Goal: Communication & Community: Answer question/provide support

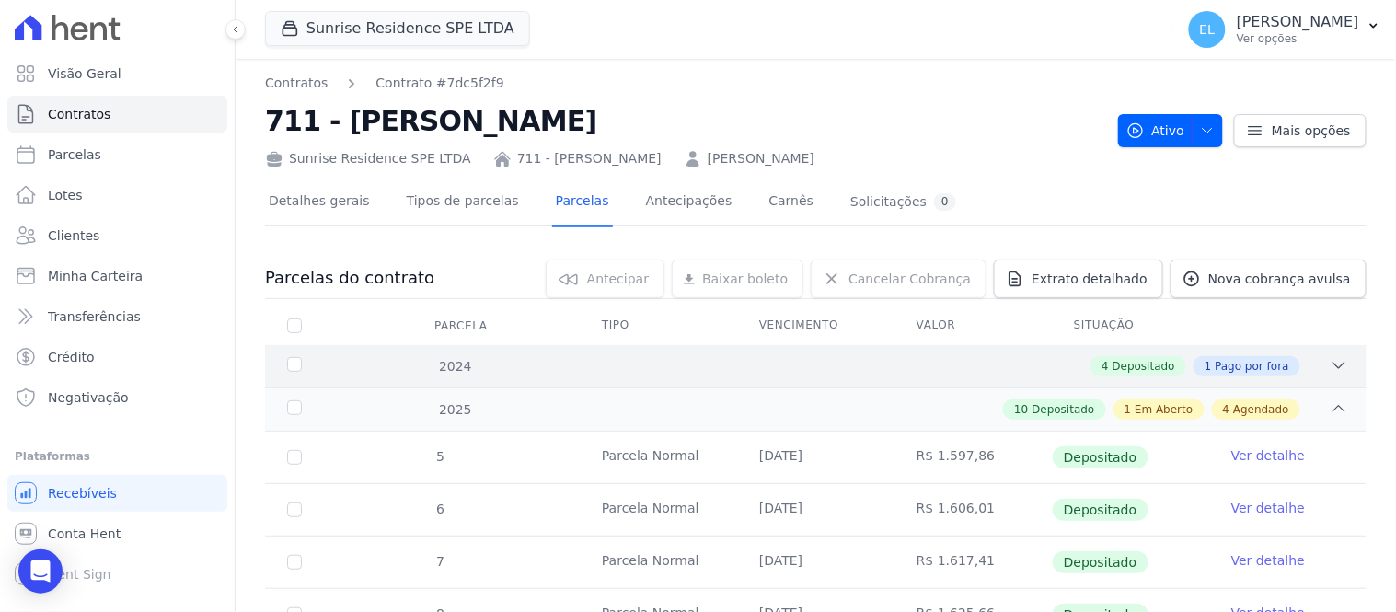
scroll to position [102, 0]
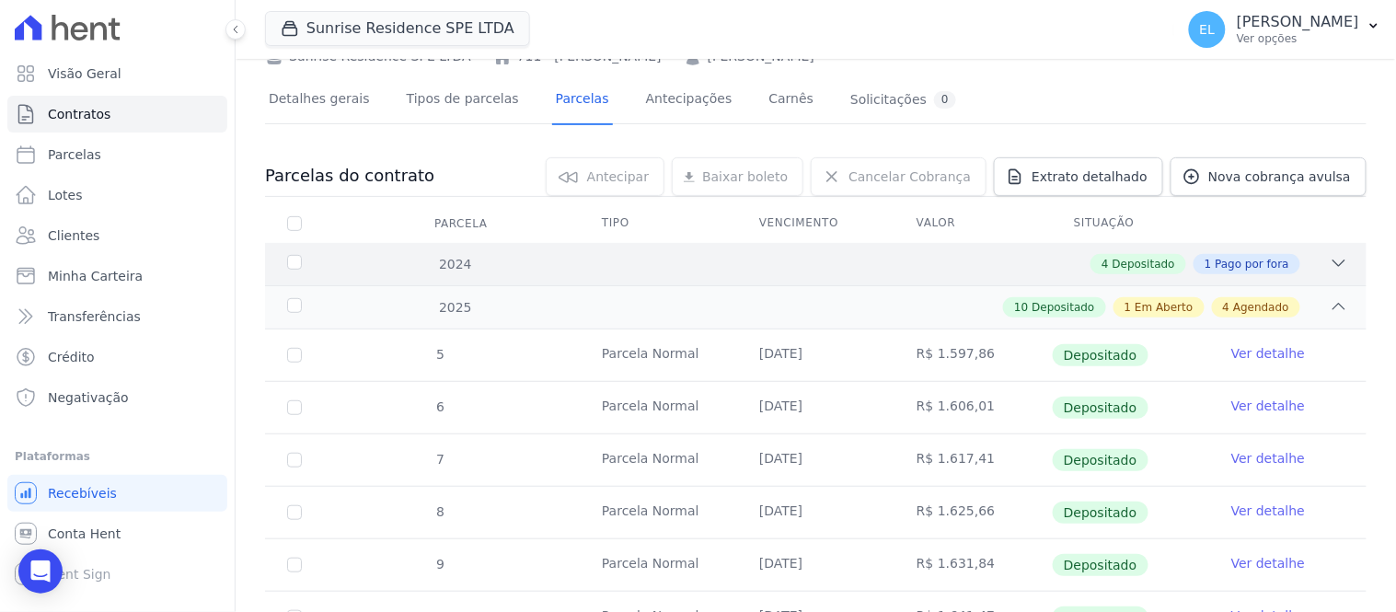
click at [1329, 262] on icon at bounding box center [1338, 263] width 18 height 18
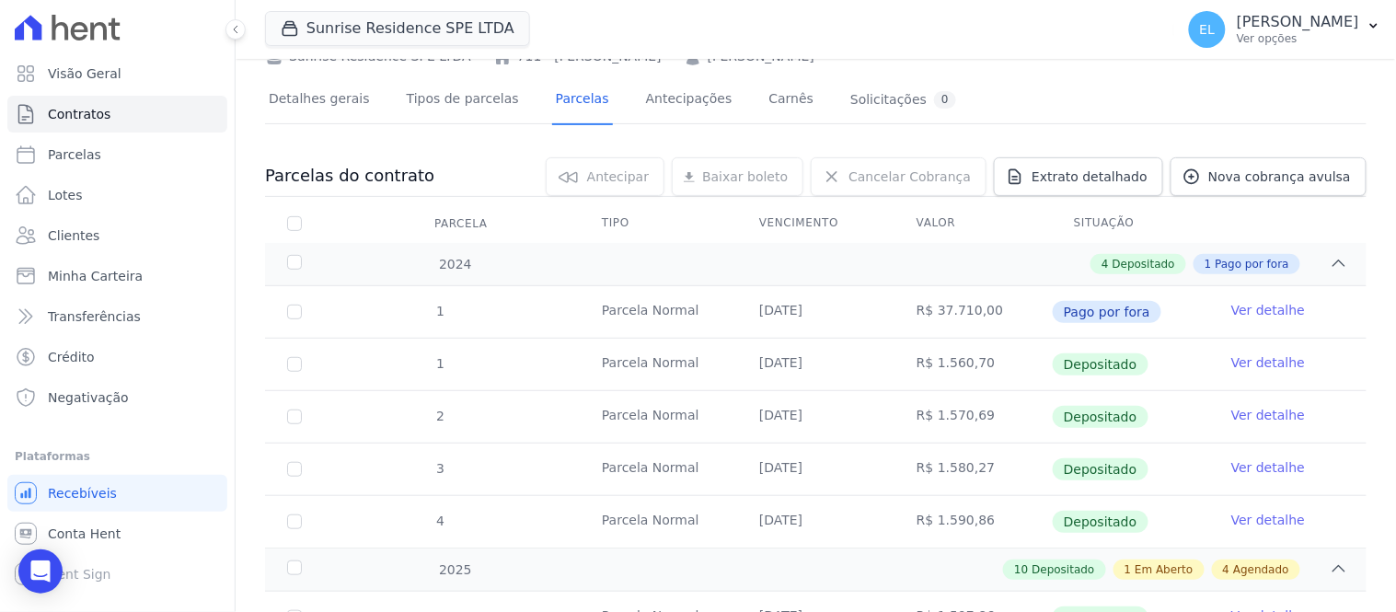
scroll to position [0, 0]
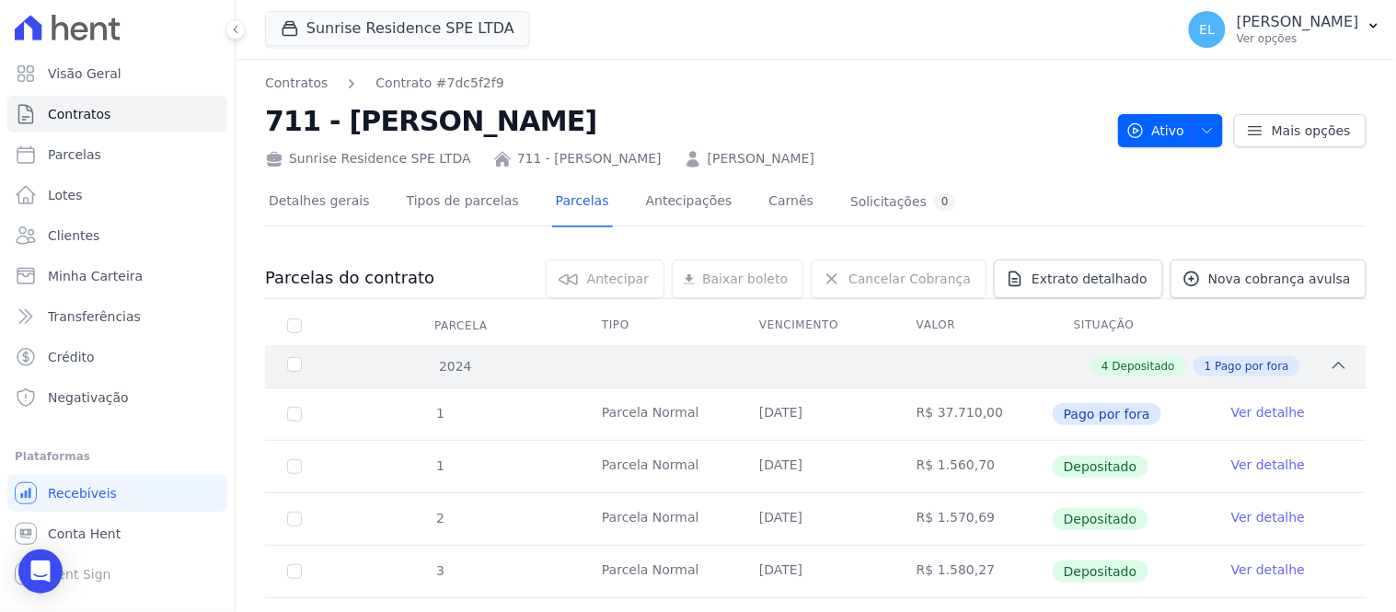
click at [1333, 366] on icon at bounding box center [1339, 365] width 12 height 6
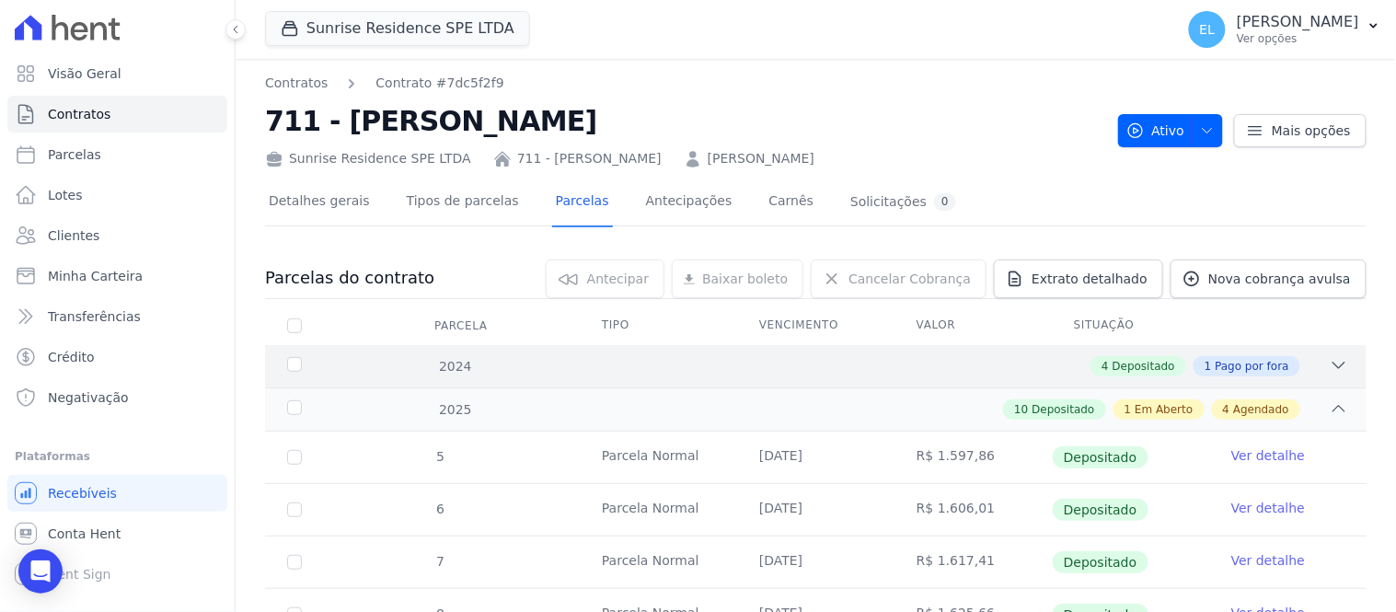
click at [1329, 366] on icon at bounding box center [1338, 365] width 18 height 18
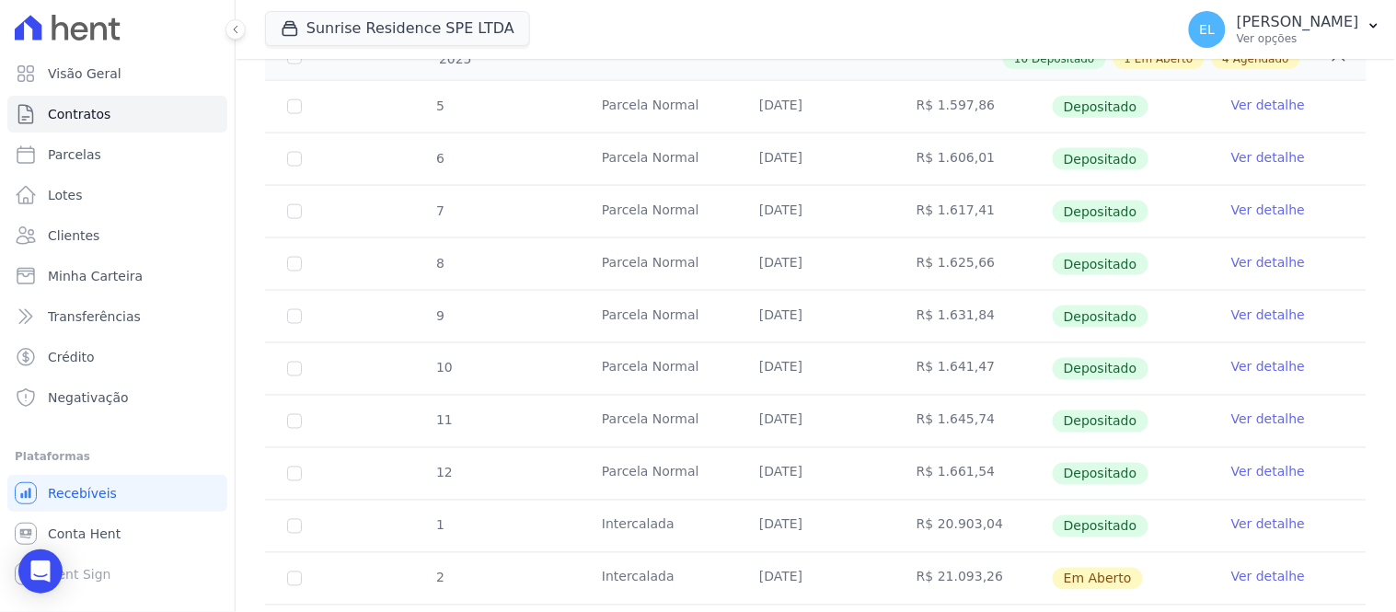
scroll to position [715, 0]
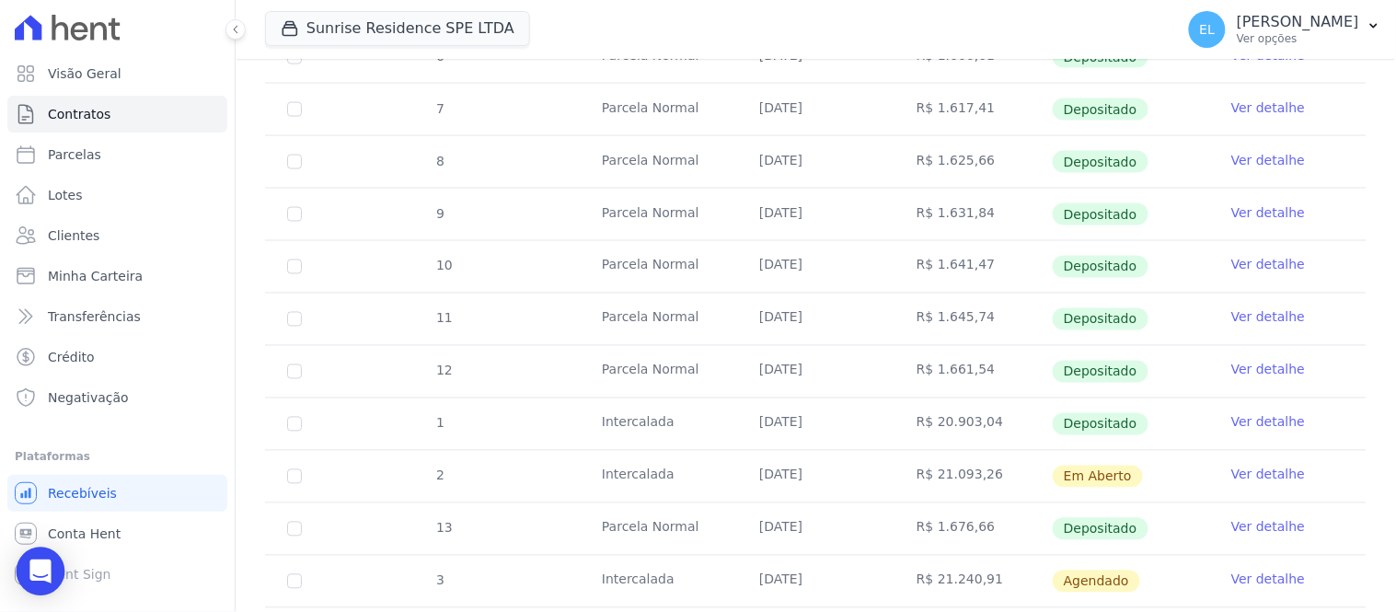
click at [46, 580] on icon "Open Intercom Messenger" at bounding box center [39, 571] width 21 height 24
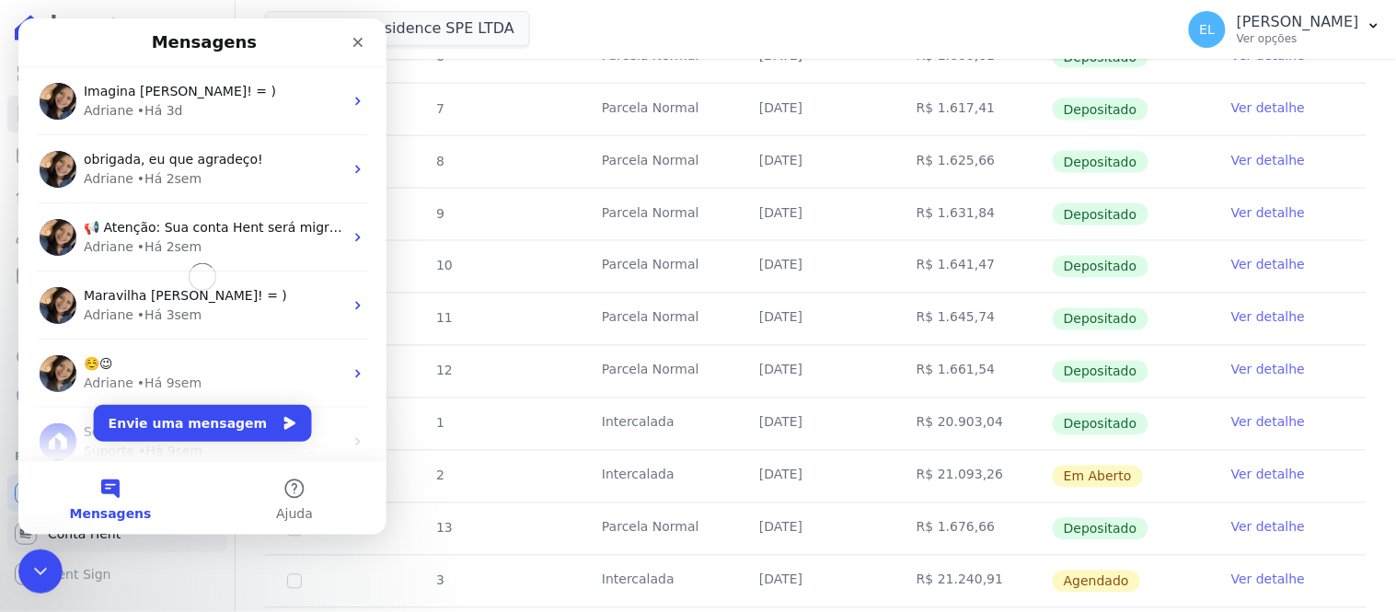
scroll to position [0, 0]
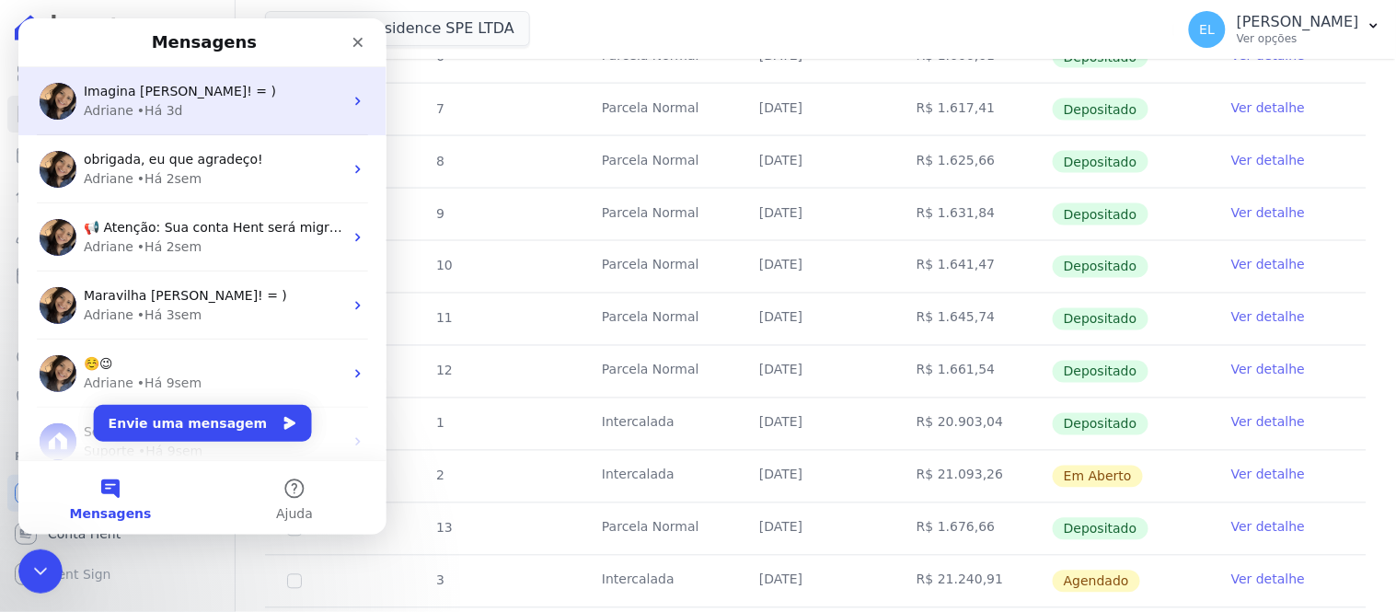
click at [153, 90] on span "Imagina [PERSON_NAME]! = )" at bounding box center [179, 90] width 192 height 15
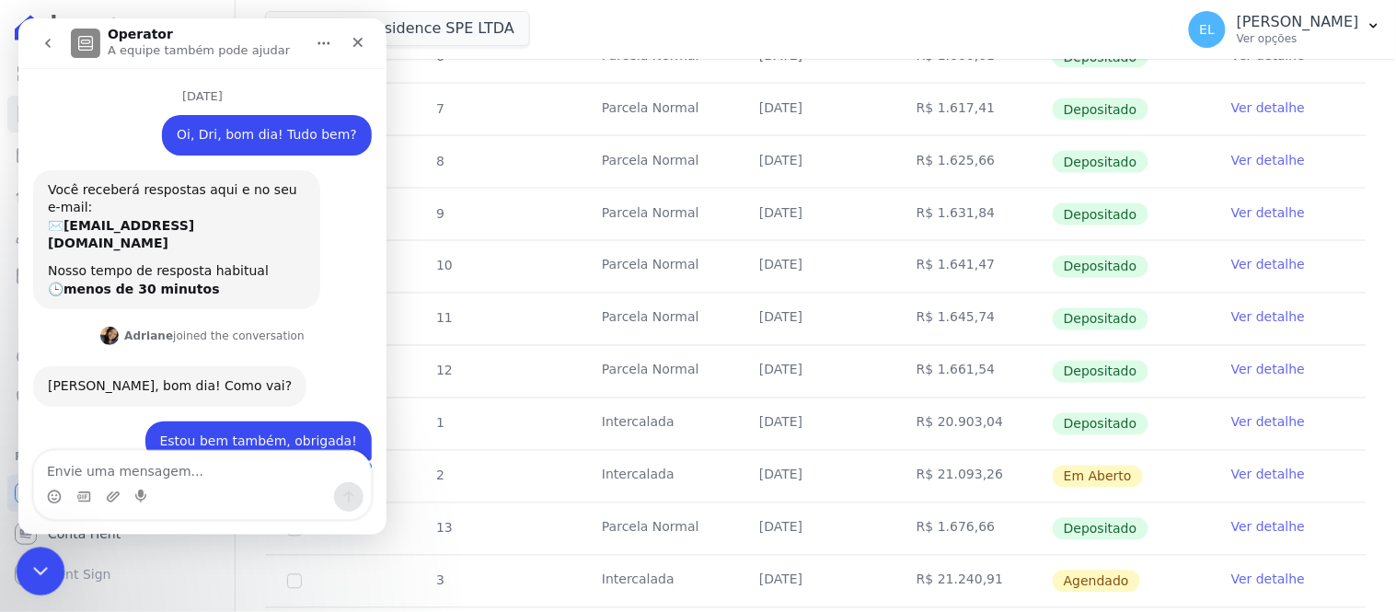
scroll to position [4903, 0]
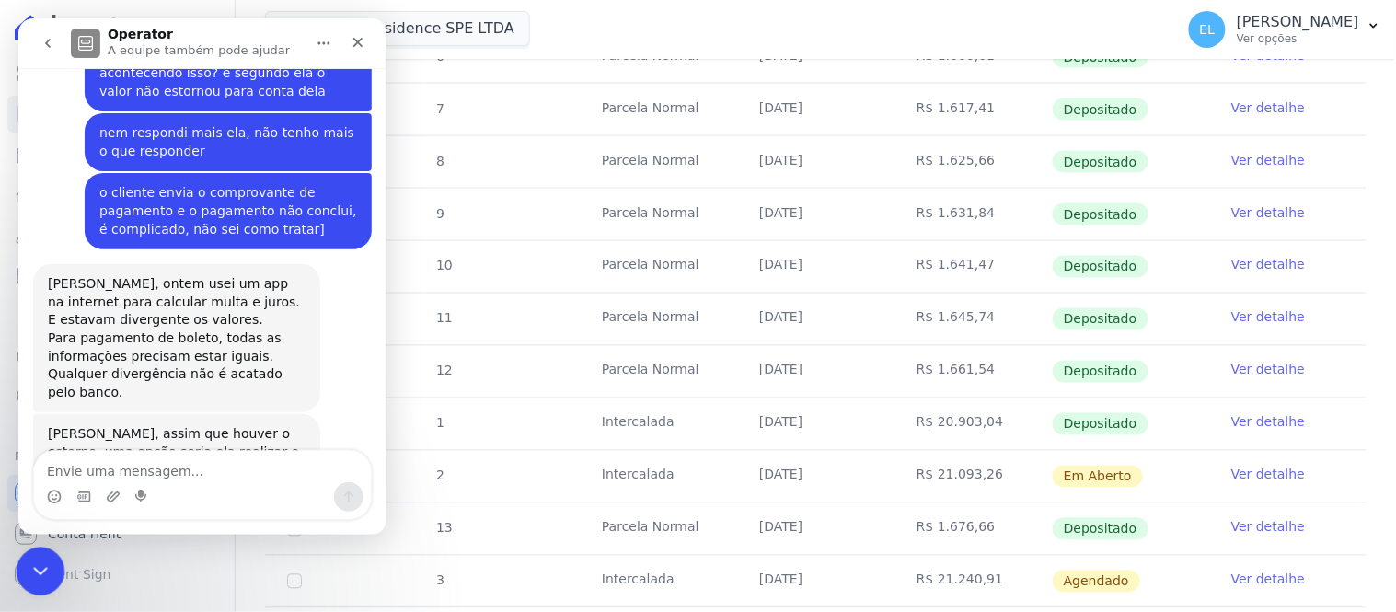
click at [50, 558] on div "Encerramento do Messenger da Intercom" at bounding box center [38, 568] width 44 height 44
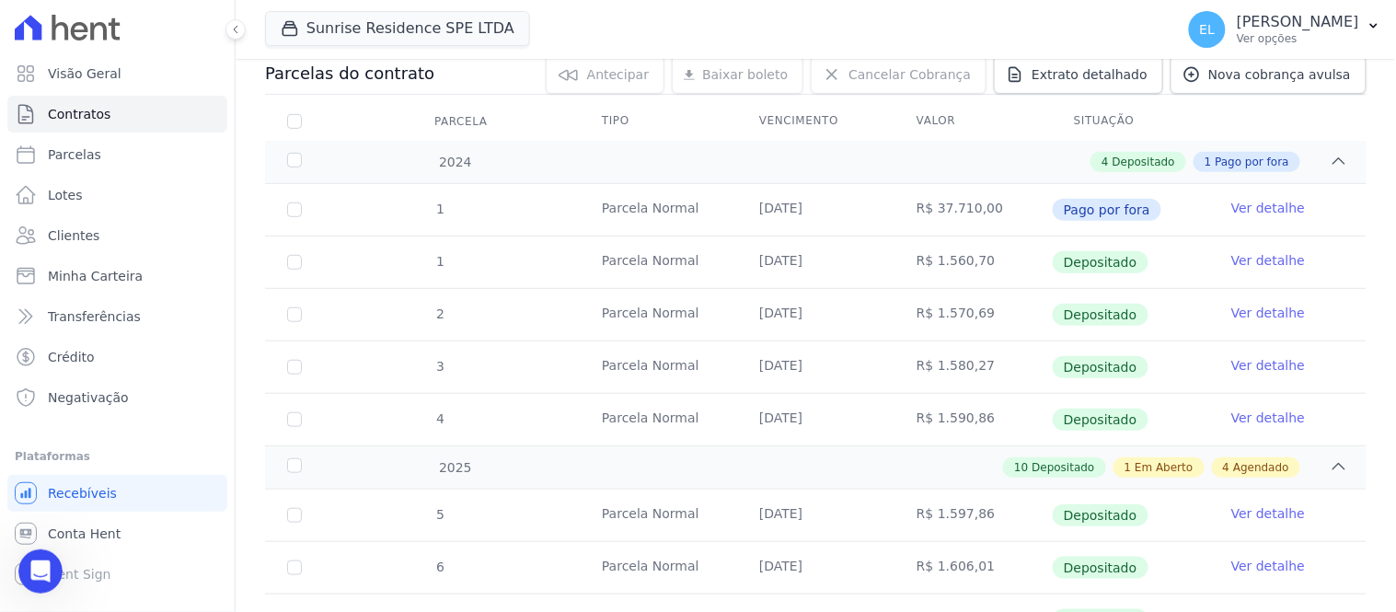
scroll to position [0, 0]
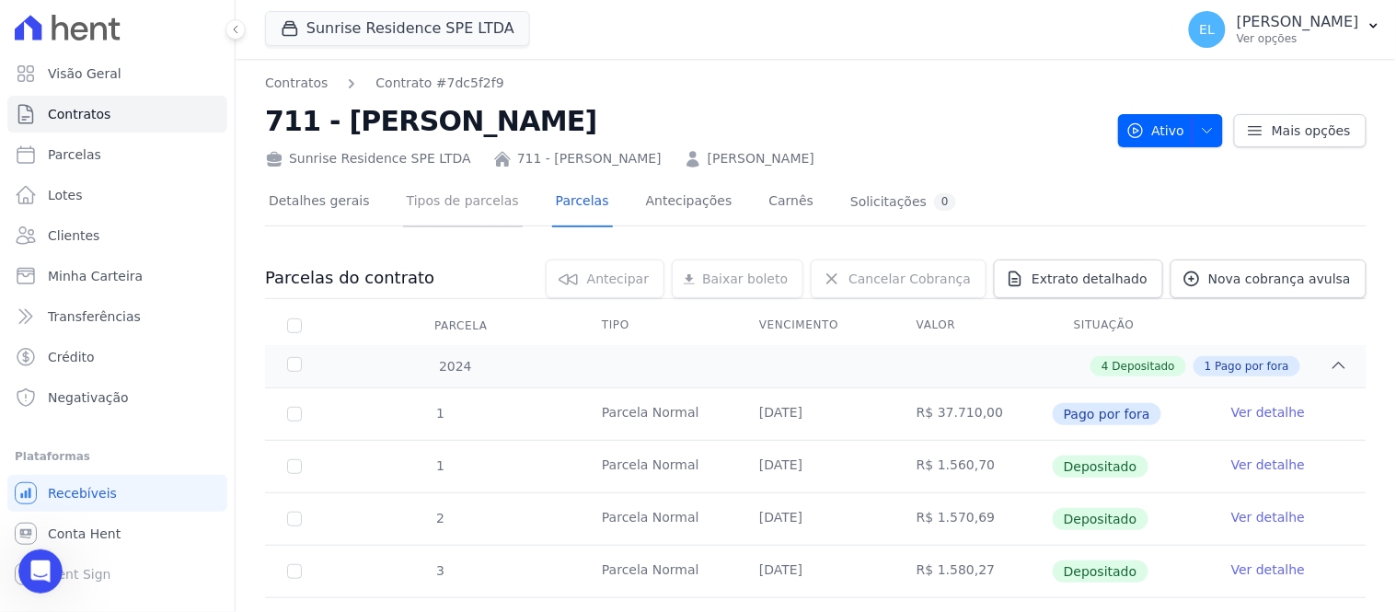
click at [436, 204] on link "Tipos de parcelas" at bounding box center [463, 202] width 120 height 49
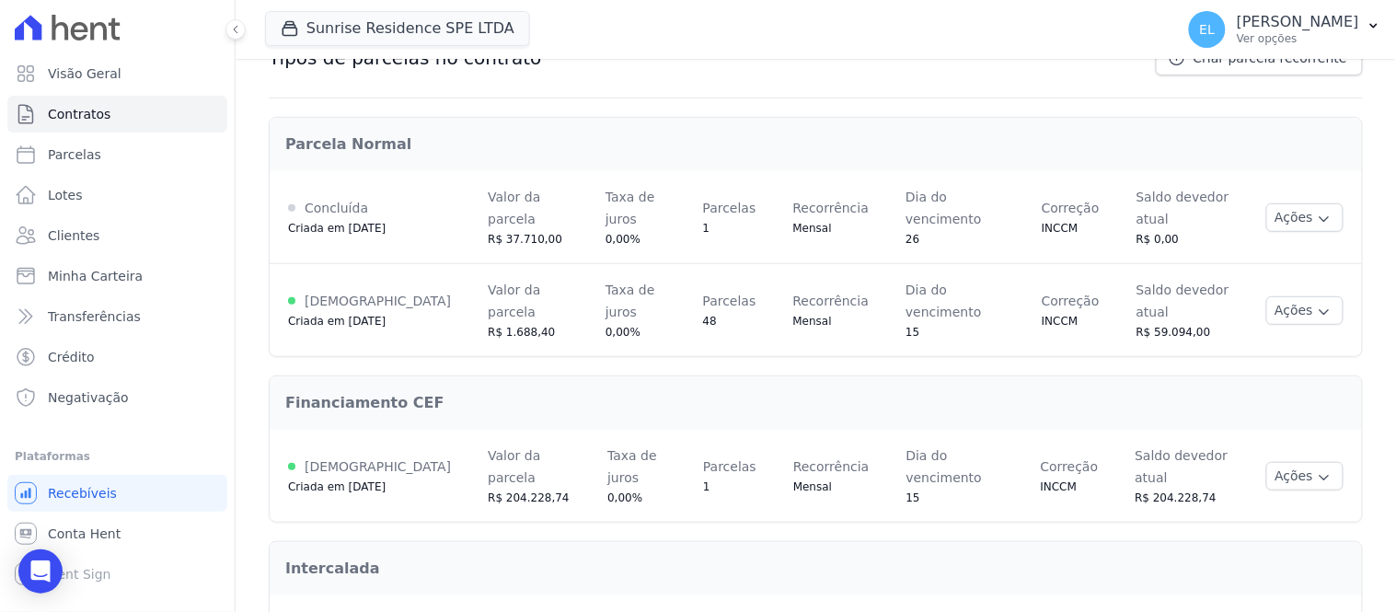
scroll to position [292, 0]
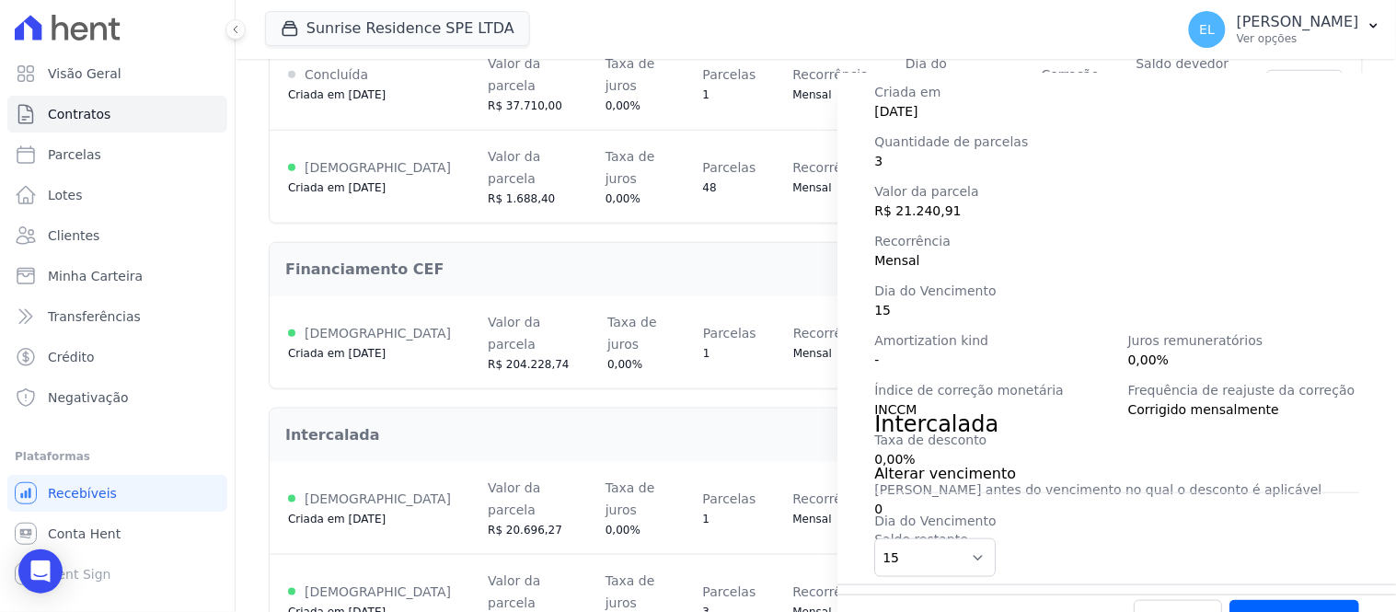
scroll to position [259, 0]
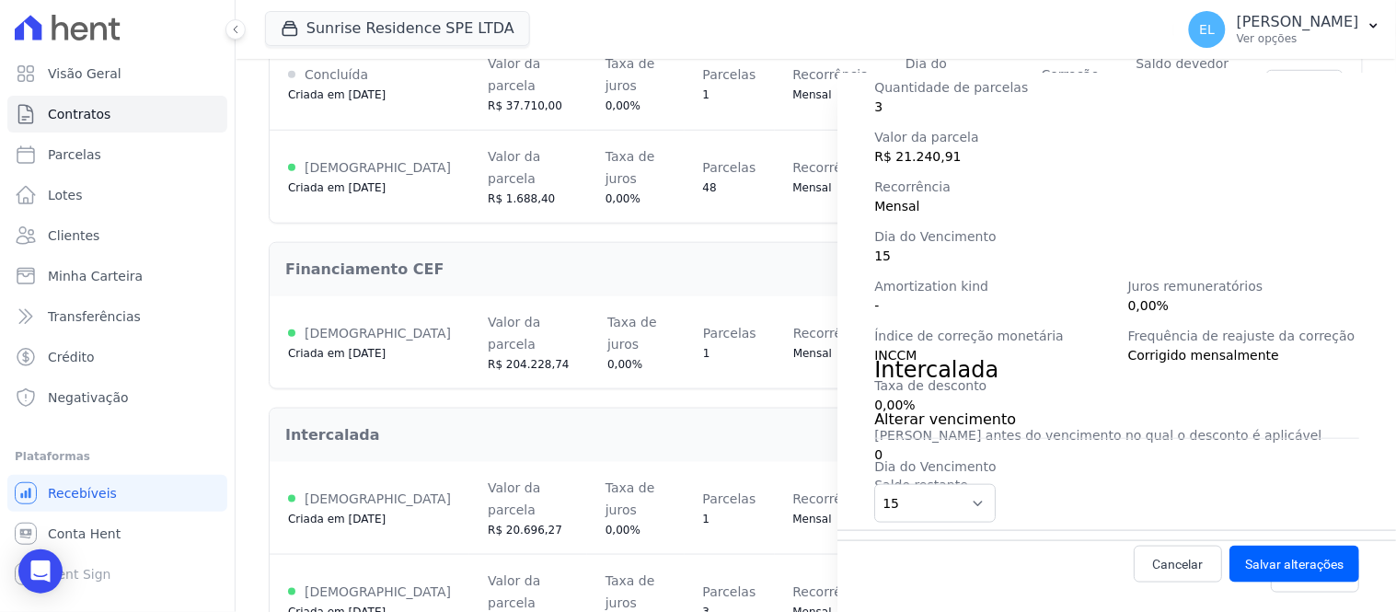
click at [783, 557] on div "Detalhes da regra de cobrança Tipo de cobrança Intercalada Status [DEMOGRAPHIC_…" at bounding box center [698, 306] width 1396 height 612
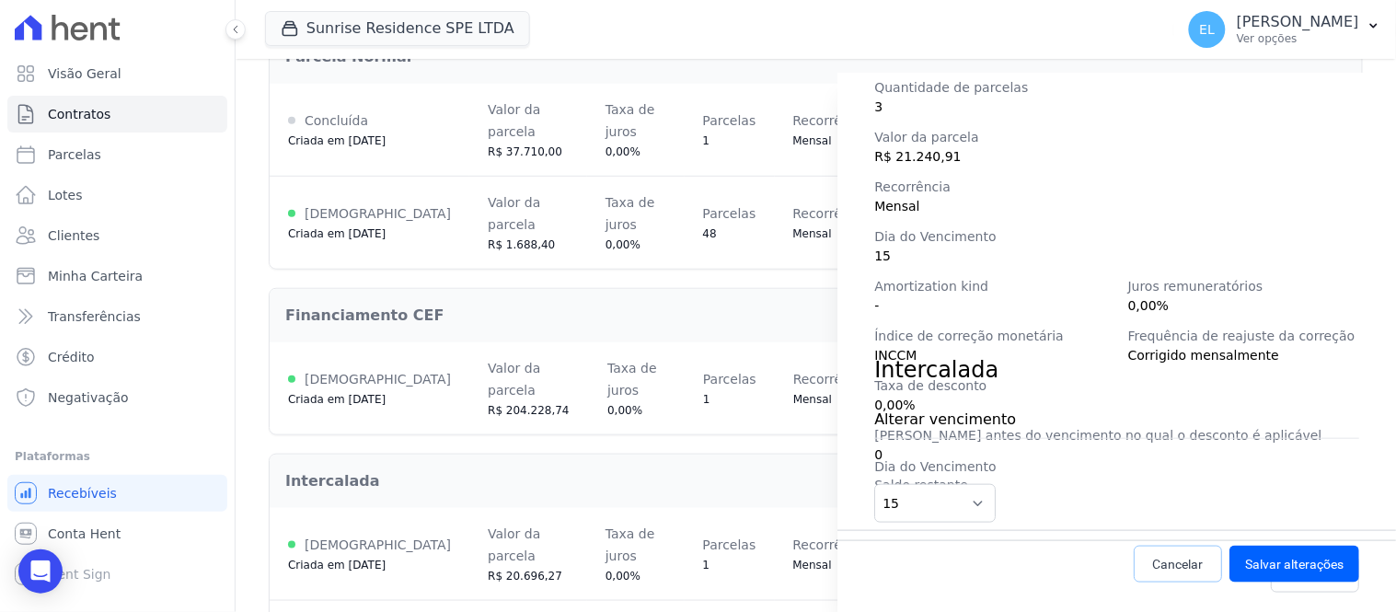
click at [1153, 568] on span "Cancelar" at bounding box center [1178, 564] width 51 height 18
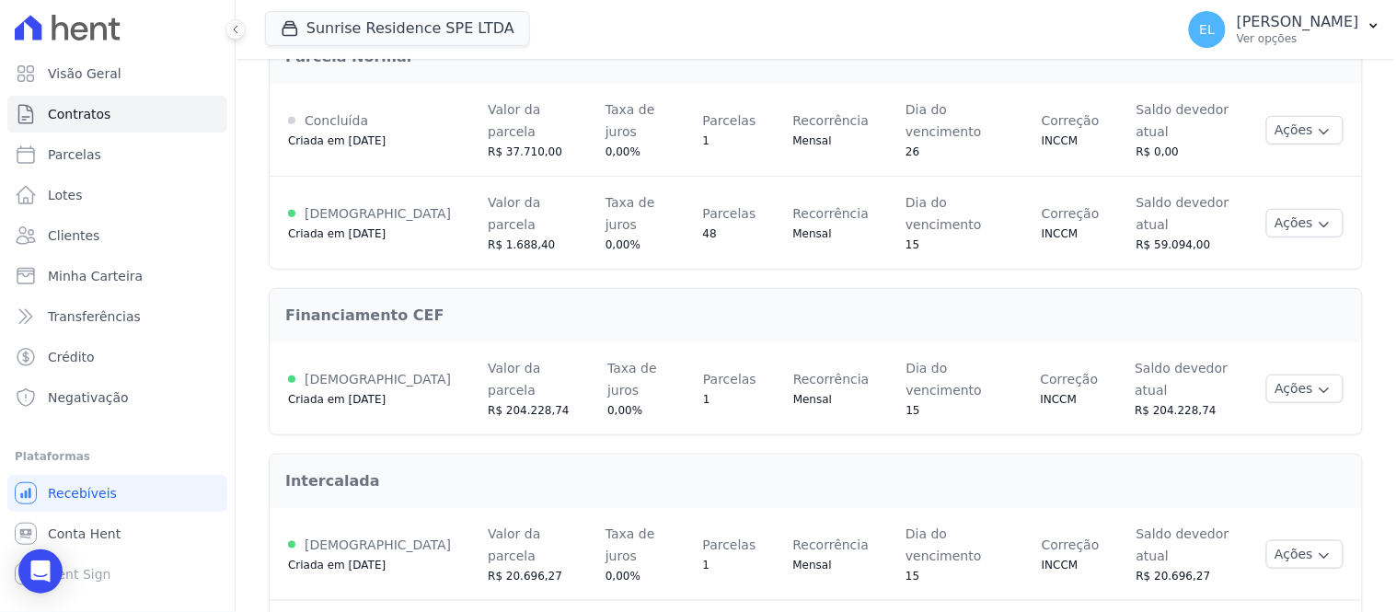
scroll to position [0, 0]
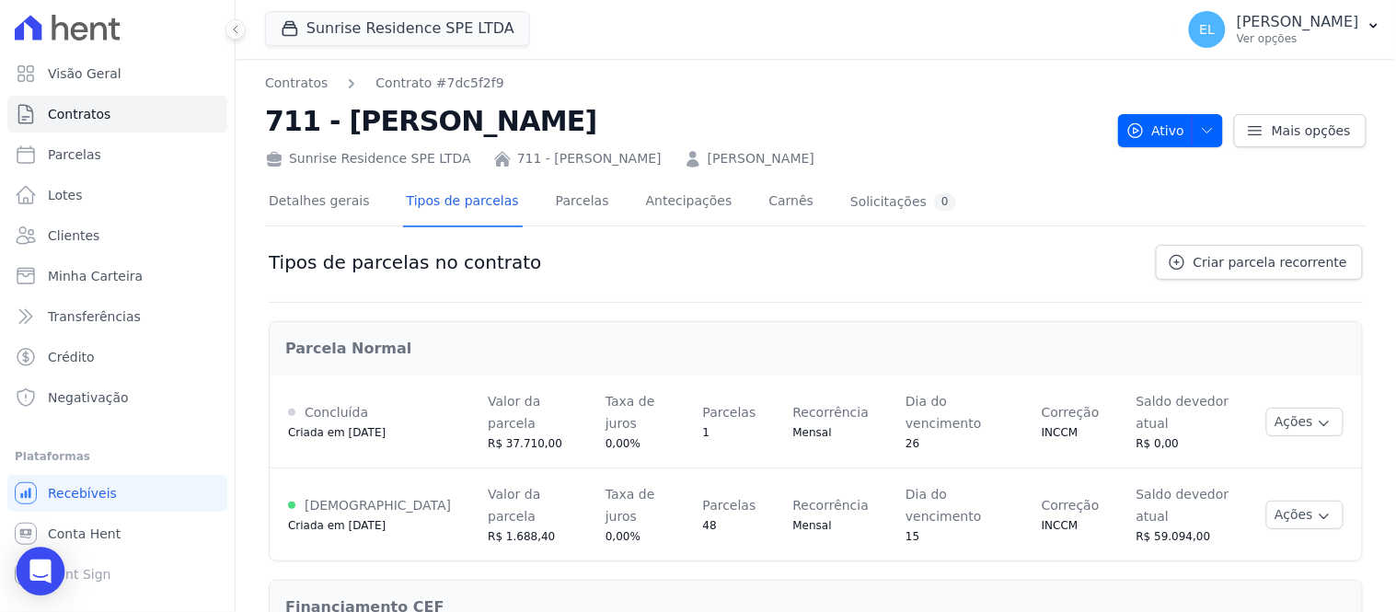
click at [43, 569] on icon "Open Intercom Messenger" at bounding box center [39, 571] width 21 height 24
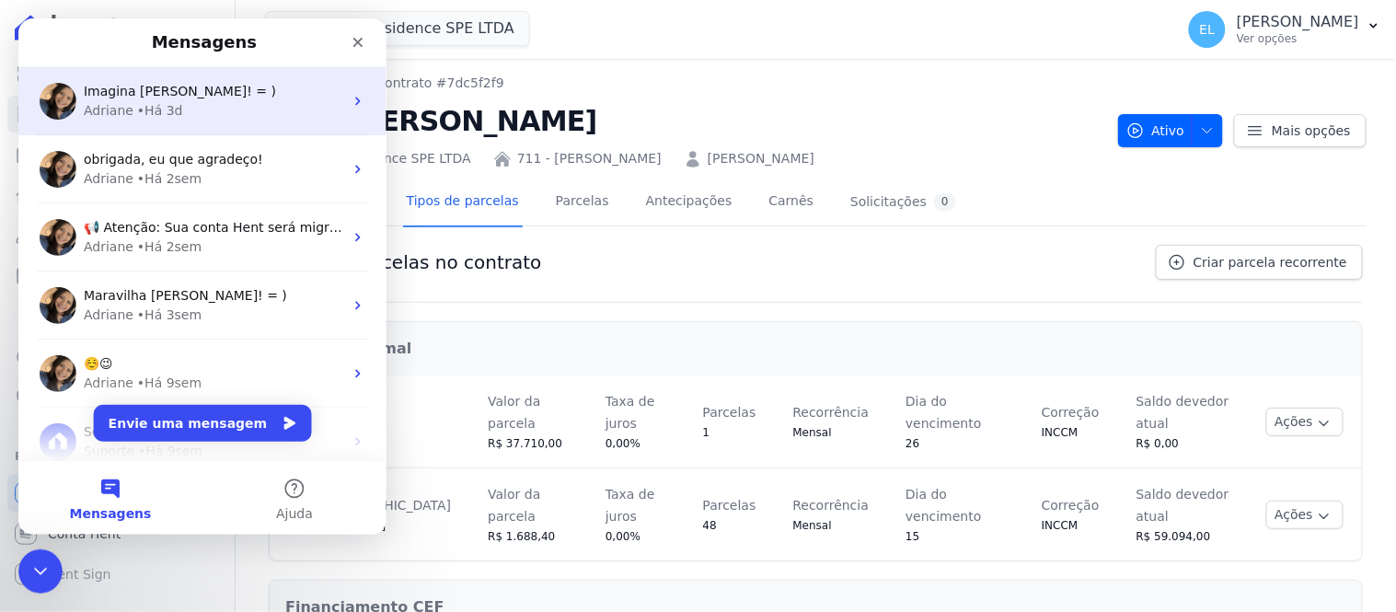
click at [119, 108] on div "Adriane" at bounding box center [108, 109] width 50 height 19
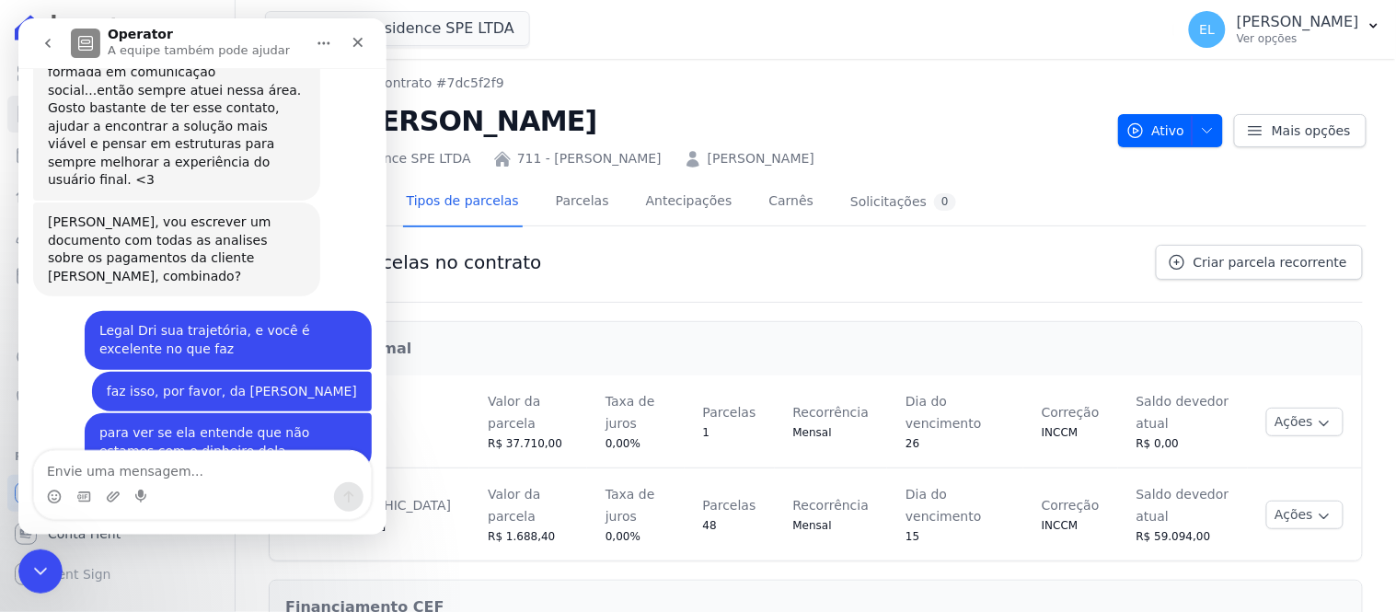
scroll to position [7509, 0]
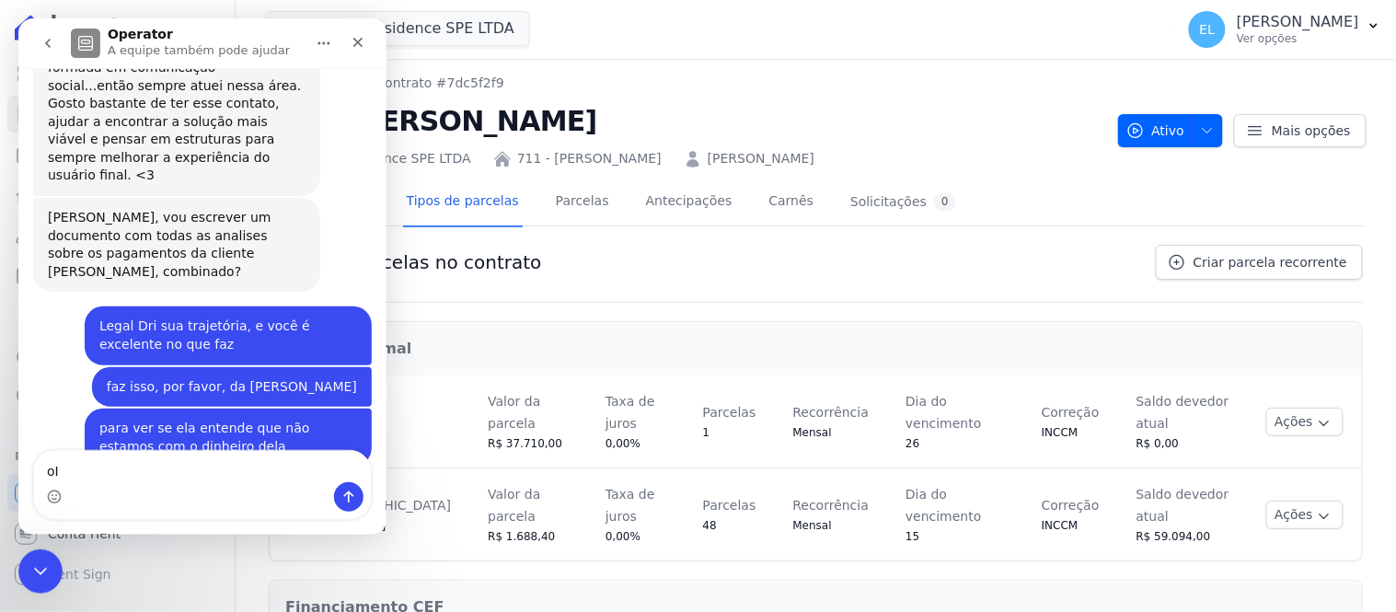
type textarea "o"
type textarea "Oi, Dri"
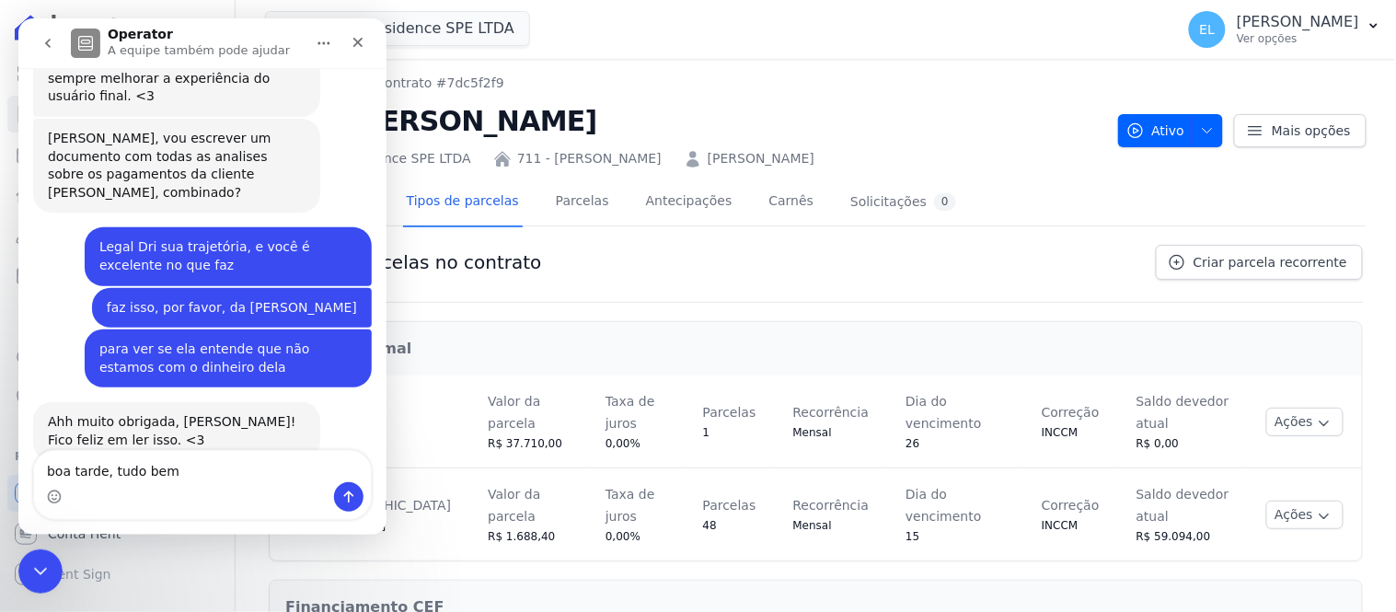
type textarea "boa tarde, tudo bem?"
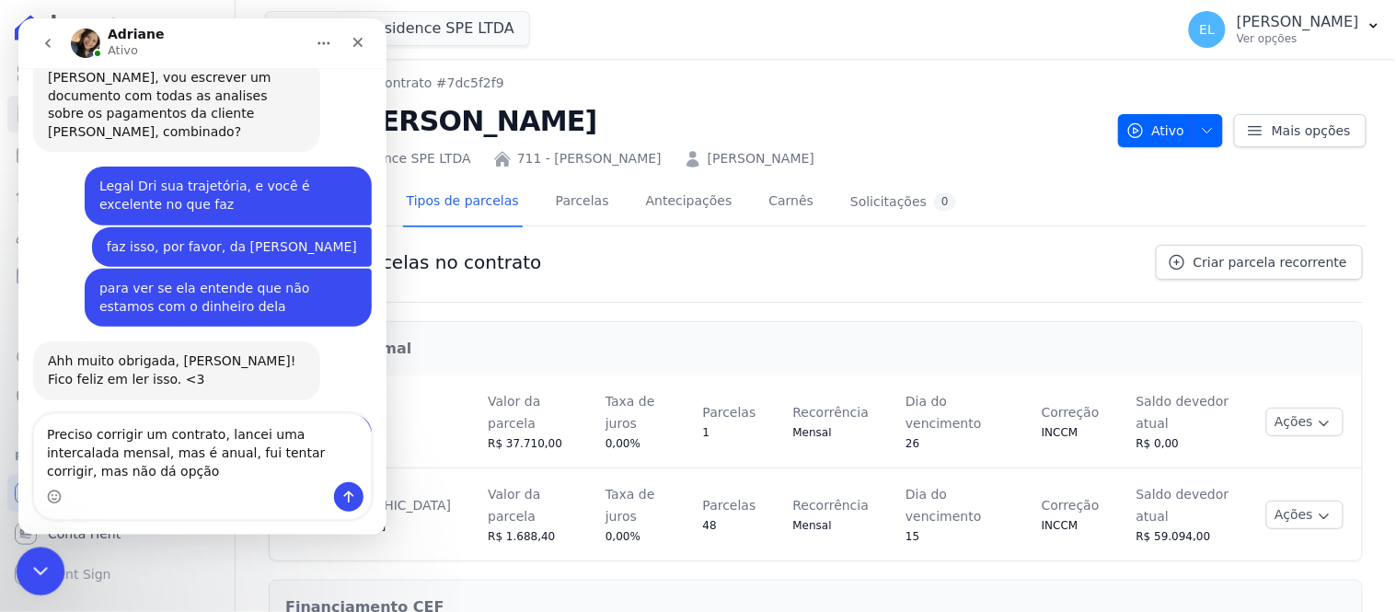
scroll to position [7667, 0]
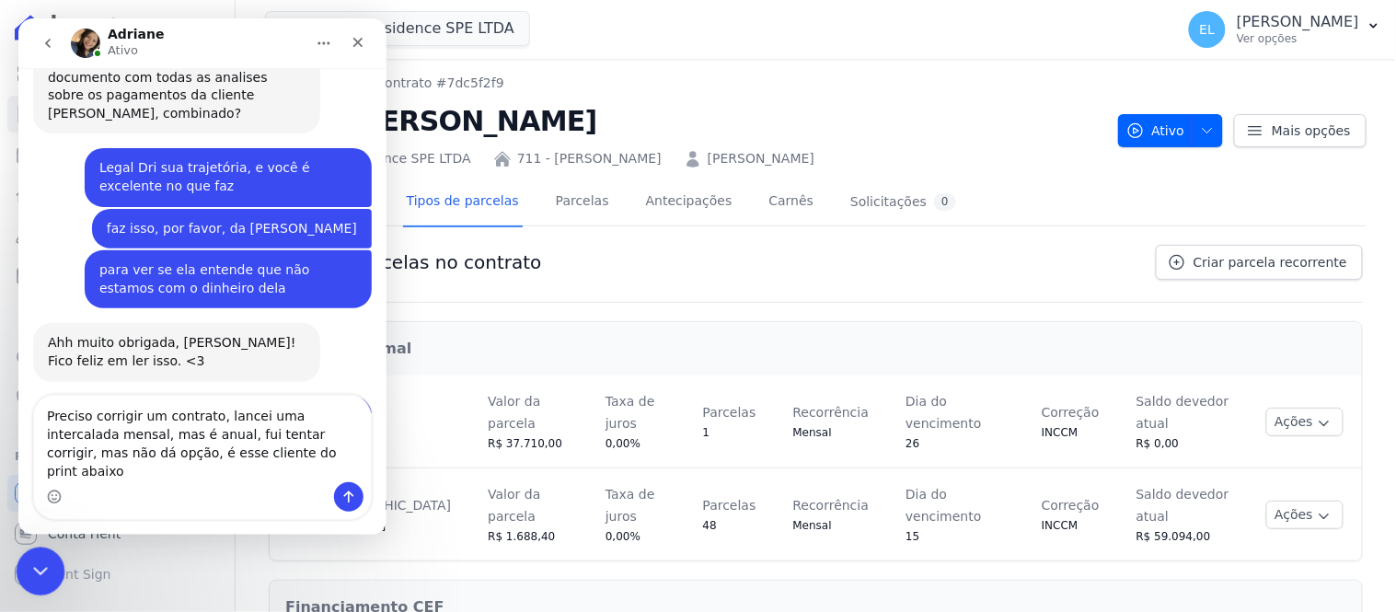
type textarea "Preciso corrigir um contrato, lancei uma intercalada mensal, mas é anual, fui t…"
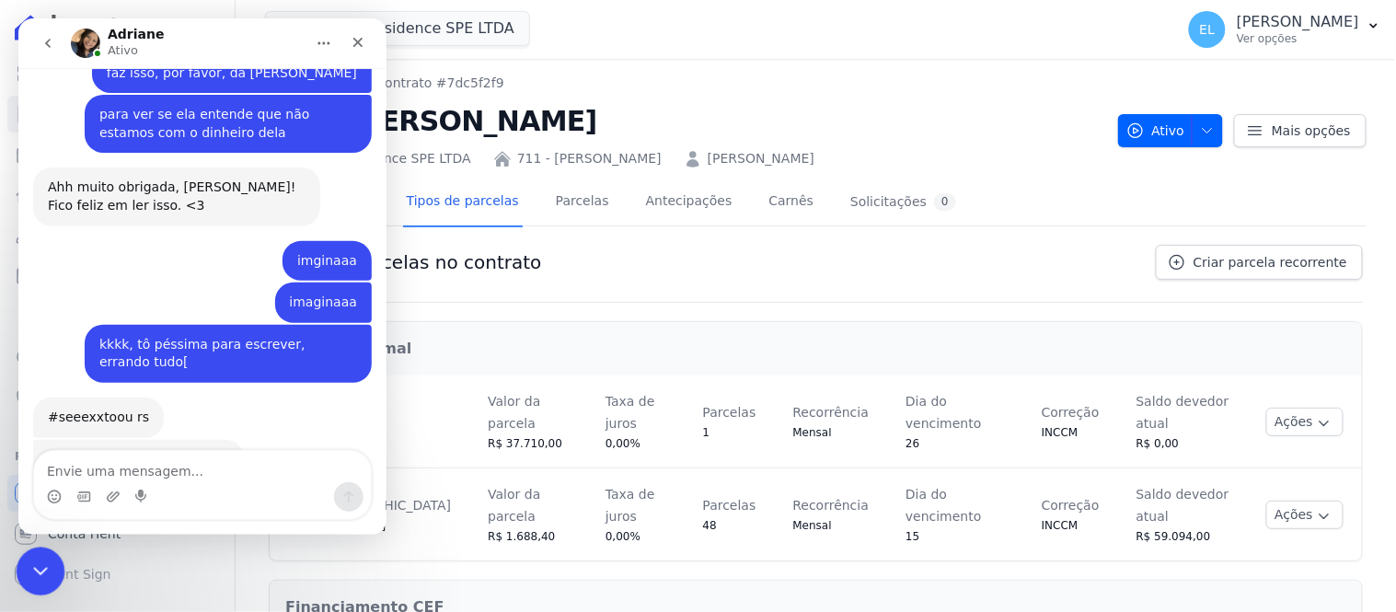
scroll to position [7821, 0]
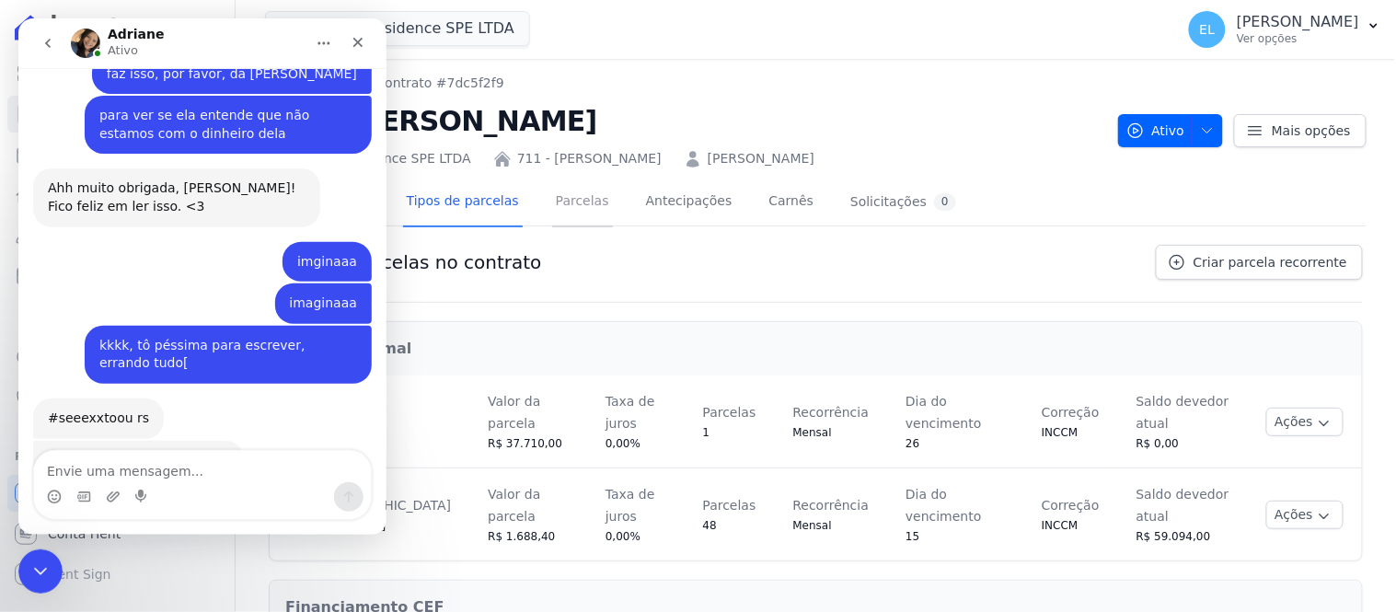
drag, startPoint x: 535, startPoint y: 200, endPoint x: 546, endPoint y: 201, distance: 11.1
click at [552, 200] on link "Parcelas" at bounding box center [582, 202] width 61 height 49
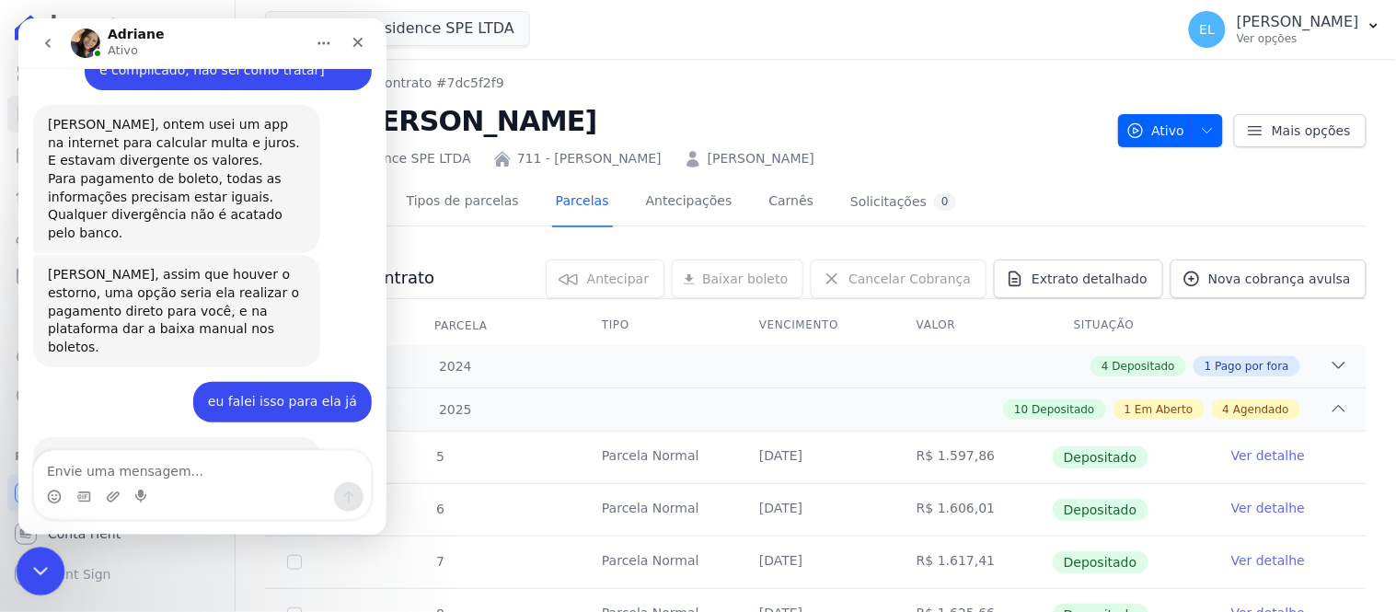
scroll to position [5234, 0]
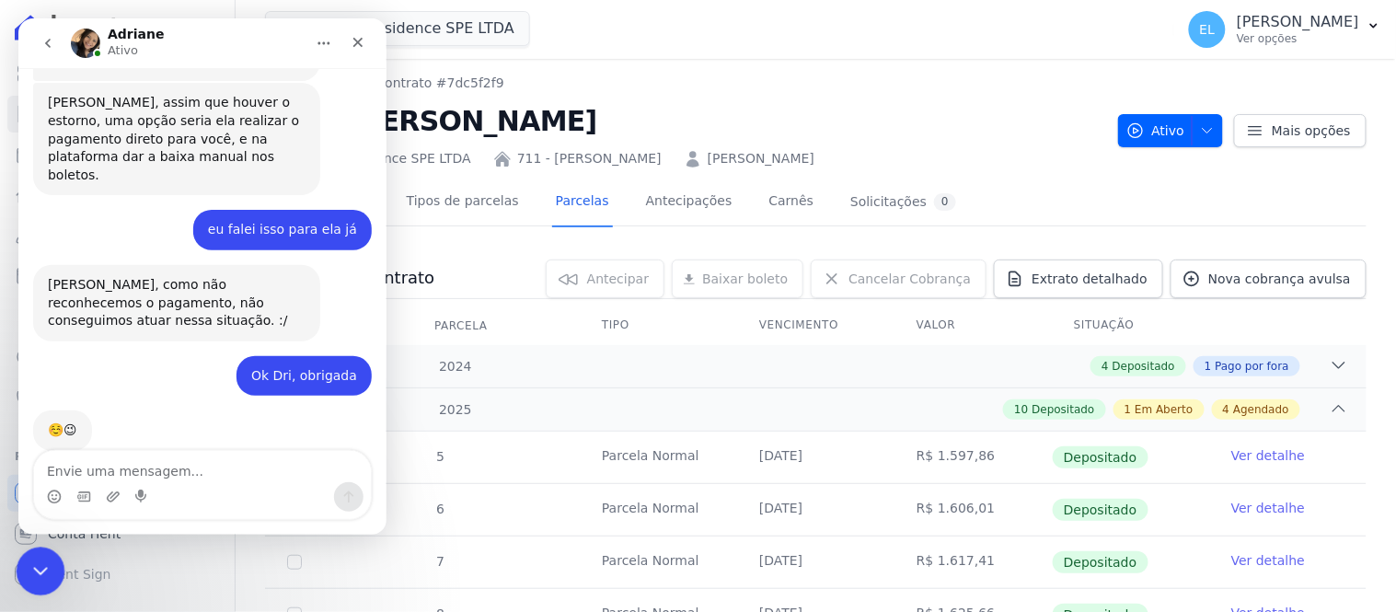
click at [31, 568] on icon "Encerramento do Messenger da Intercom" at bounding box center [38, 568] width 22 height 22
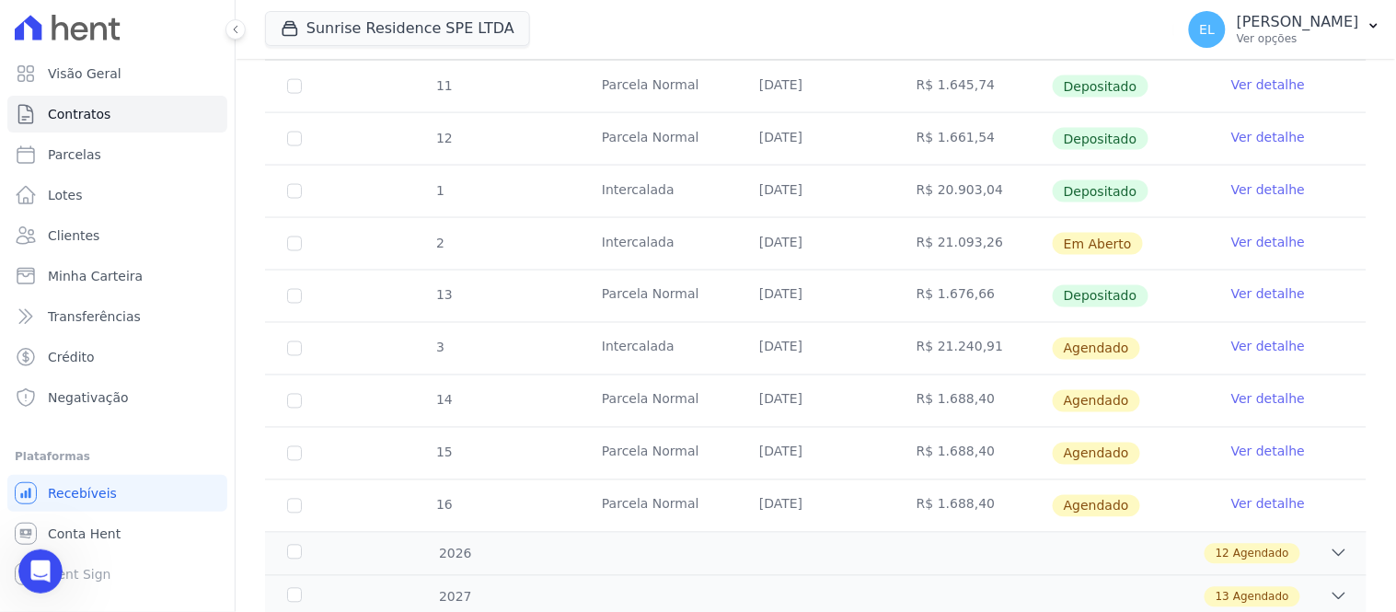
scroll to position [715, 0]
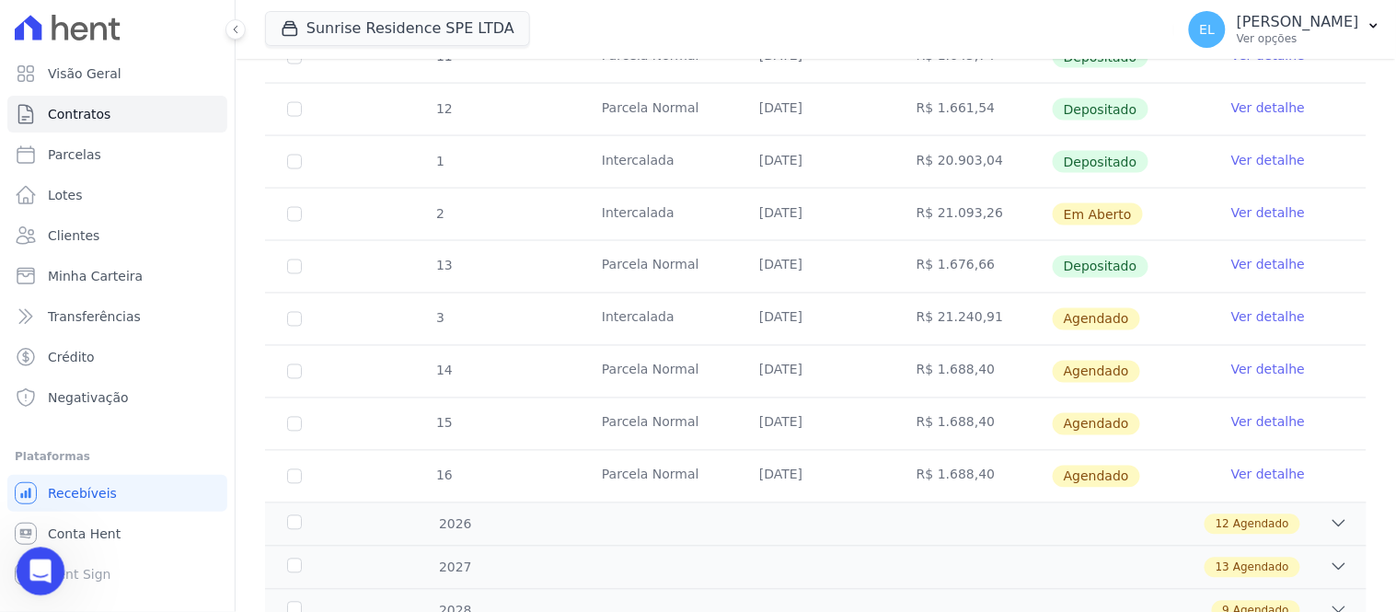
click at [29, 564] on icon "Abertura do Messenger da Intercom" at bounding box center [38, 569] width 30 height 30
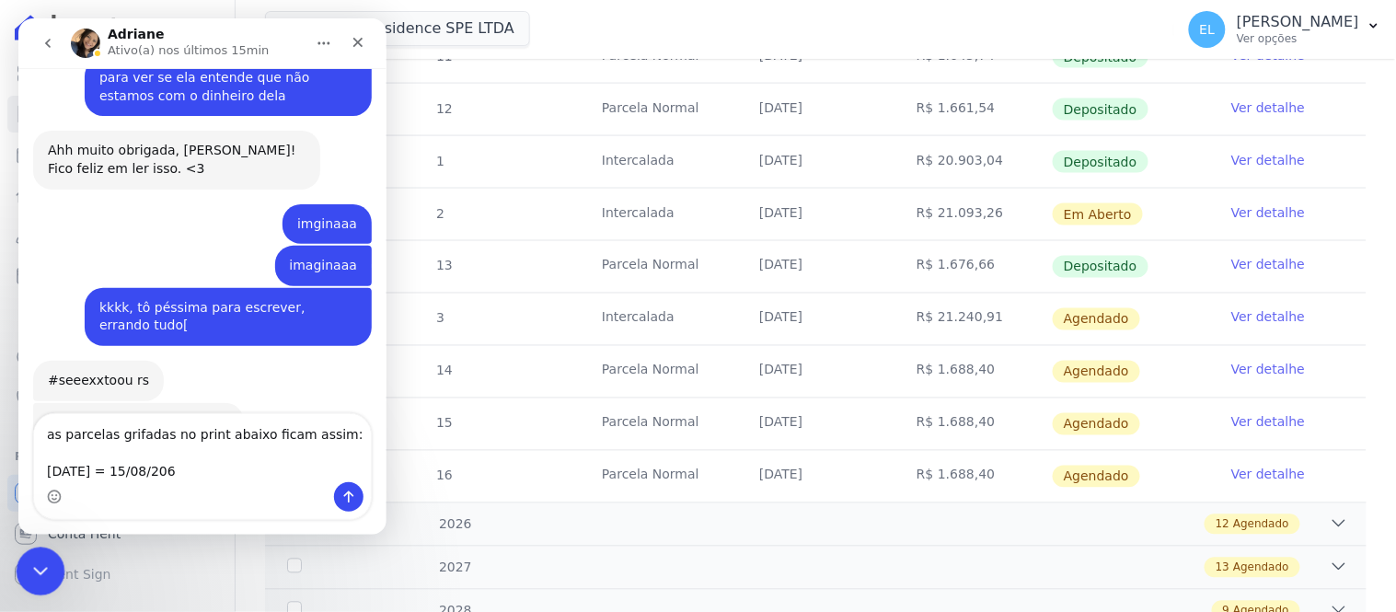
scroll to position [7877, 0]
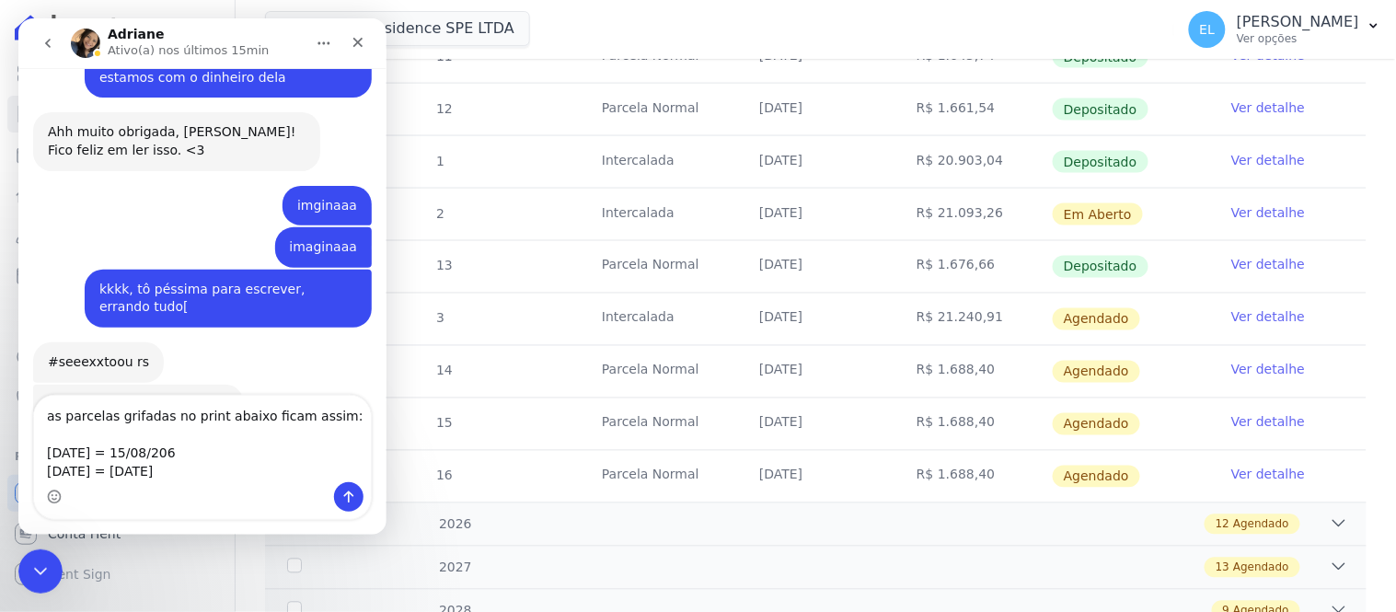
click at [180, 446] on textarea "as parcelas grifadas no print abaixo ficam assim: [DATE] = 15/08/206 [DATE] = […" at bounding box center [201, 438] width 337 height 86
type textarea "as parcelas grifadas no print abaixo ficam assim: [DATE] = [DATE] [DATE] = [DAT…"
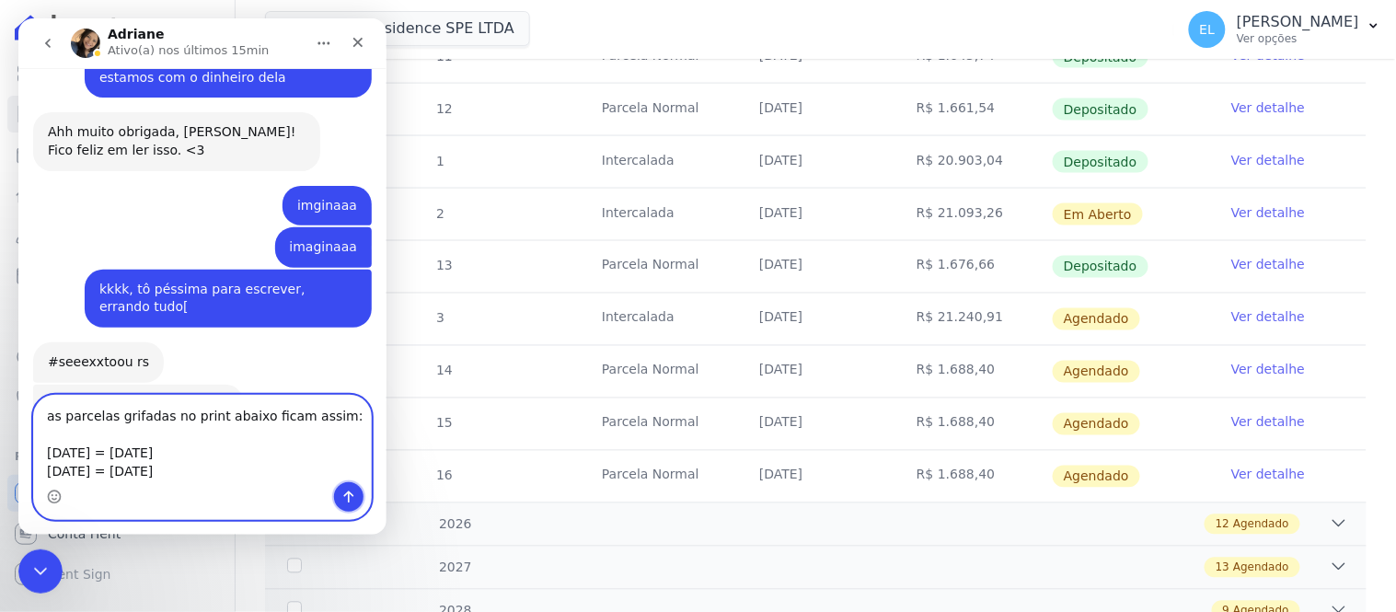
click at [344, 499] on icon "Enviar uma mensagem" at bounding box center [347, 495] width 15 height 15
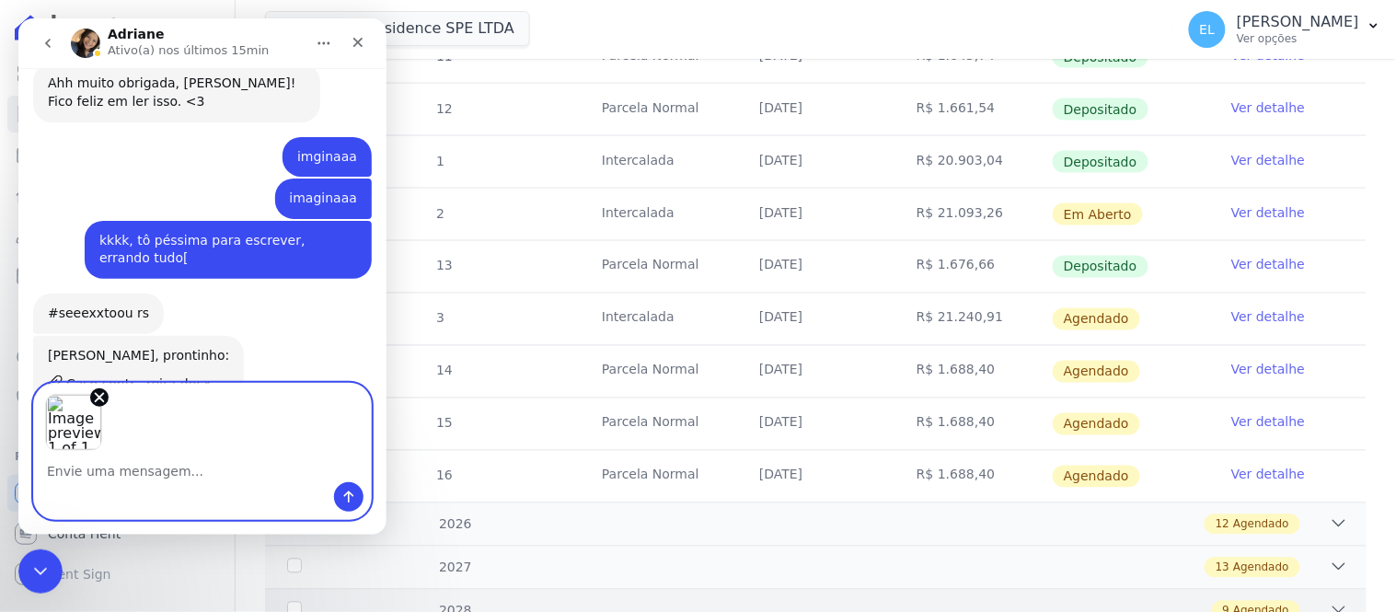
scroll to position [7994, 0]
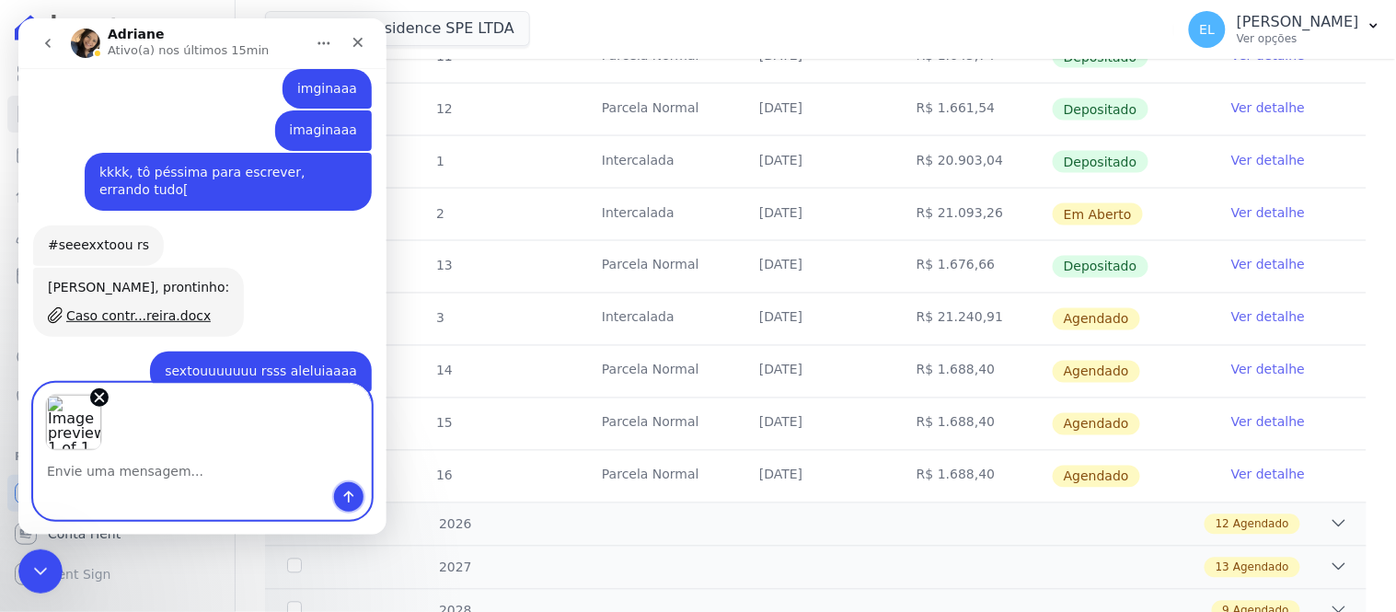
click at [358, 497] on button "Enviar uma mensagem" at bounding box center [347, 495] width 29 height 29
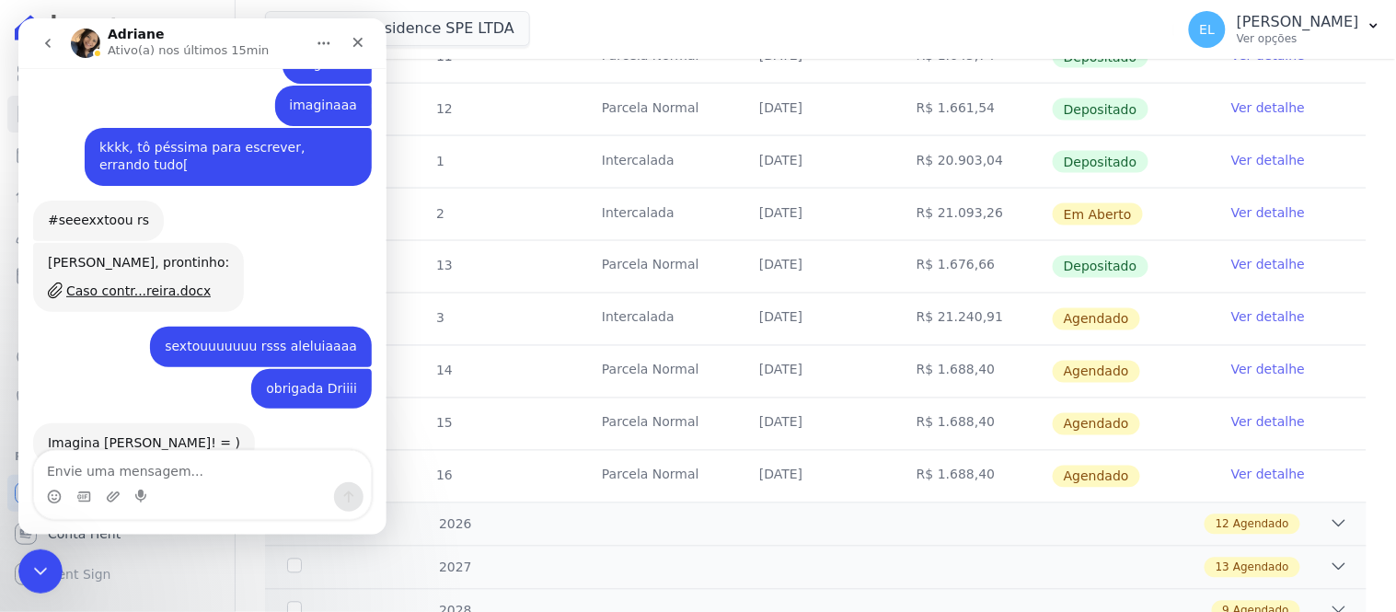
scroll to position [789, 0]
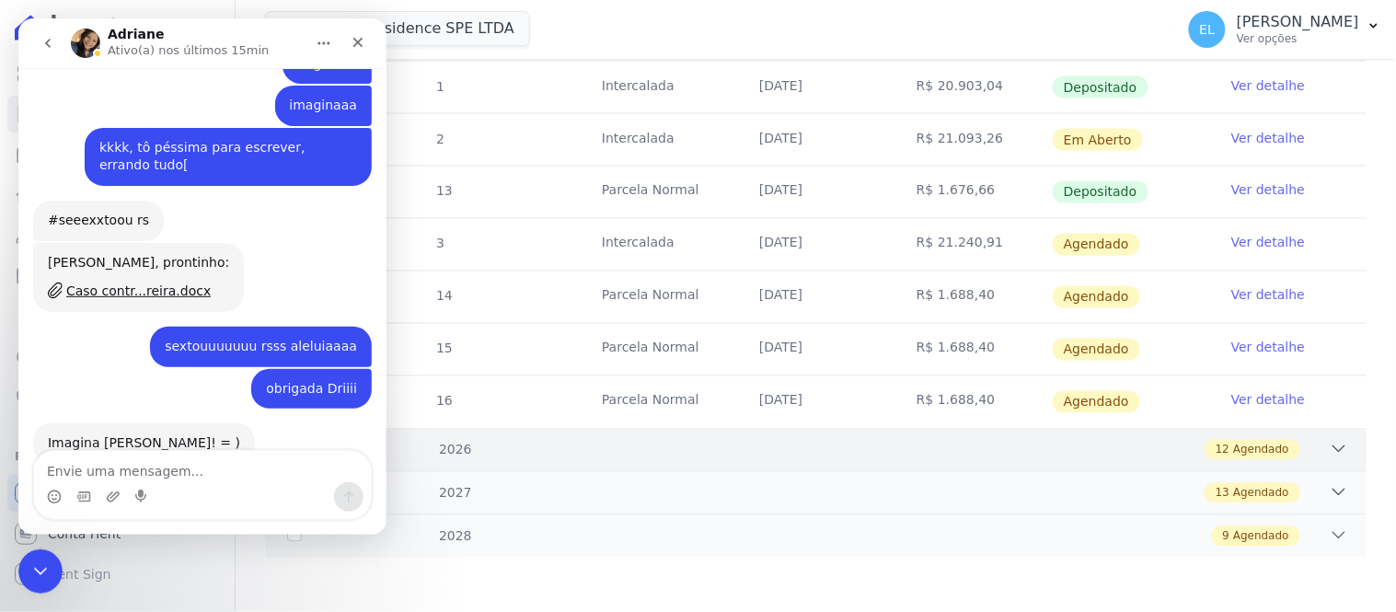
click at [1326, 437] on div "2026 12 Agendado" at bounding box center [815, 449] width 1101 height 43
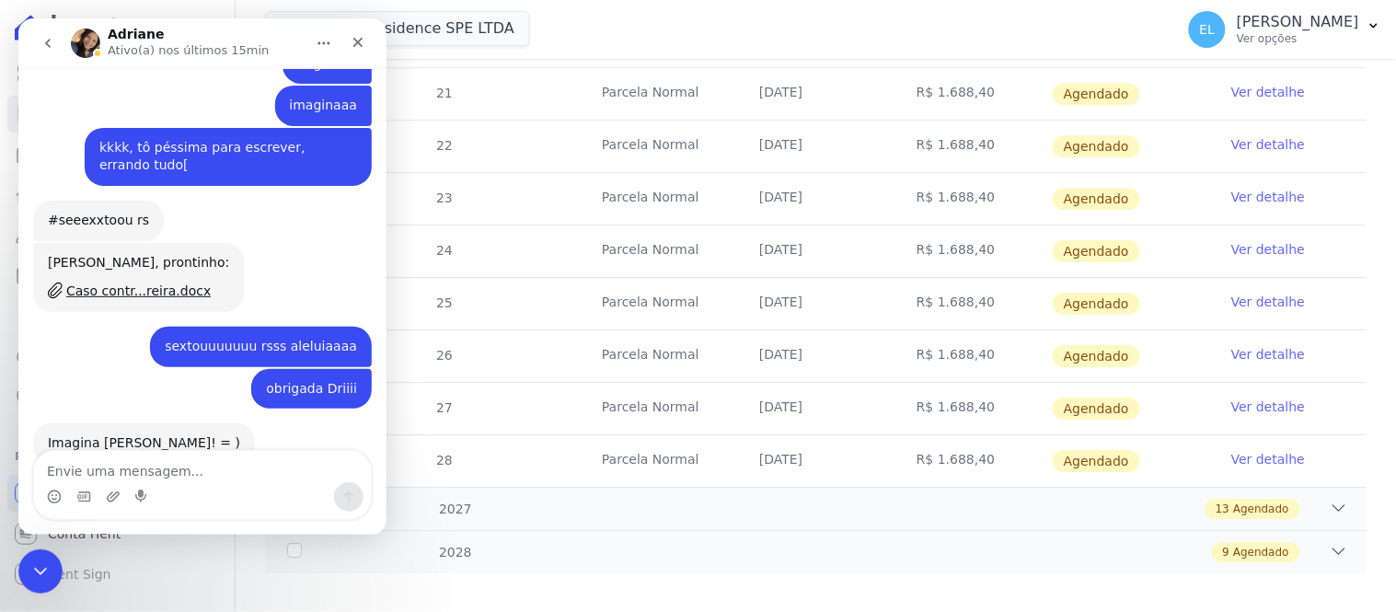
scroll to position [1420, 0]
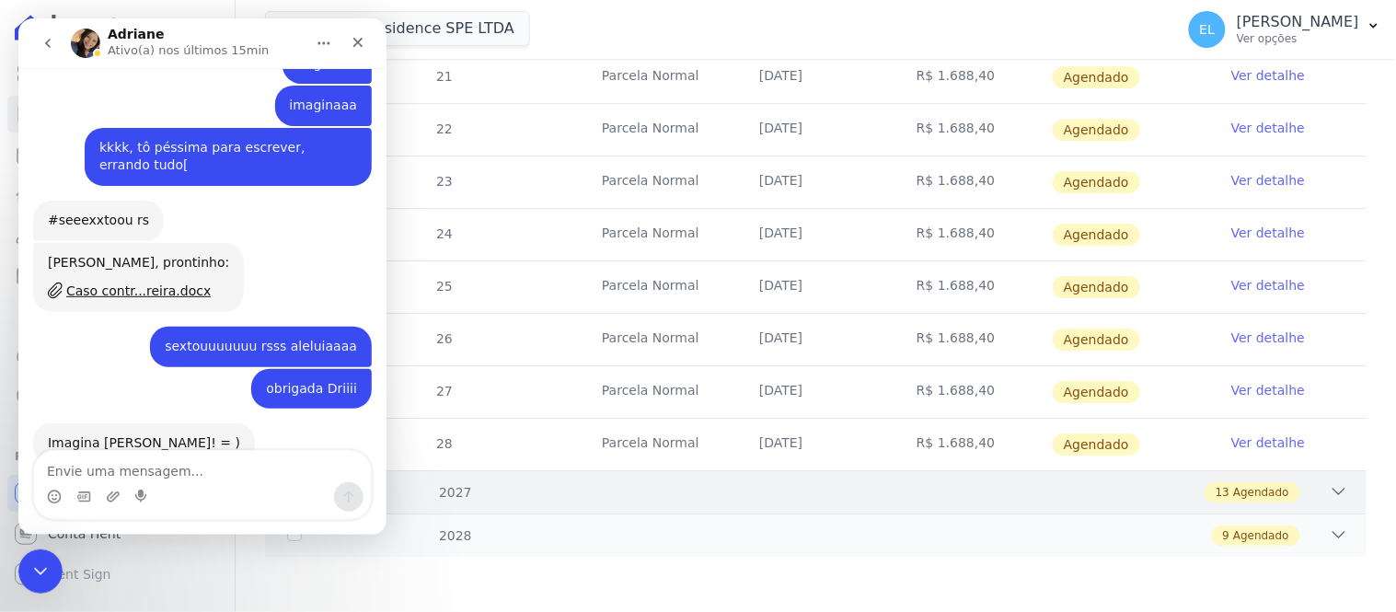
click at [1301, 482] on div "13 Agendado" at bounding box center [869, 492] width 957 height 20
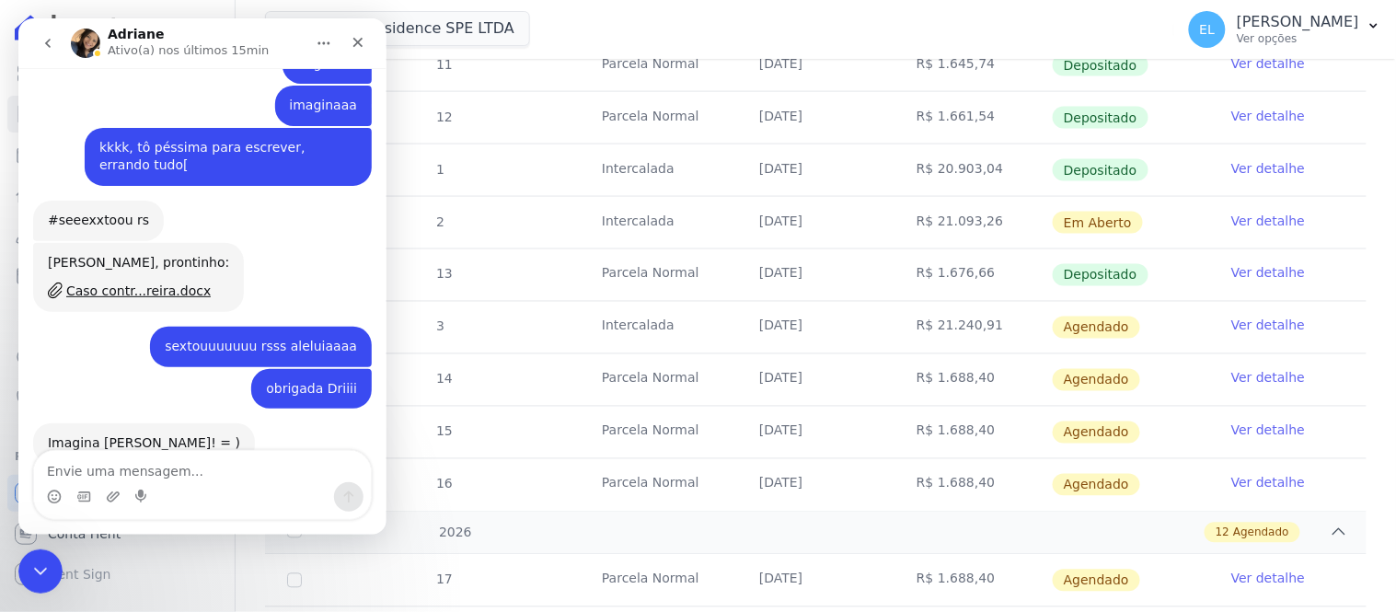
scroll to position [705, 0]
click at [213, 477] on textarea "Envie uma mensagem..." at bounding box center [201, 465] width 337 height 31
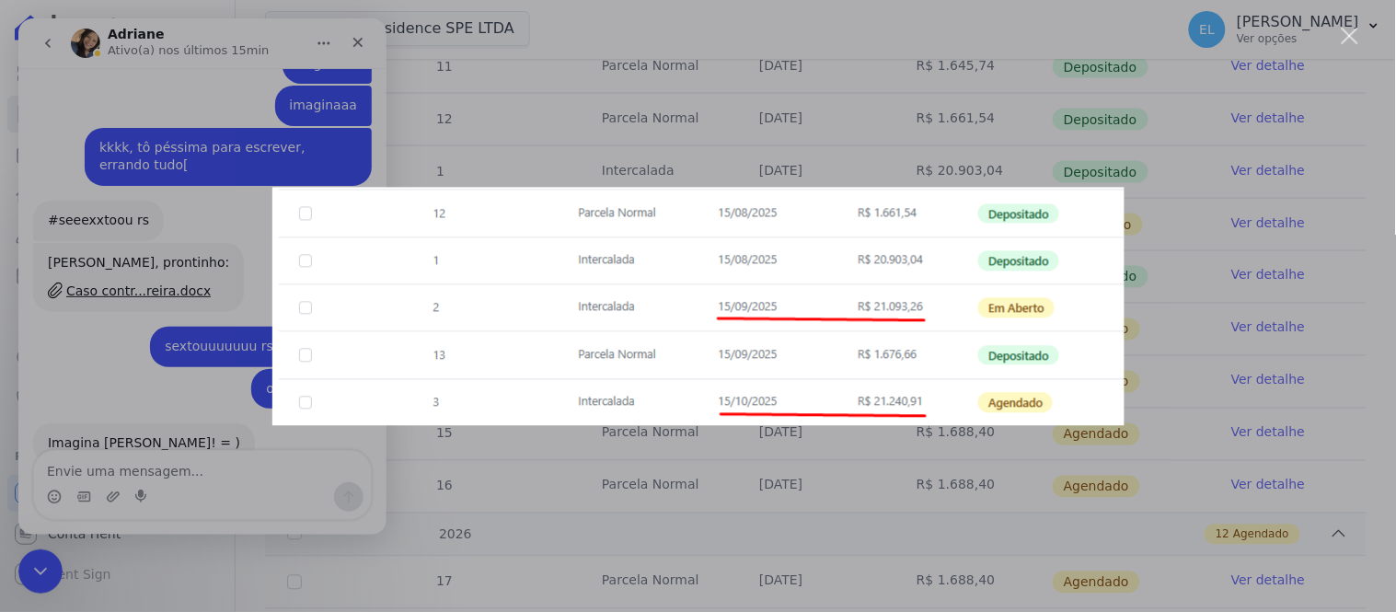
click at [153, 486] on div "Messenger da Intercom" at bounding box center [698, 306] width 1396 height 612
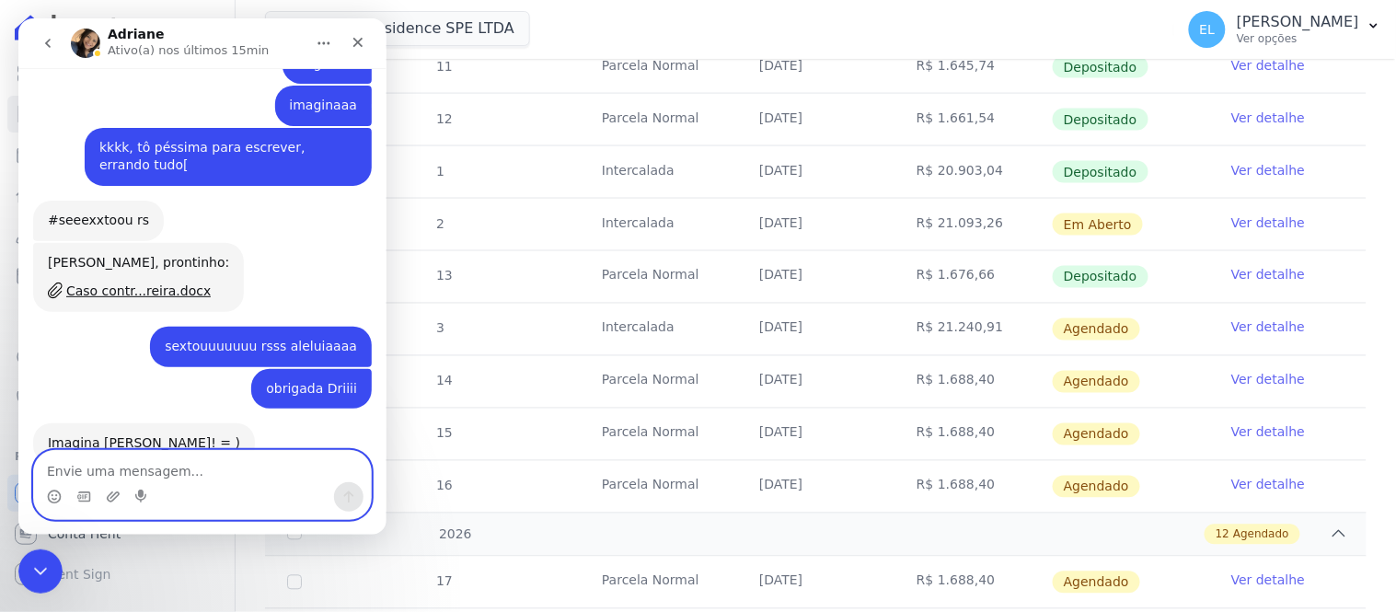
click at [178, 467] on textarea "Envie uma mensagem..." at bounding box center [201, 465] width 337 height 31
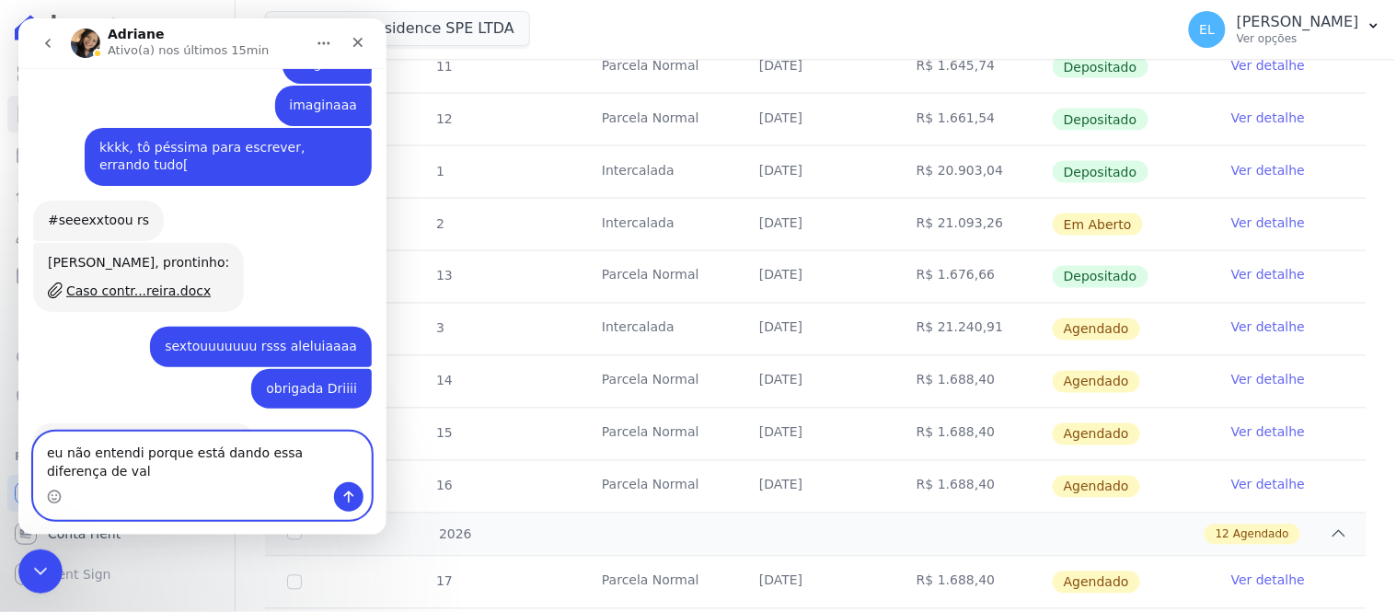
scroll to position [8038, 0]
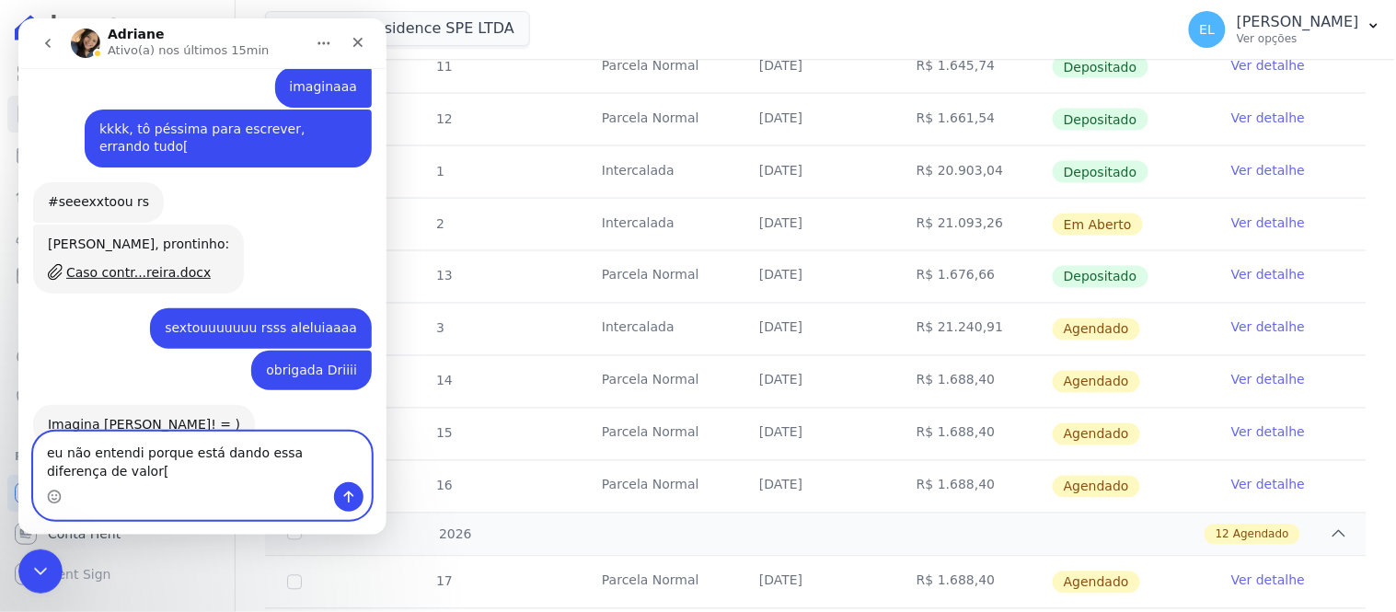
type textarea "eu não entendi porque está dando essa diferença de valor"
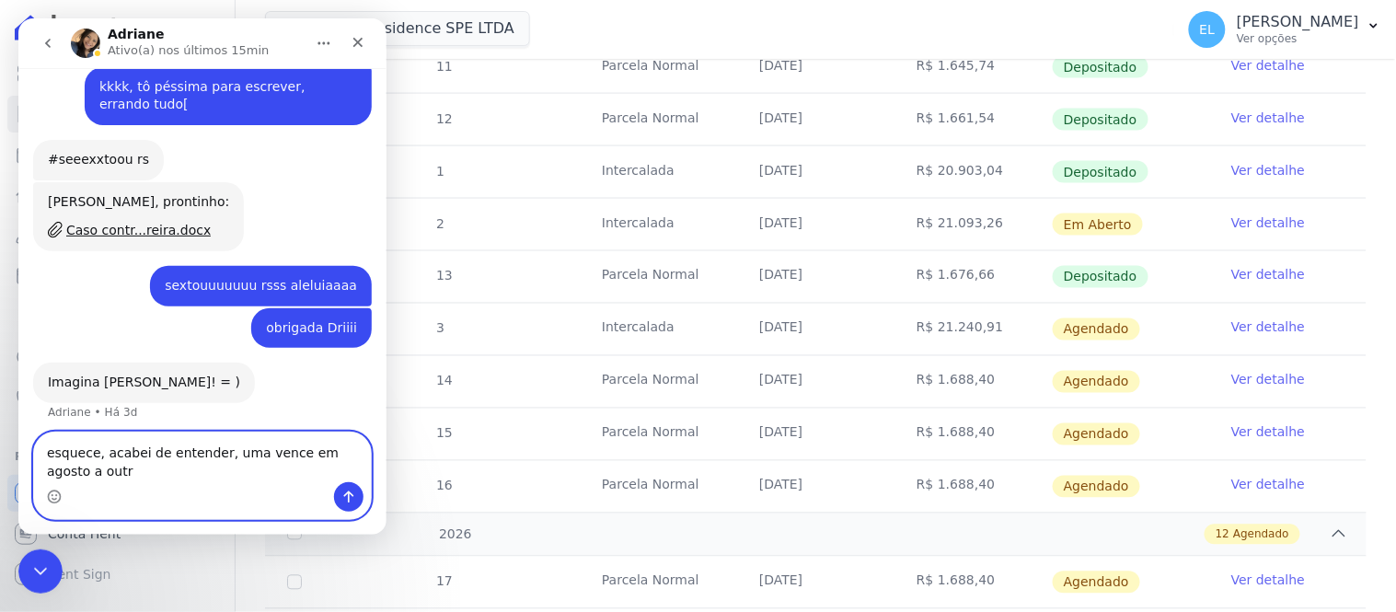
scroll to position [8098, 0]
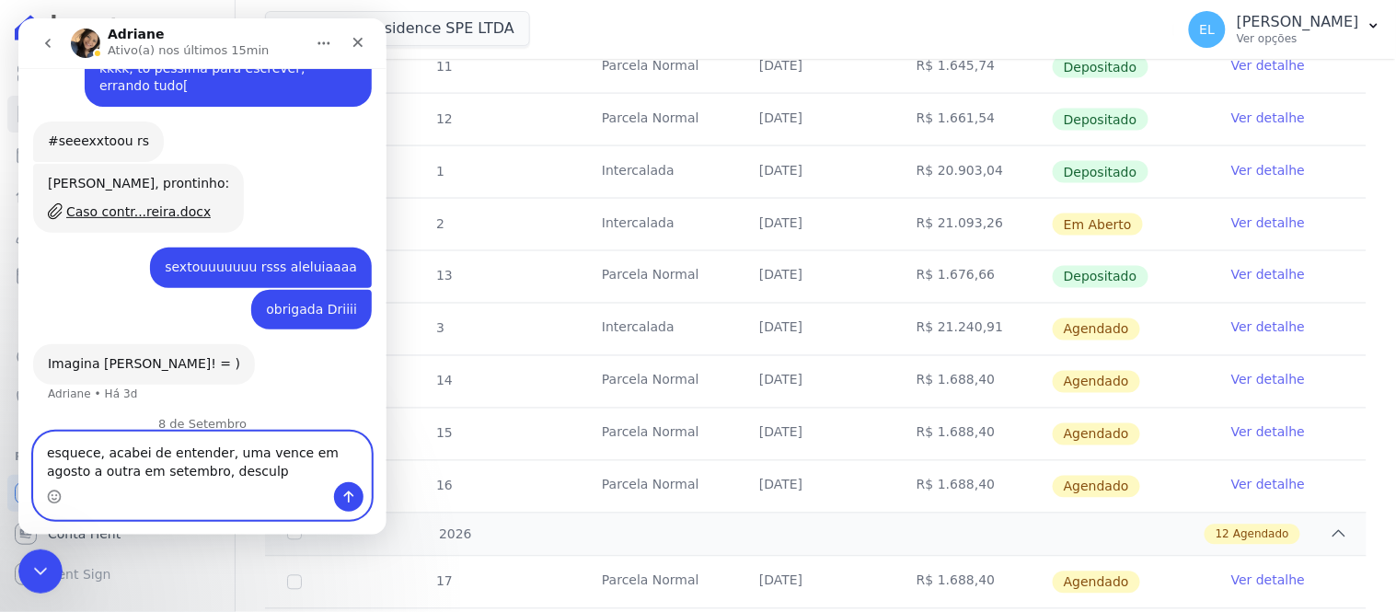
type textarea "esquece, acabei de entender, uma vence em agosto a outra em setembro, desculpe"
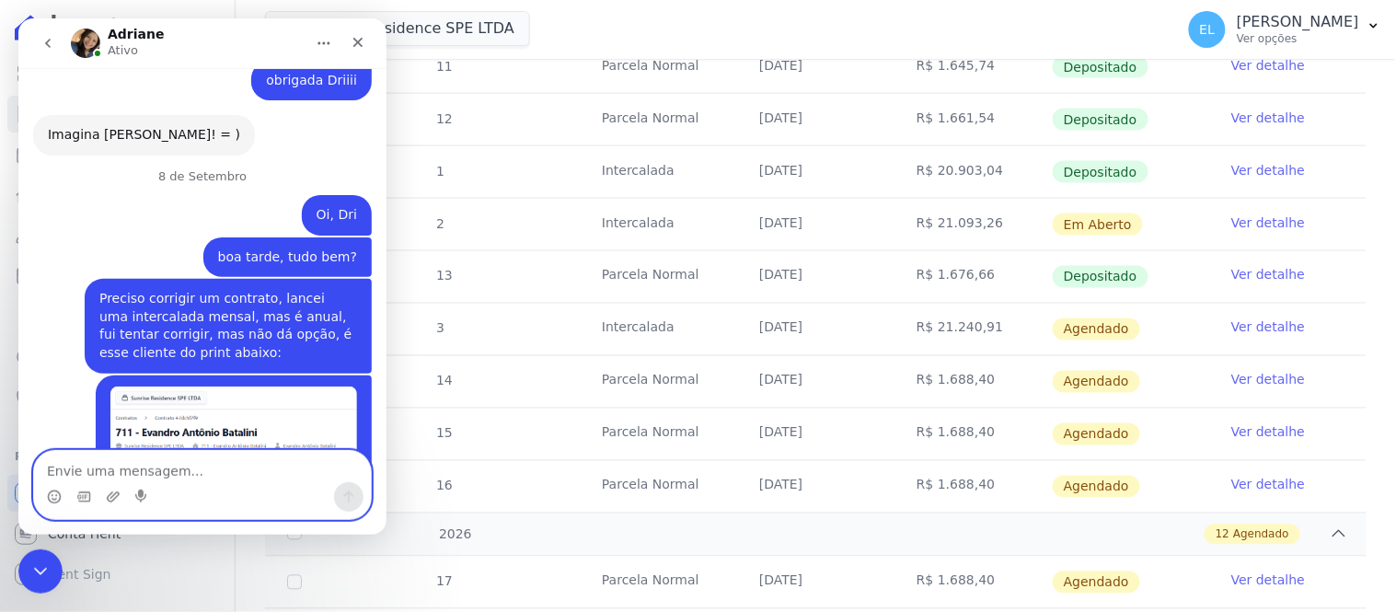
scroll to position [8336, 0]
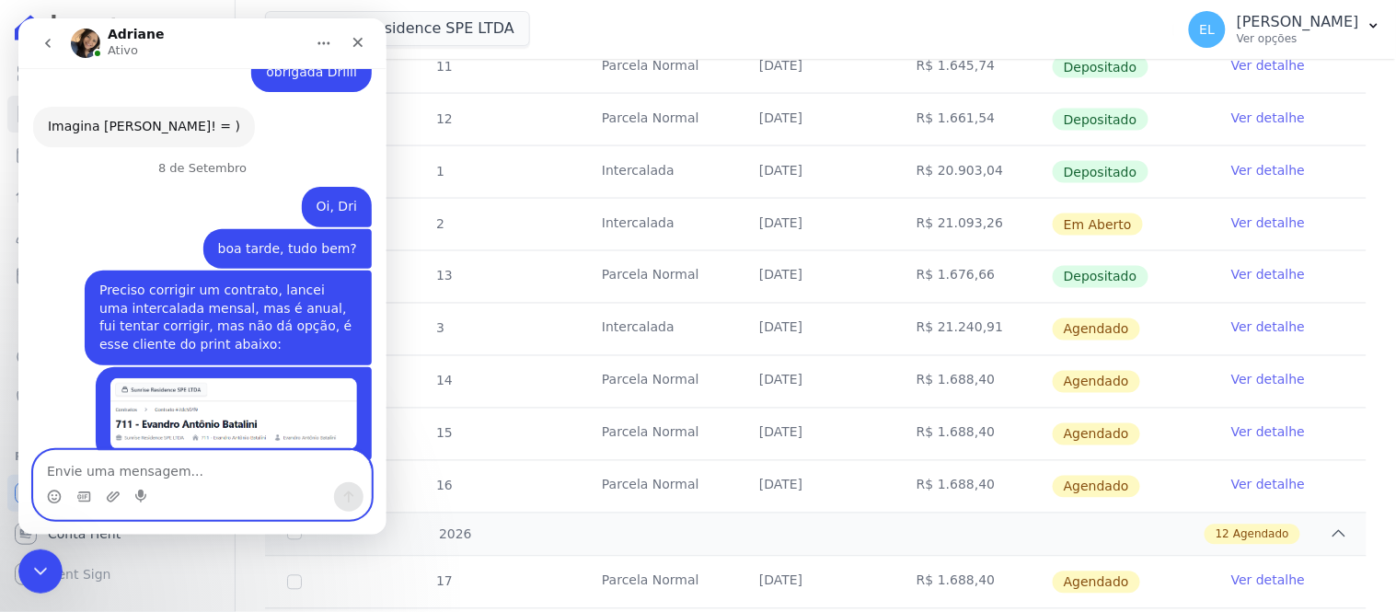
click at [122, 472] on textarea "Envie uma mensagem..." at bounding box center [201, 465] width 337 height 31
type textarea "sobre a [PERSON_NAME] ela não retornou mais"
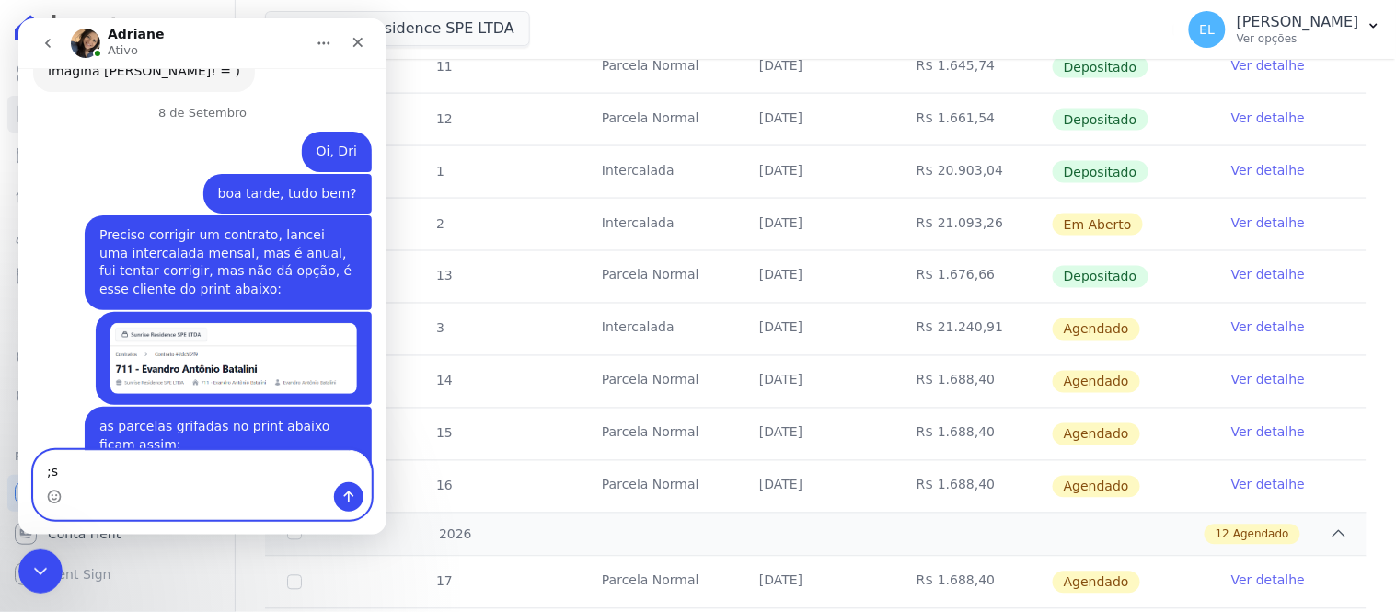
type textarea ";"
type textarea "Sobre o Evandro preciso que ajuste essas datas"
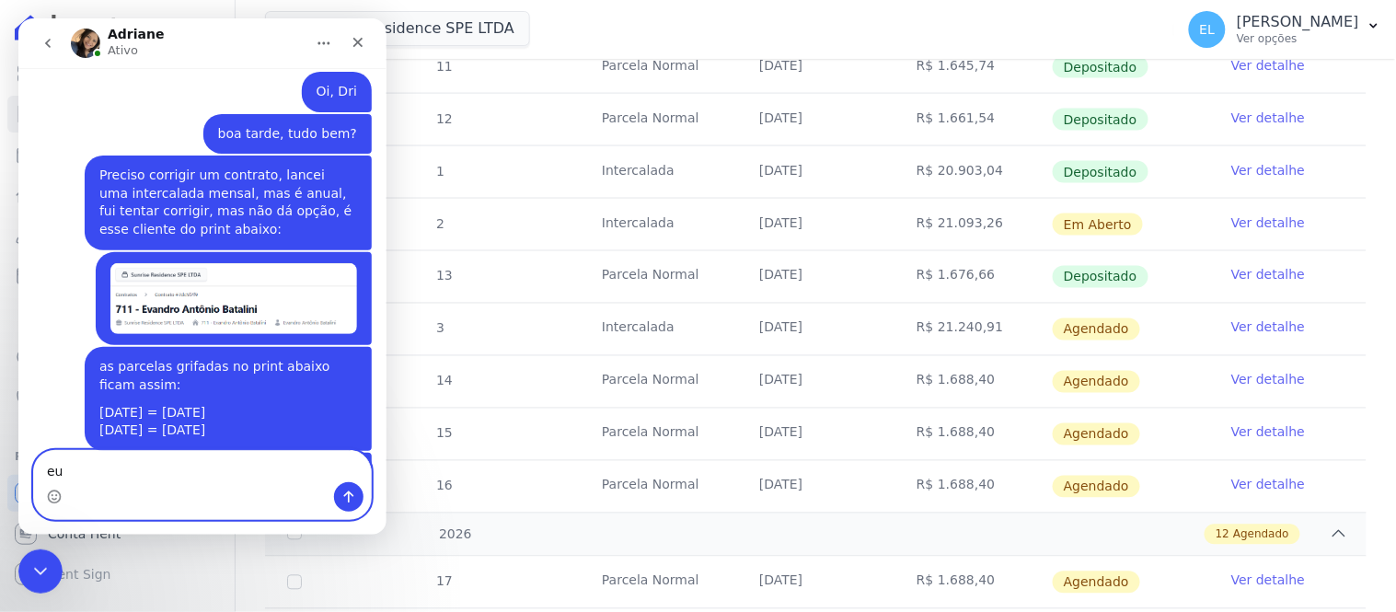
scroll to position [8450, 0]
type textarea "eu coloquei mensal"
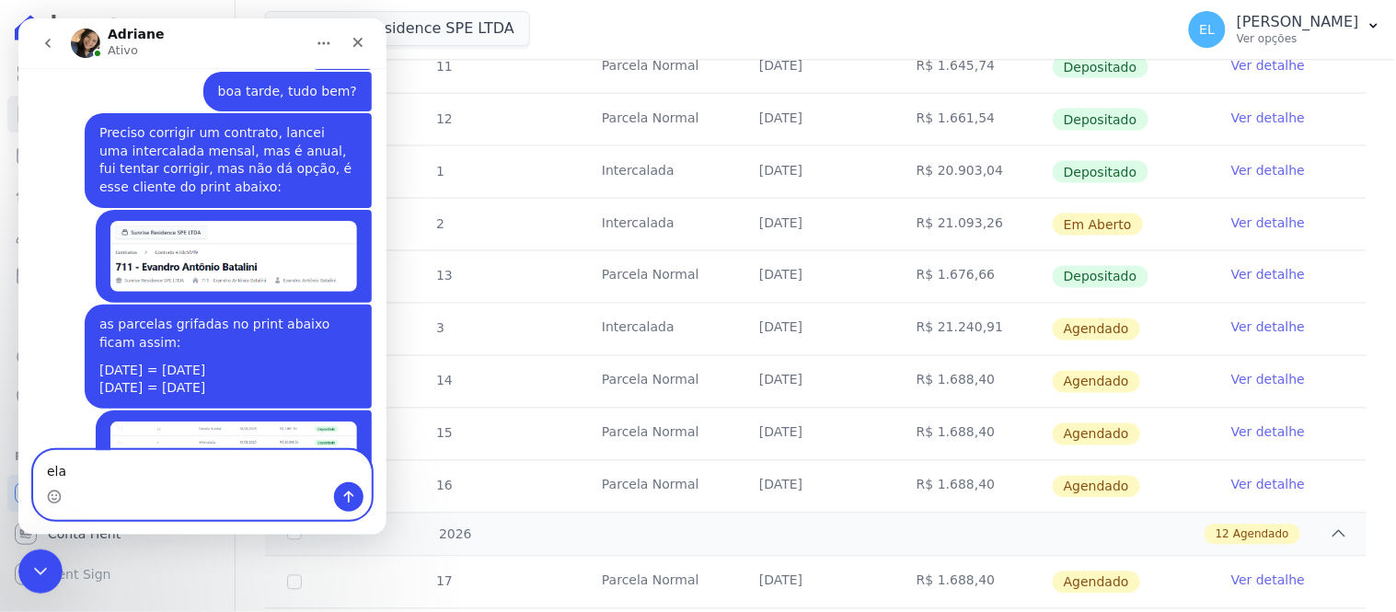
scroll to position [8492, 0]
type textarea "elas são anuais"
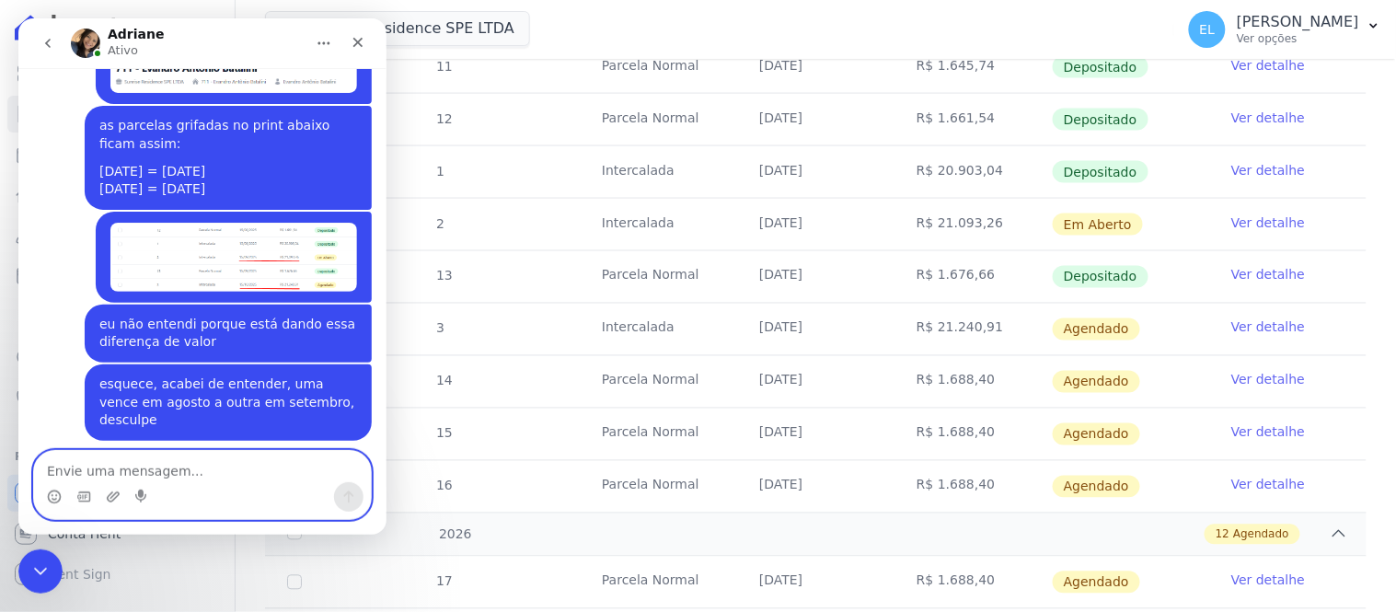
scroll to position [8694, 0]
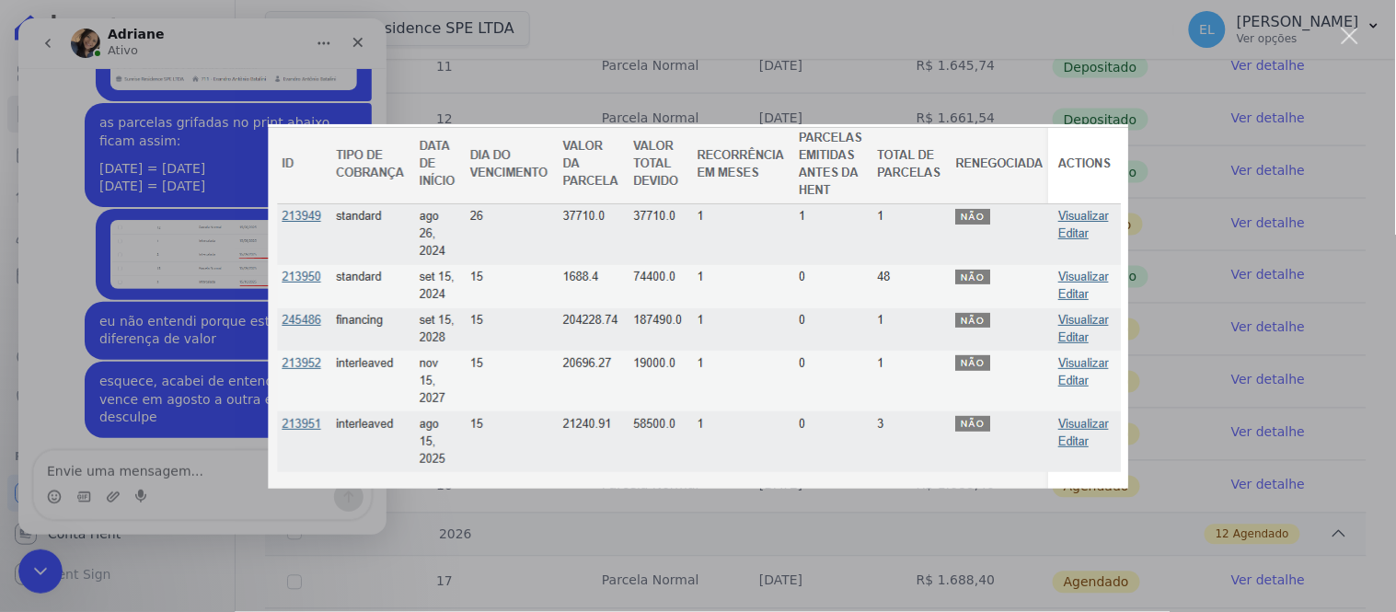
click at [1360, 32] on div "Messenger da Intercom" at bounding box center [698, 306] width 1396 height 612
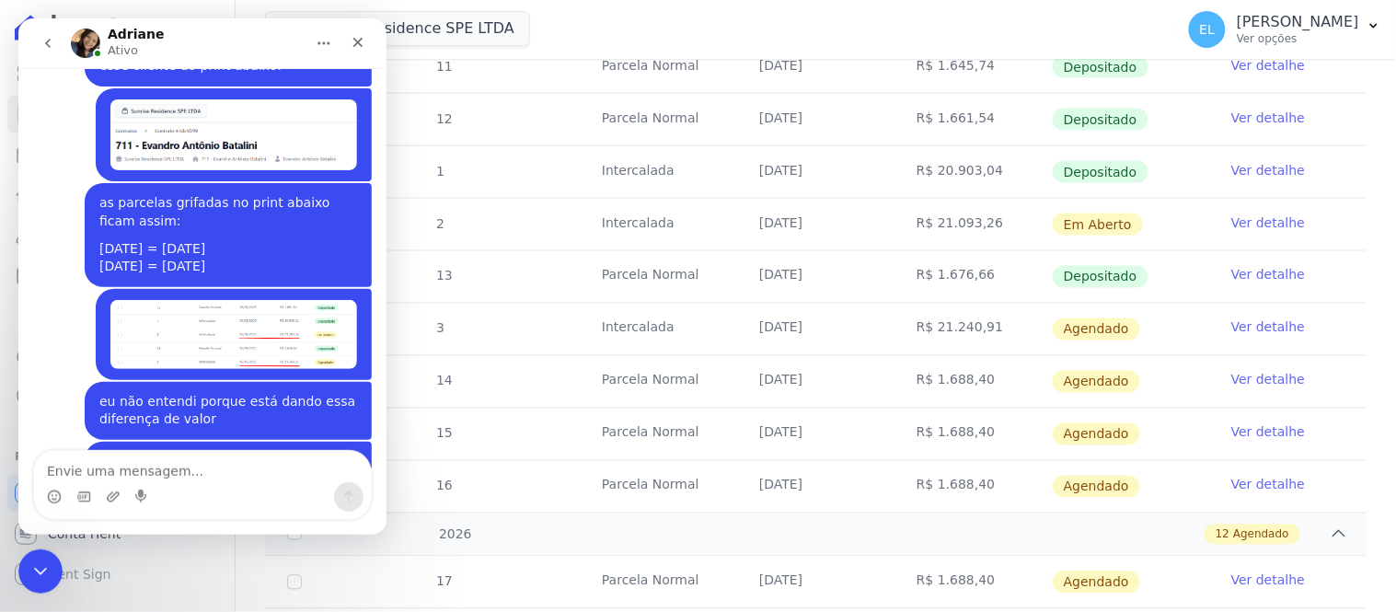
scroll to position [8590, 0]
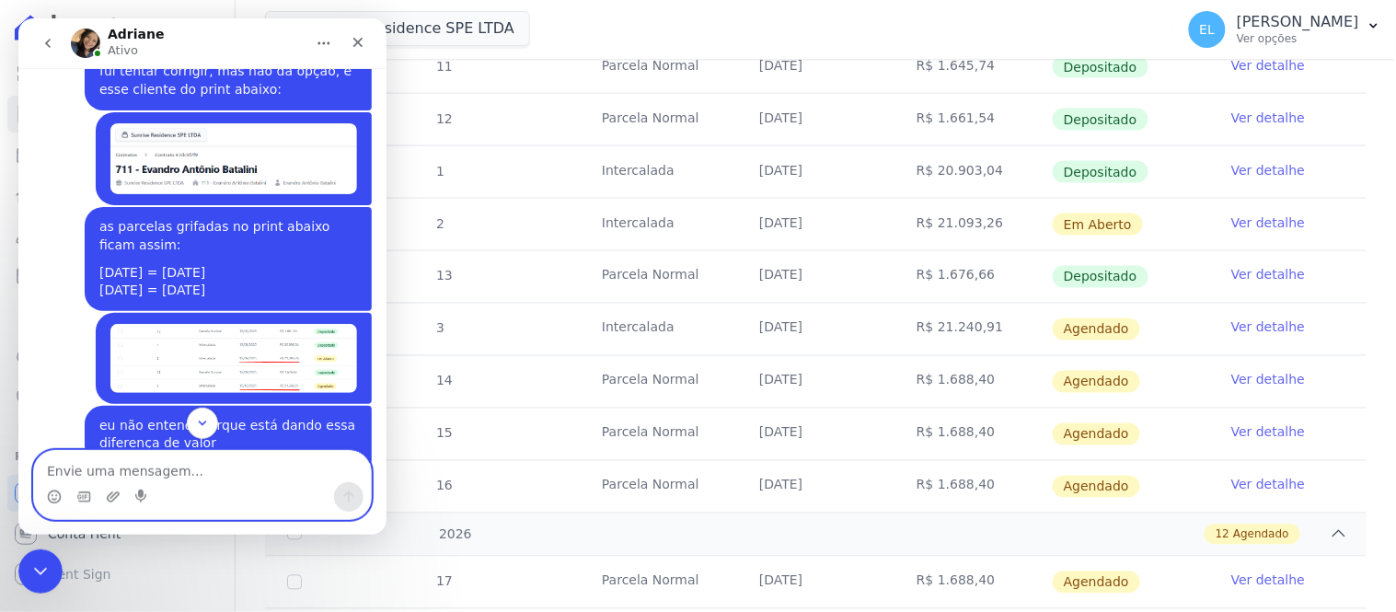
click at [151, 477] on textarea "Envie uma mensagem..." at bounding box center [201, 465] width 337 height 31
type textarea "você consegue fazer pelos prins que te mandei?"
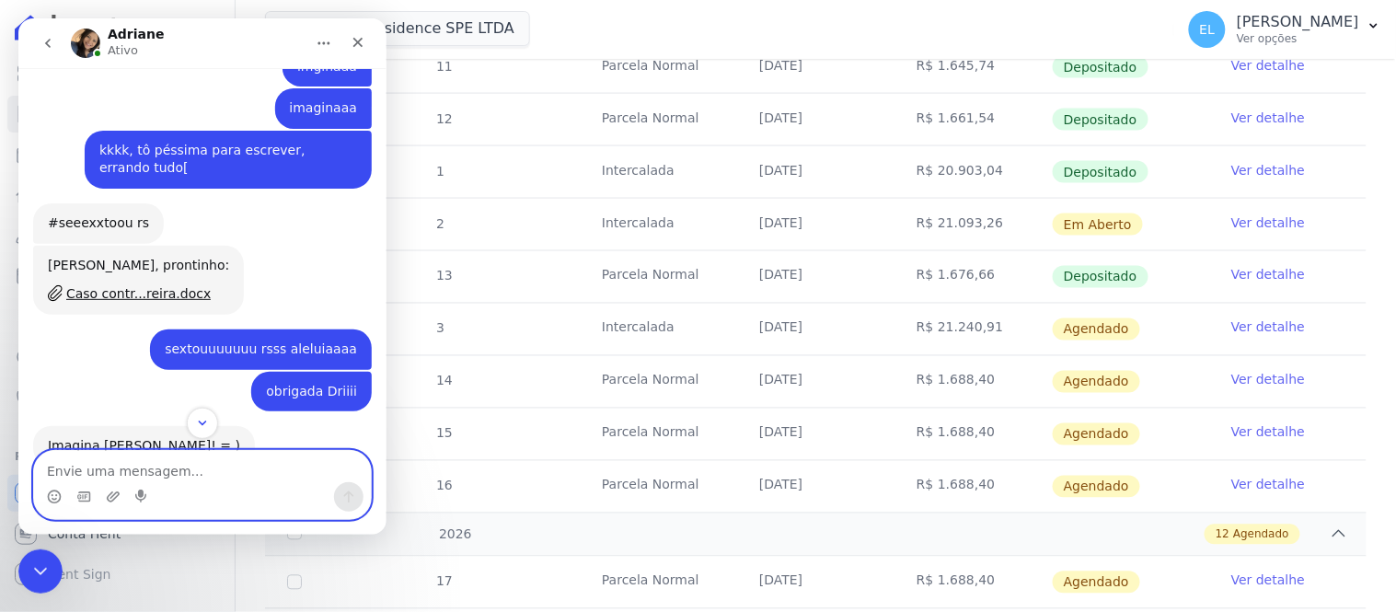
scroll to position [8050, 0]
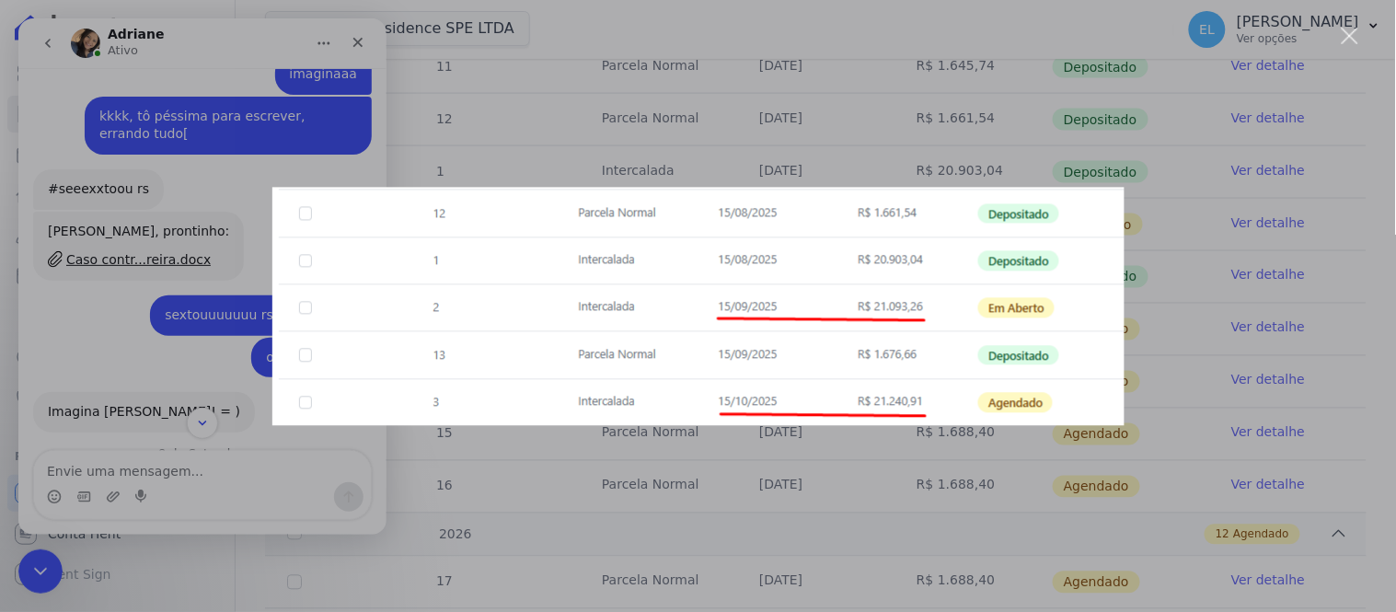
click at [204, 506] on div "Messenger da Intercom" at bounding box center [698, 306] width 1396 height 612
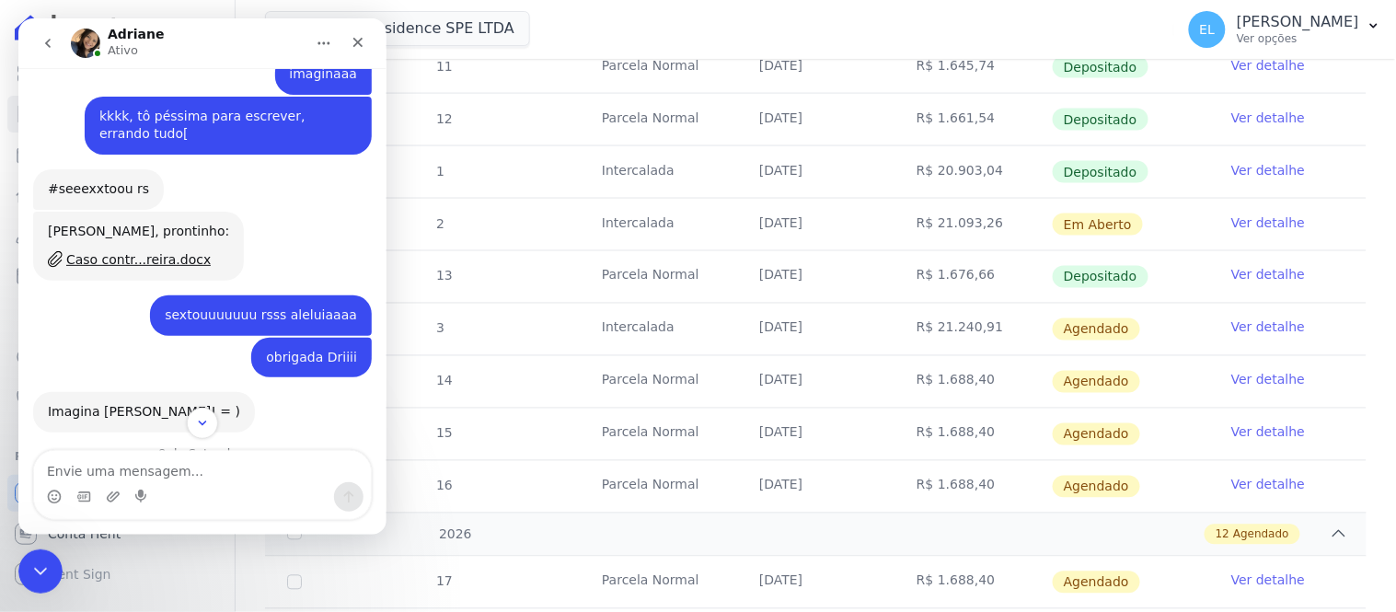
click at [192, 492] on div "Messenger da Intercom" at bounding box center [201, 495] width 337 height 29
click at [149, 501] on div "Messenger da Intercom" at bounding box center [201, 495] width 337 height 29
click at [121, 495] on div "Messenger da Intercom" at bounding box center [201, 495] width 337 height 29
drag, startPoint x: 158, startPoint y: 473, endPoint x: 185, endPoint y: 469, distance: 26.9
click at [174, 473] on textarea "Envie uma mensagem..." at bounding box center [201, 465] width 337 height 31
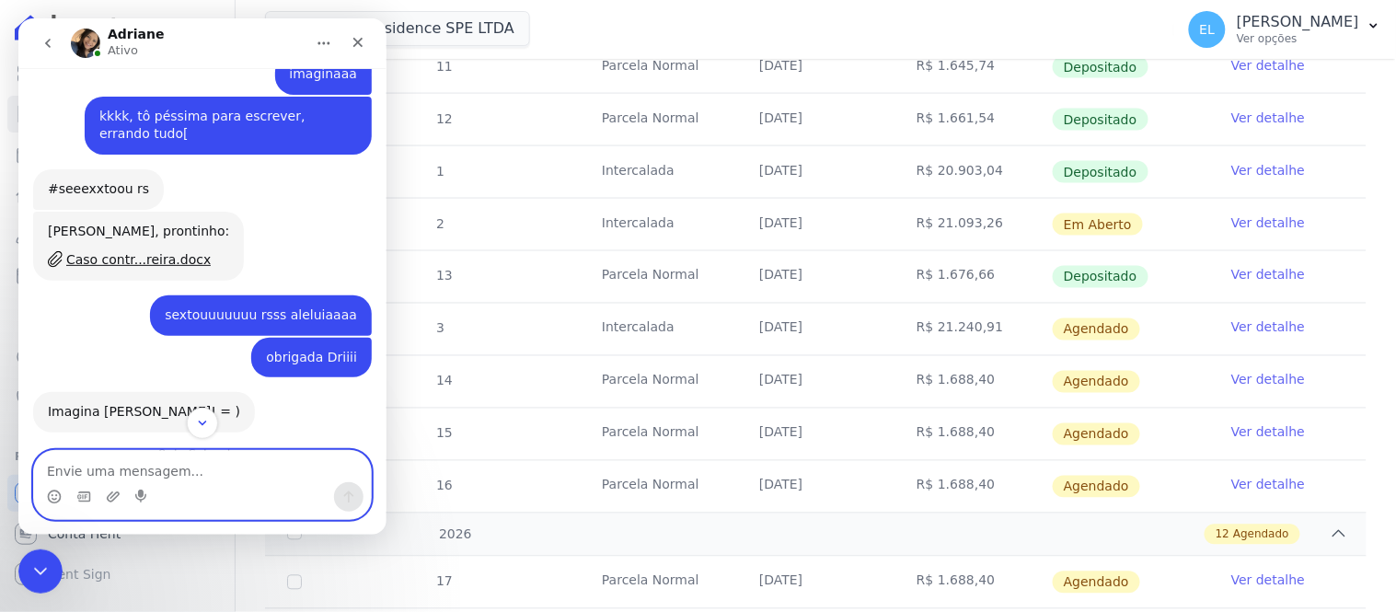
drag, startPoint x: 189, startPoint y: 472, endPoint x: 201, endPoint y: 477, distance: 13.7
click at [194, 474] on textarea "Envie uma mensagem..." at bounding box center [201, 465] width 337 height 31
click at [223, 480] on textarea "Envie uma mensagem..." at bounding box center [201, 465] width 337 height 31
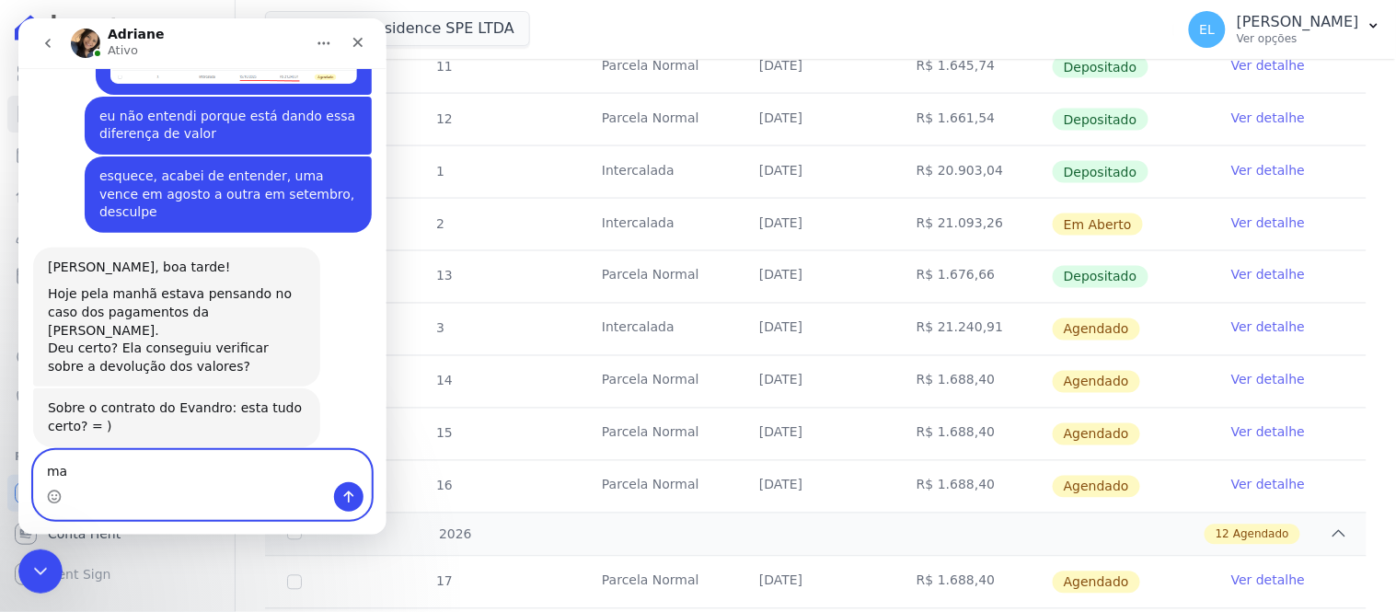
scroll to position [8900, 0]
type textarea "m"
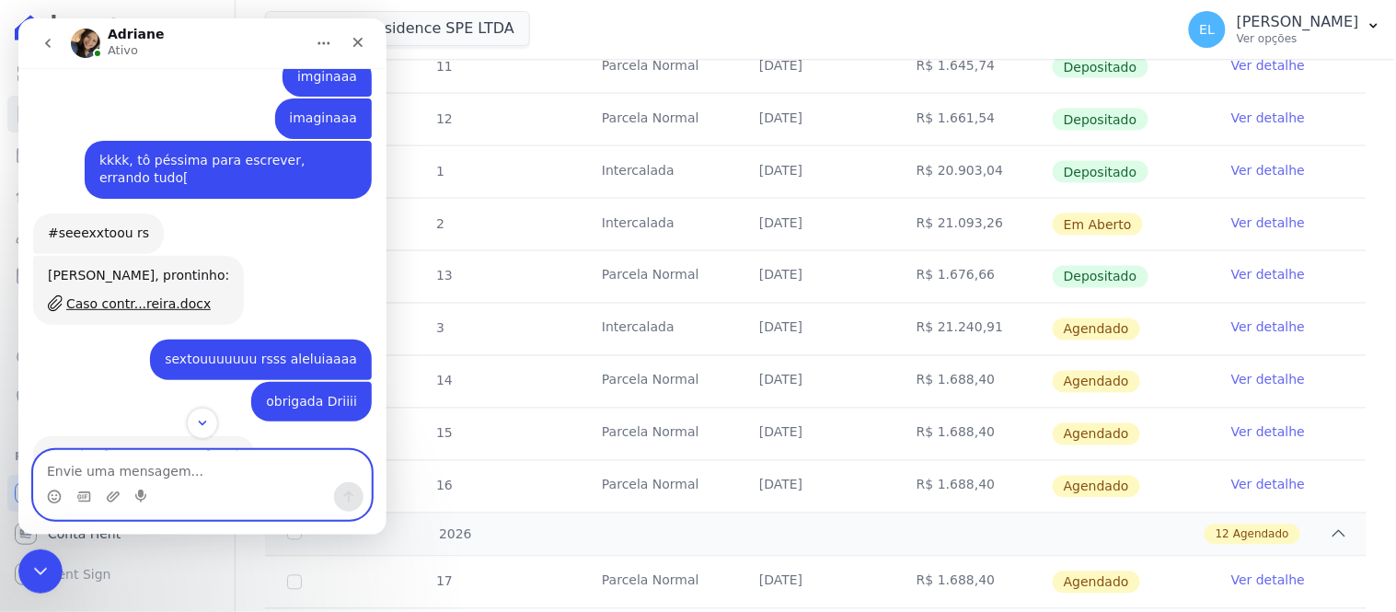
scroll to position [7976, 0]
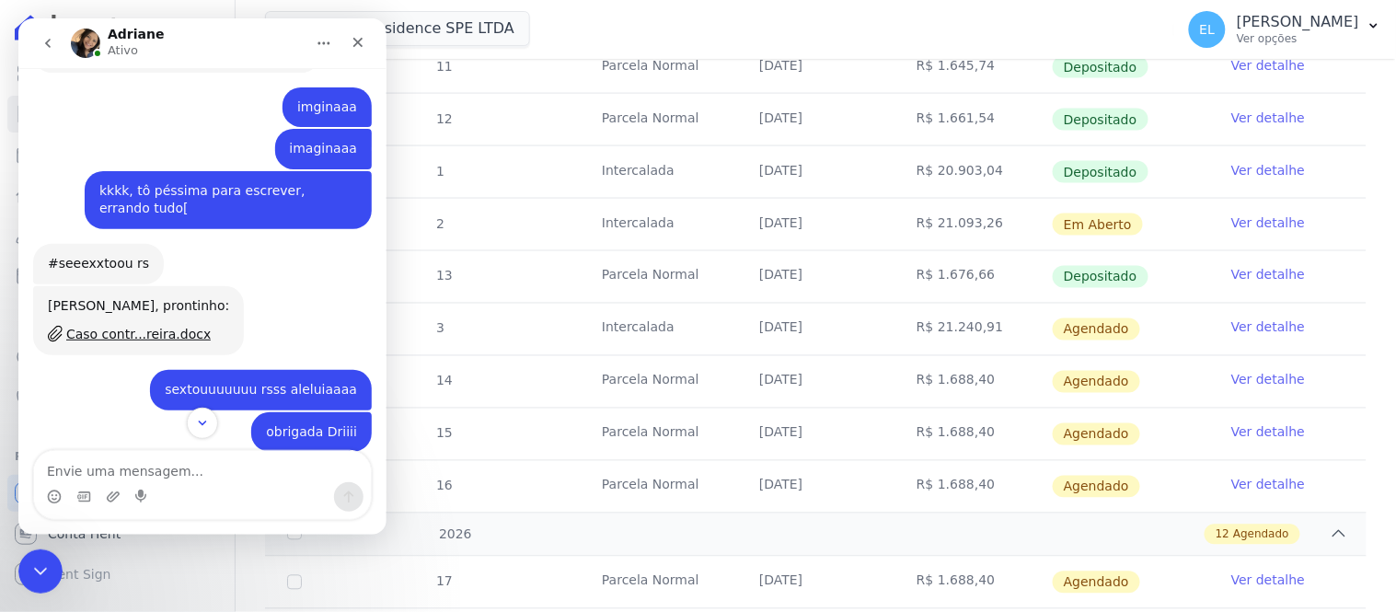
drag, startPoint x: 84, startPoint y: 322, endPoint x: 253, endPoint y: 340, distance: 170.3
copy div "as parcelas grifadas no print abaixo ficam assim: [DATE] = [DATE] [DATE] = [DAT…"
click at [187, 482] on div "Messenger da Intercom" at bounding box center [201, 495] width 337 height 29
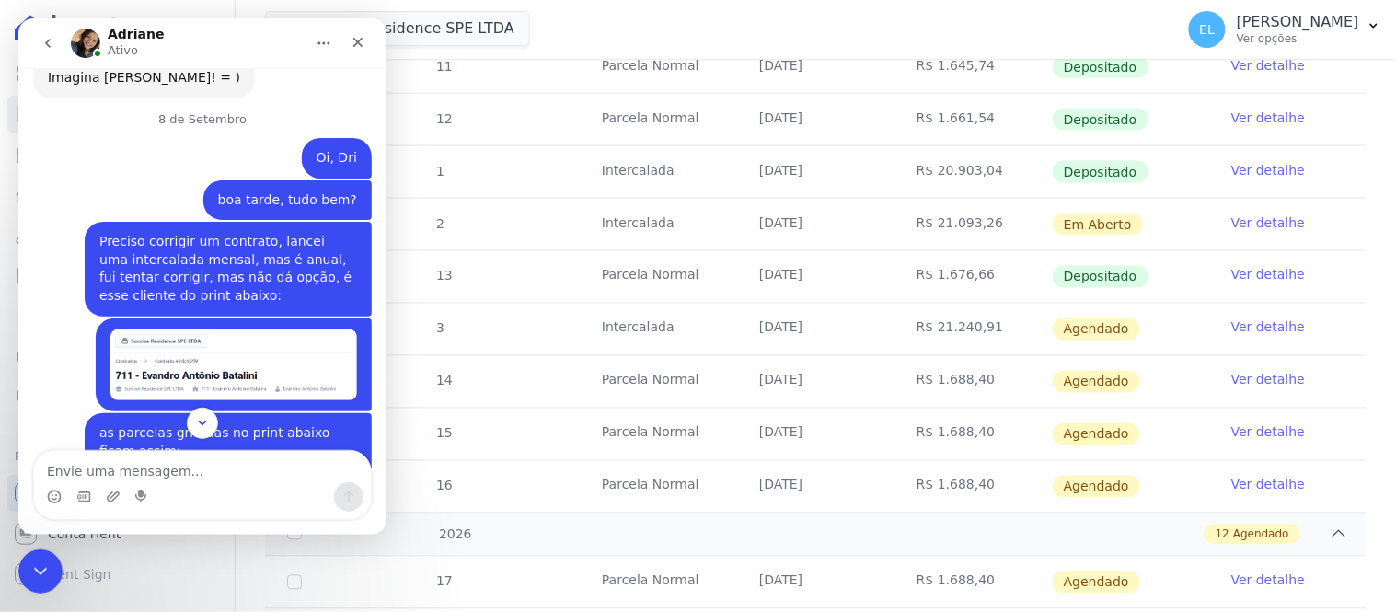
scroll to position [8998, 0]
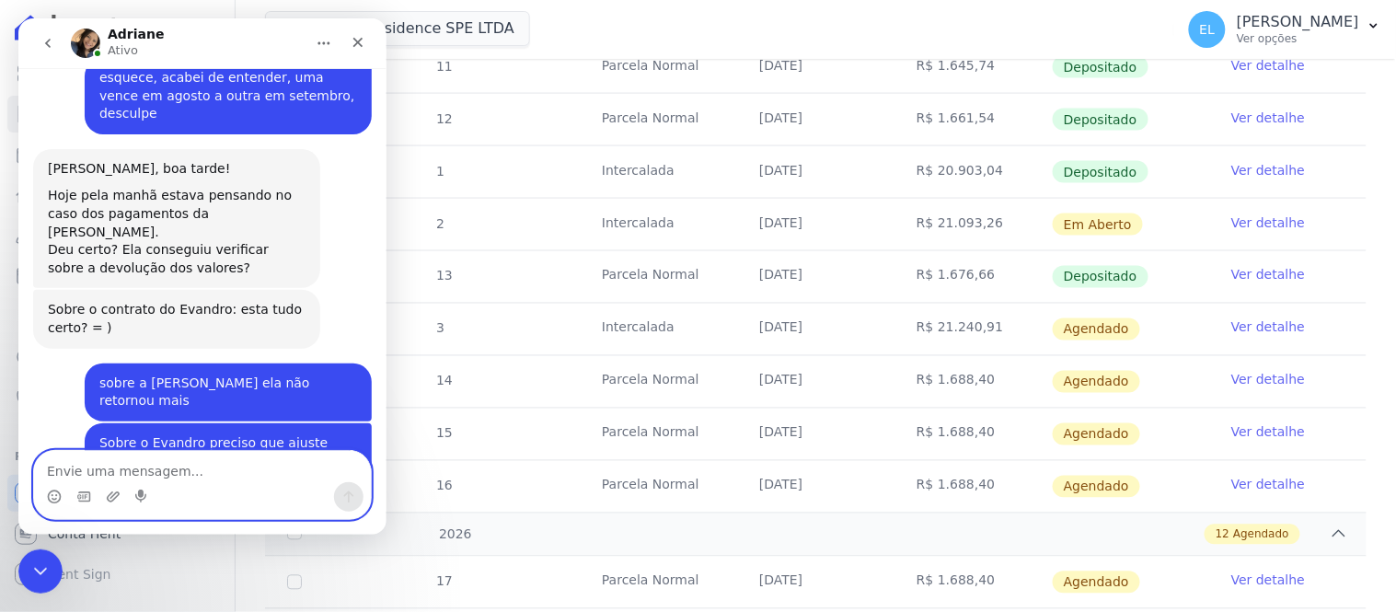
click at [141, 471] on textarea "Envie uma mensagem..." at bounding box center [201, 465] width 337 height 31
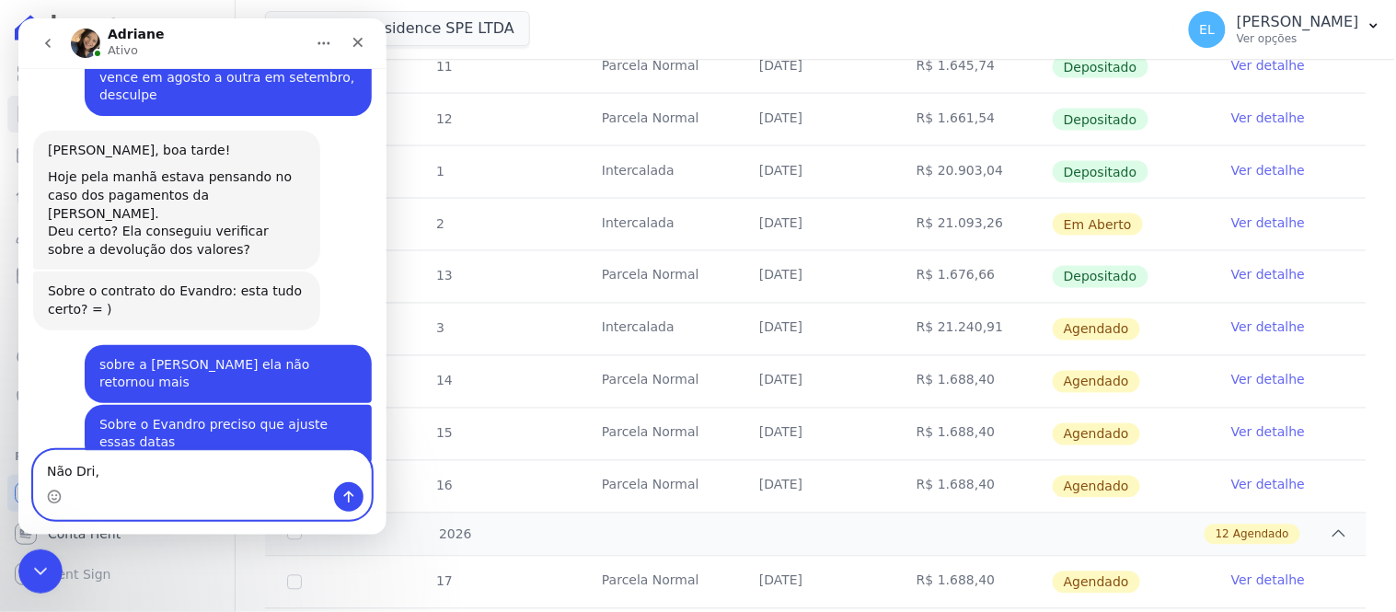
scroll to position [9035, 0]
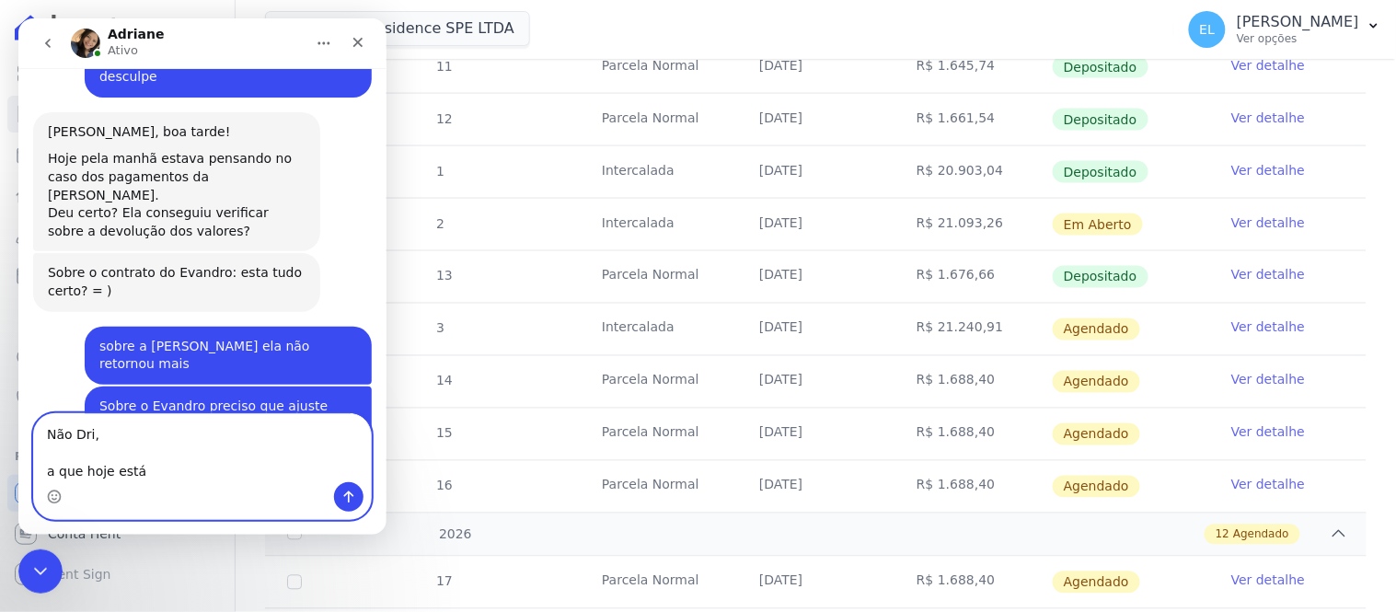
paste textarea "as parcelas grifadas no print abaixo ficam assim: [DATE] = [DATE] [DATE] = [DAT…"
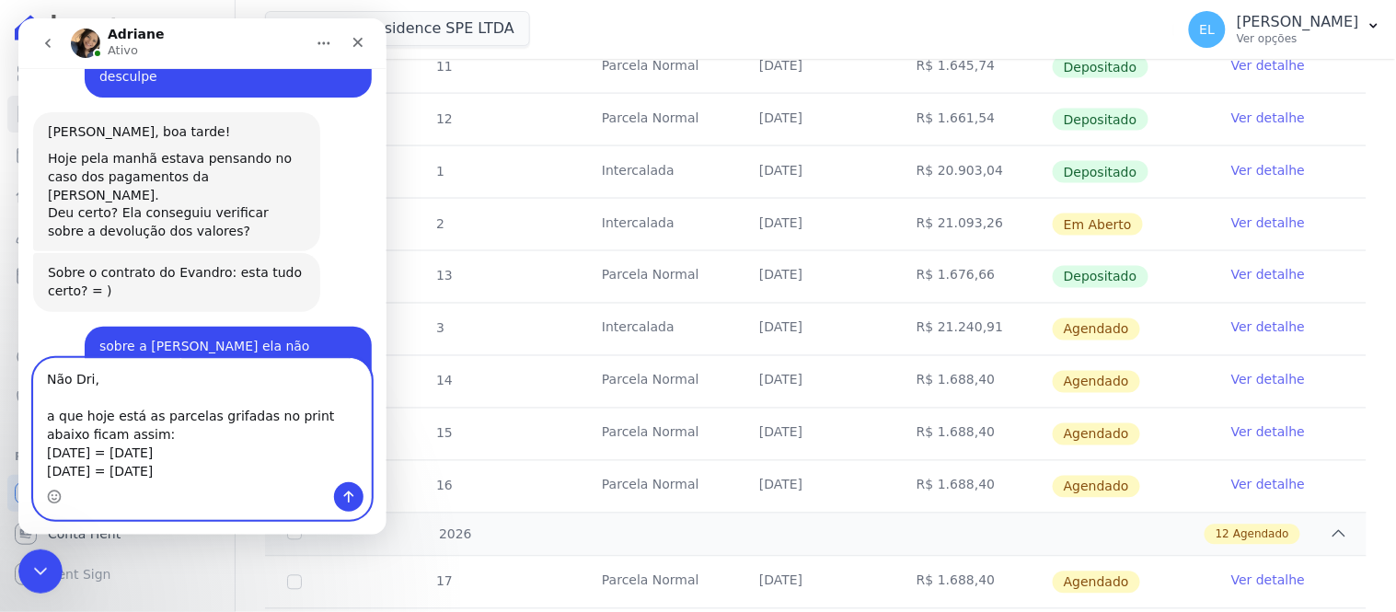
scroll to position [9090, 0]
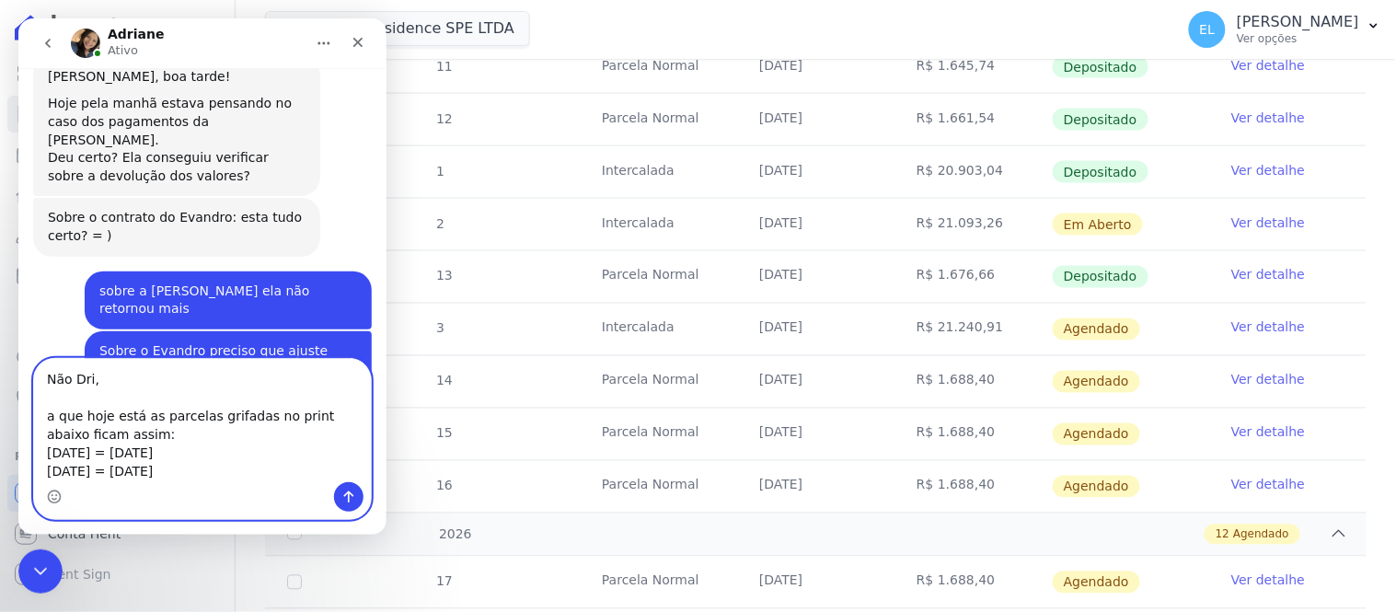
drag, startPoint x: 135, startPoint y: 418, endPoint x: 126, endPoint y: 431, distance: 15.8
click at [126, 431] on textarea "Não Dri, a que hoje está as parcelas grifadas no print abaixo ficam assim: [DAT…" at bounding box center [201, 419] width 337 height 123
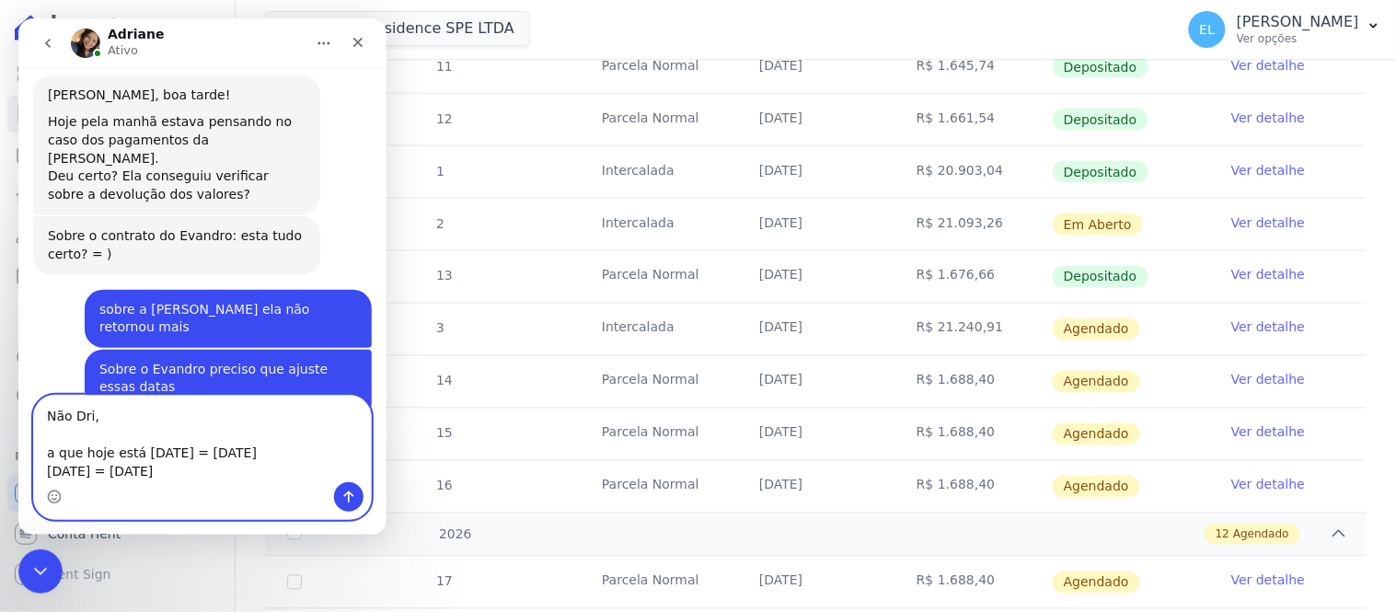
scroll to position [9053, 0]
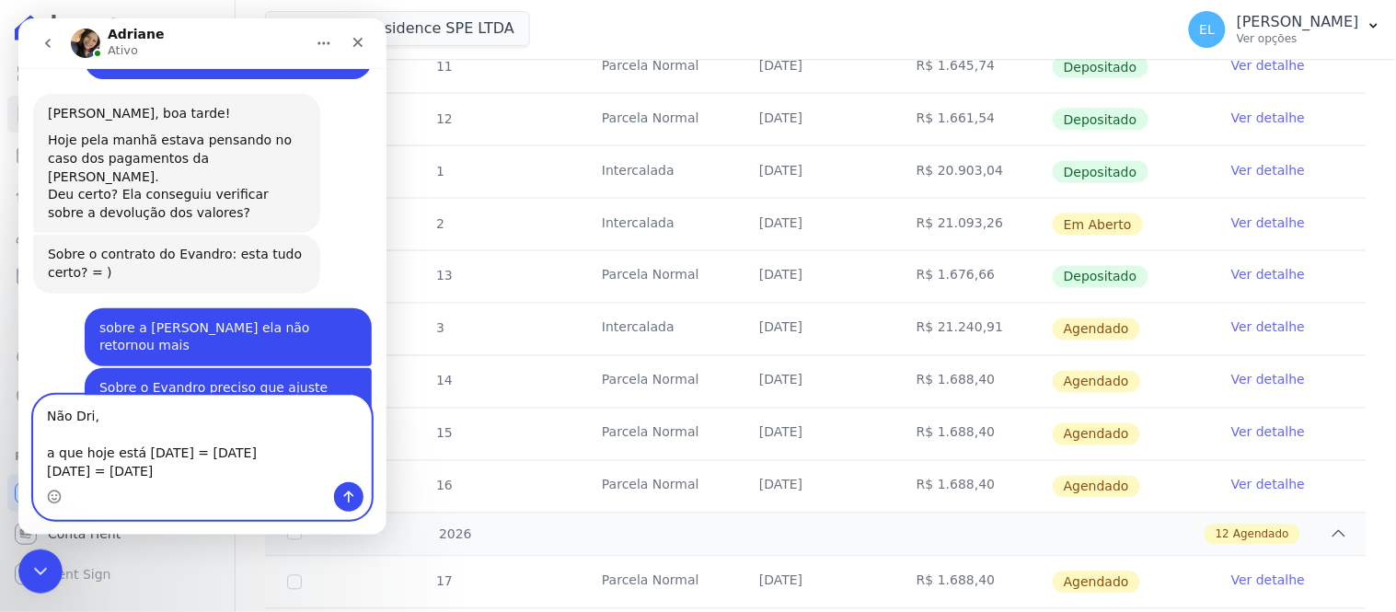
click at [214, 451] on textarea "Não Dri, a que hoje está [DATE] = [DATE] [DATE] = [DATE]" at bounding box center [201, 438] width 337 height 86
click at [48, 469] on textarea "Não Dri, a que hoje está [DATE] vai ficar [DATE] [DATE] = [DATE]" at bounding box center [201, 438] width 337 height 86
click at [194, 471] on textarea "Não Dri, a que hoje está [DATE] vai ficar [DATE] e a que está [DATE] = [DATE]" at bounding box center [201, 438] width 337 height 86
type textarea "Não Dri, a que hoje está [DATE] vai ficar [DATE] e a que está [DATE] vai ficar …"
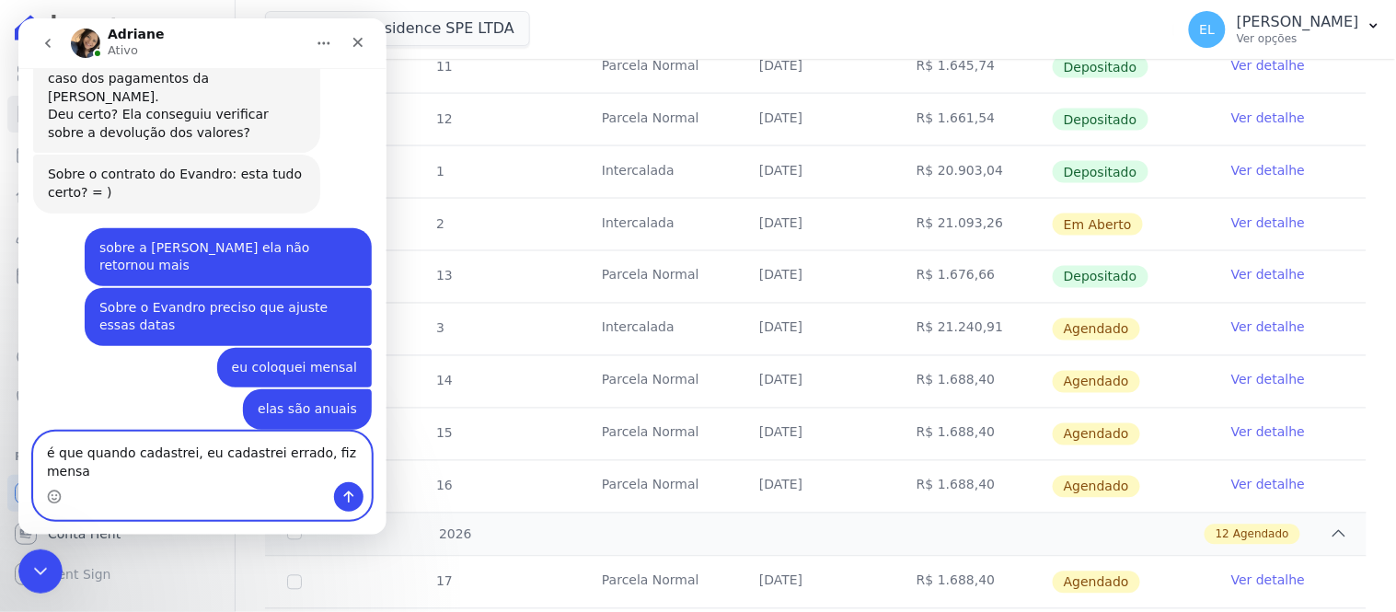
scroll to position [9115, 0]
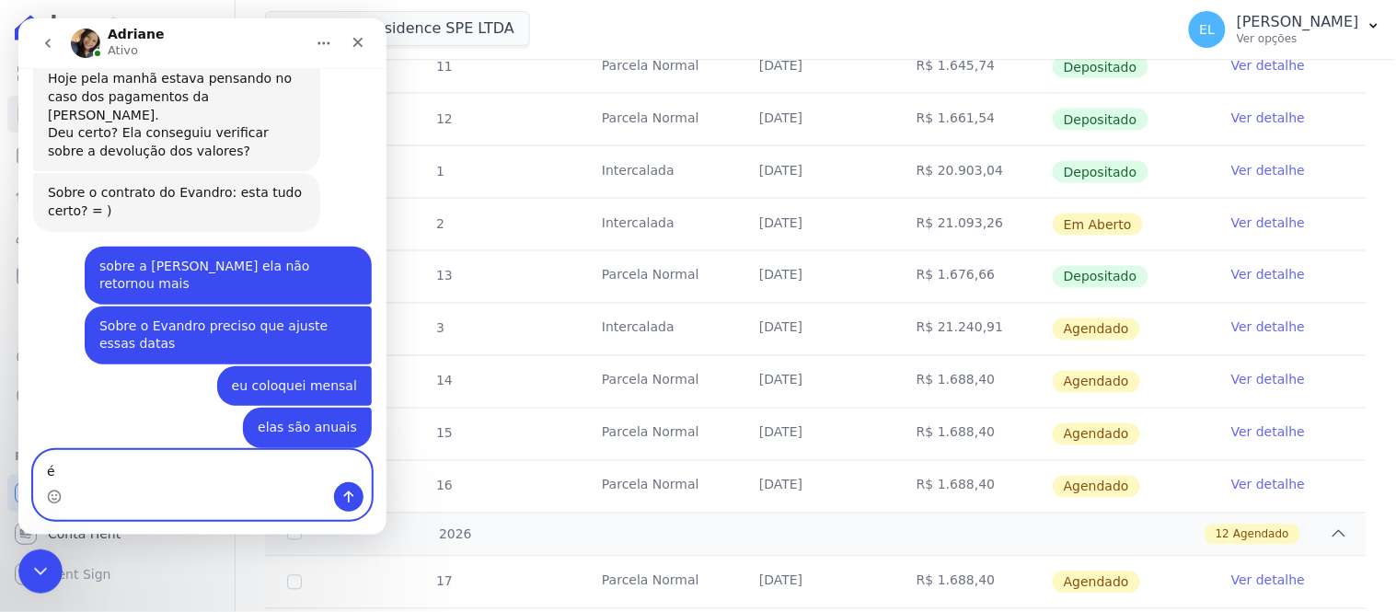
type textarea "é"
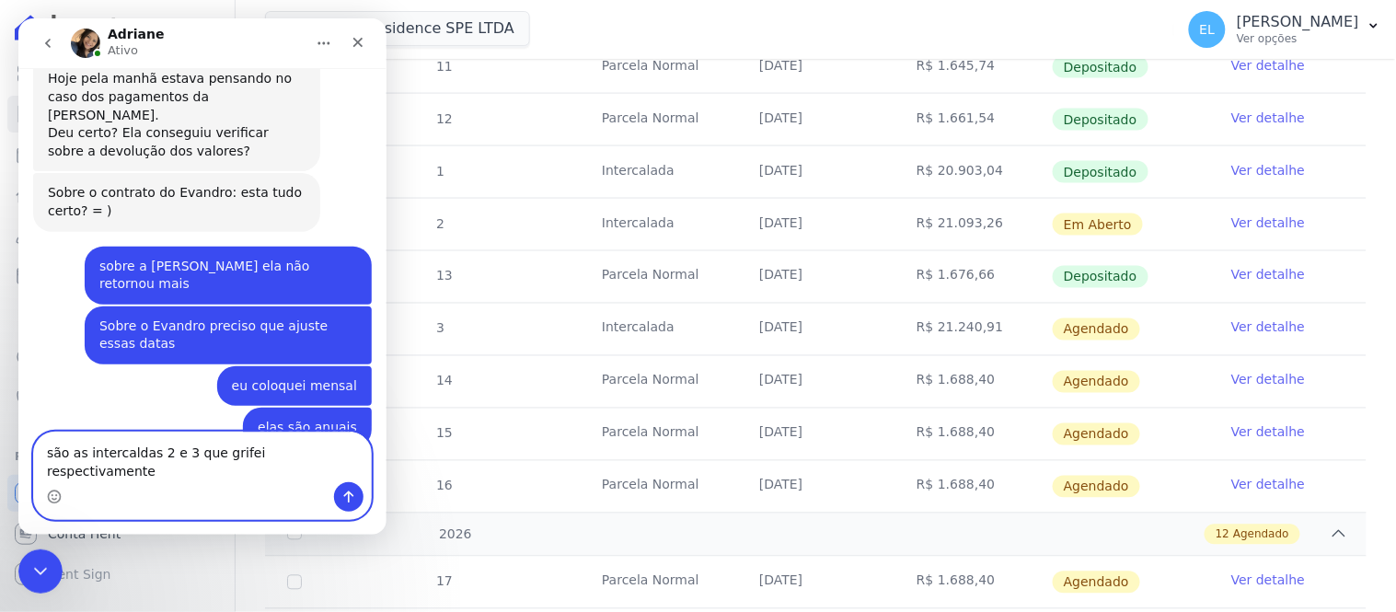
click at [126, 472] on textarea "são as intercaldas 2 e 3 que grifei respectivamente" at bounding box center [201, 456] width 337 height 50
type textarea "são as intercaladas 2 e 3 que grifei respectivamente"
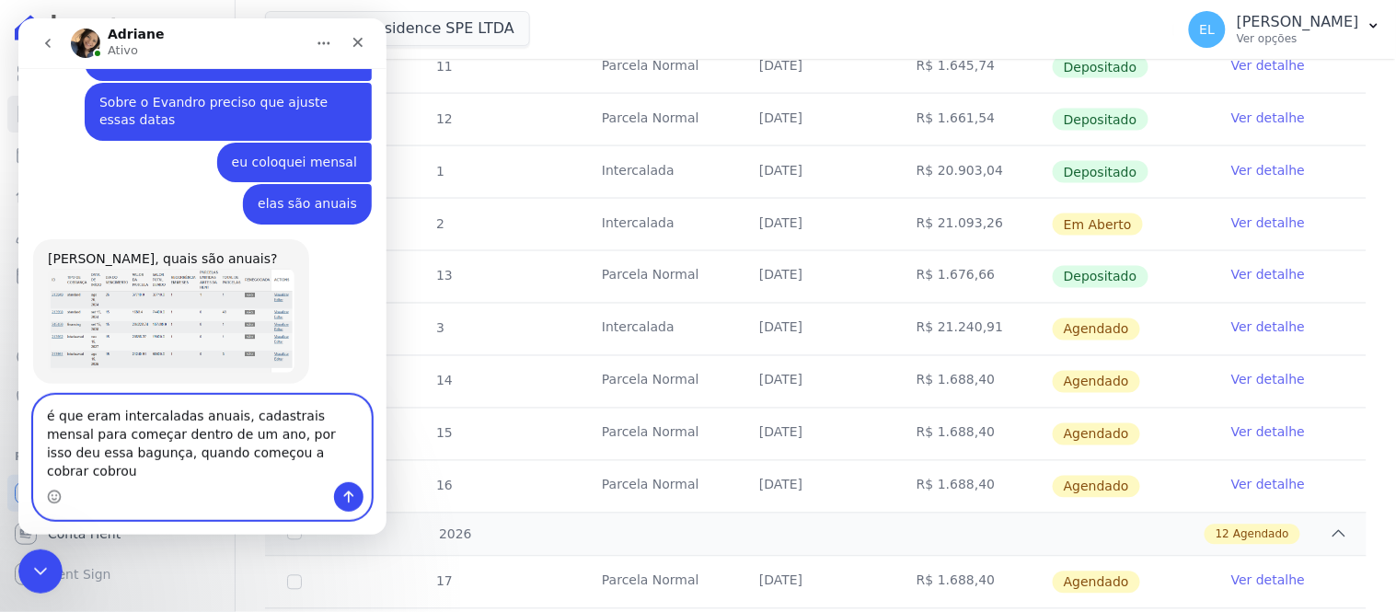
scroll to position [9363, 0]
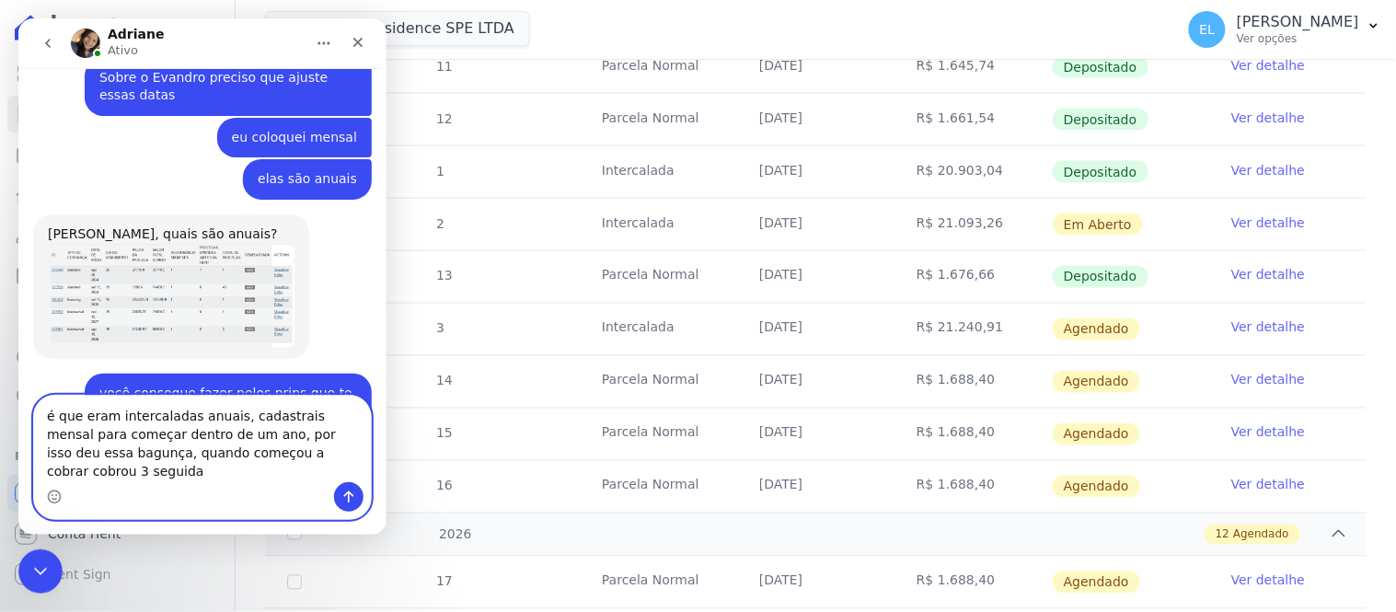
type textarea "é que eram intercaladas anuais, cadastrais mensal para começar dentro de um ano…"
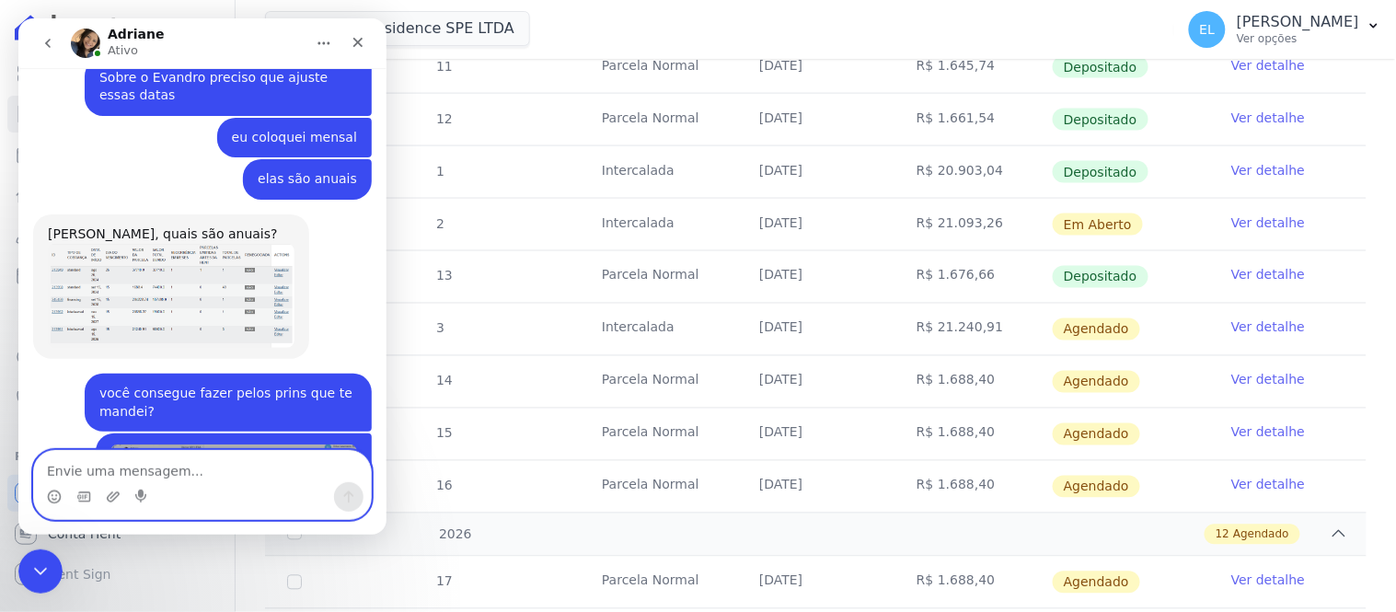
scroll to position [9435, 0]
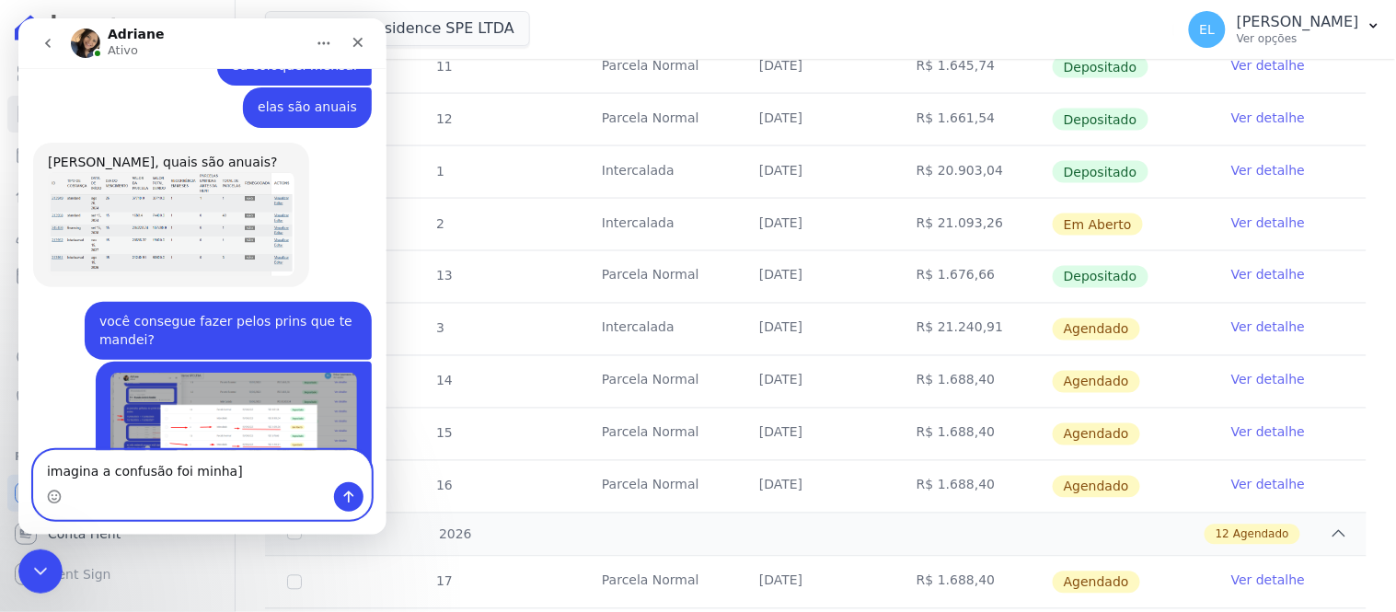
type textarea "imagina a confusão foi minha"
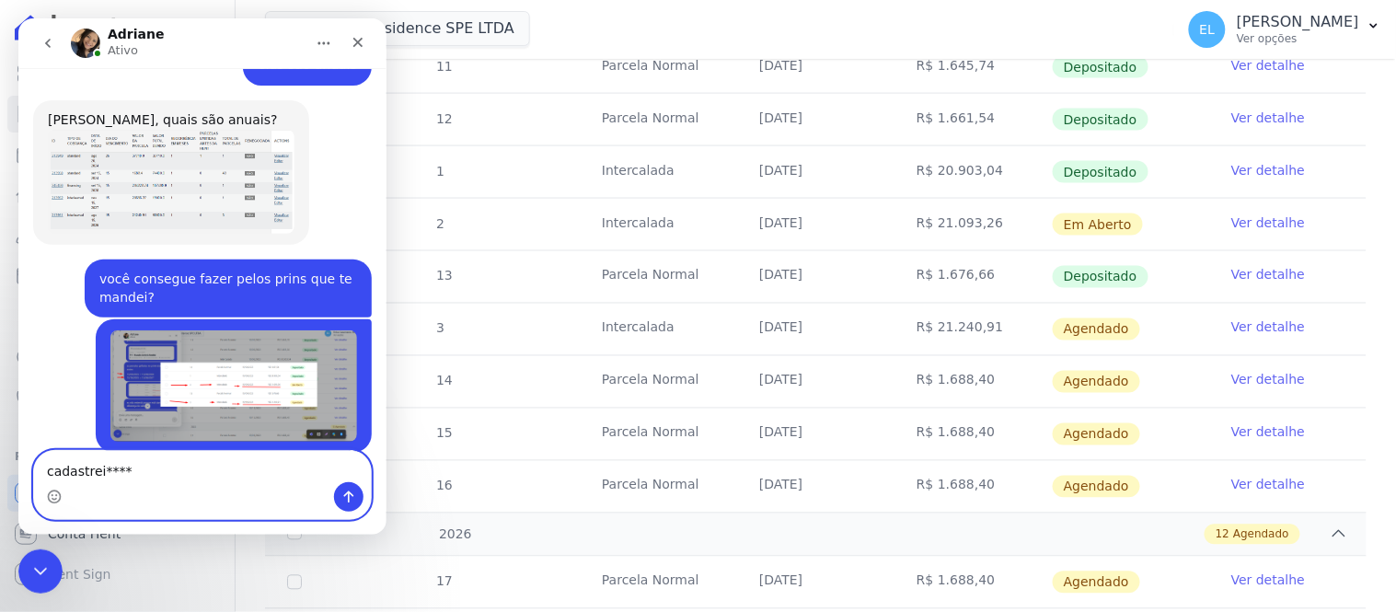
type textarea "cadastrei****]"
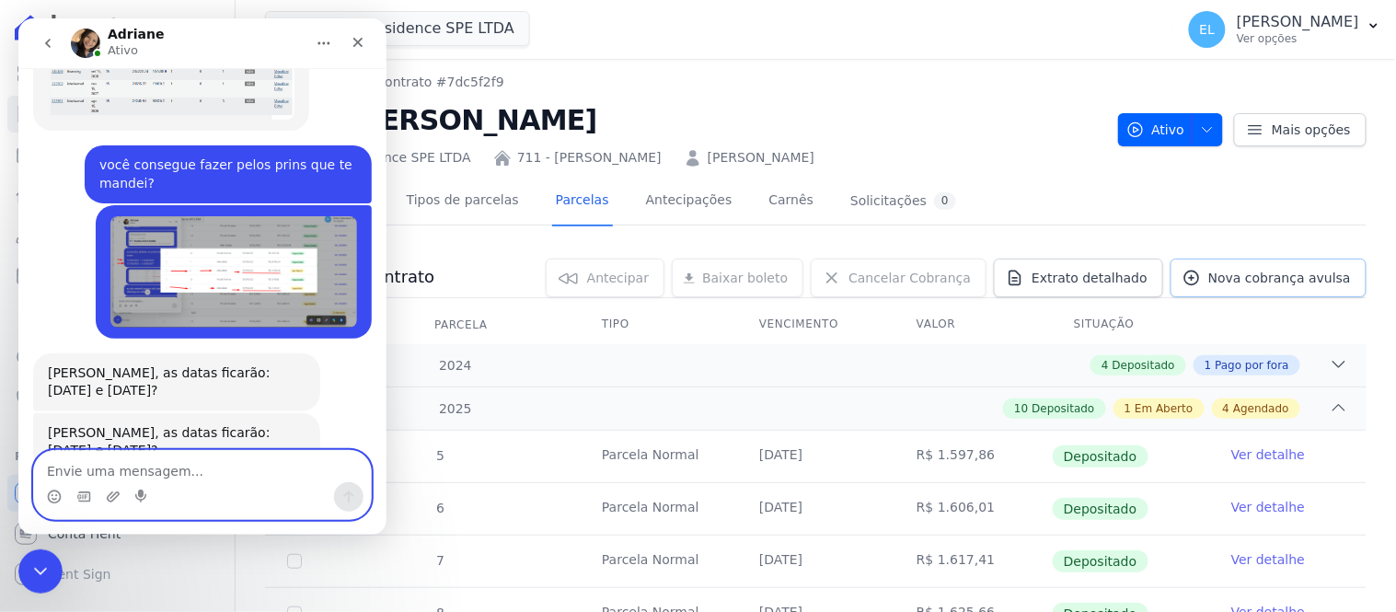
scroll to position [0, 0]
click at [203, 480] on textarea "Envie uma mensagem..." at bounding box center [201, 465] width 337 height 31
type textarea "obrigada Dri"
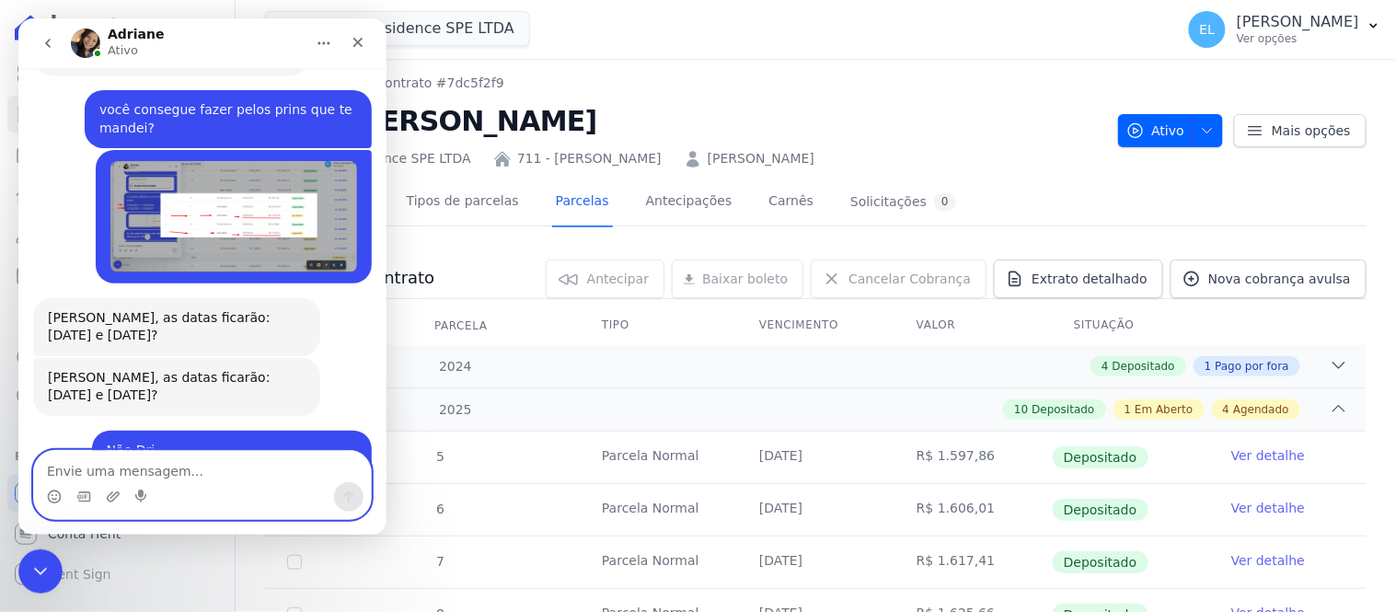
scroll to position [9646, 0]
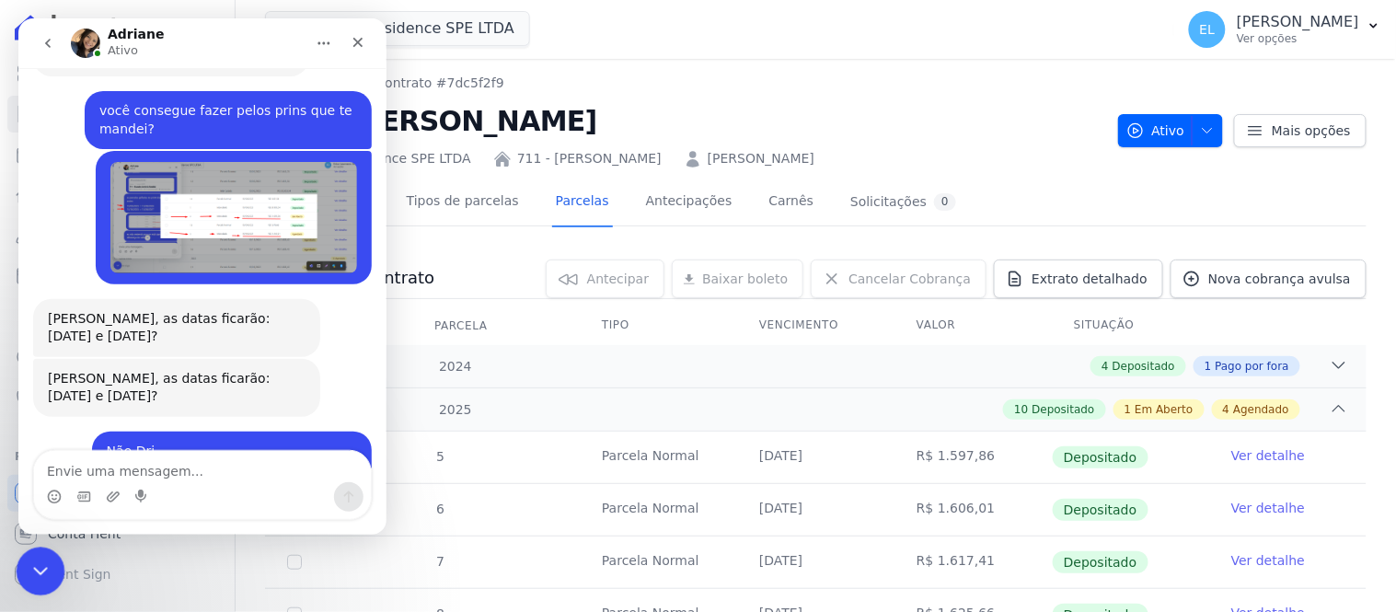
click at [32, 573] on icon "Encerramento do Messenger da Intercom" at bounding box center [38, 568] width 22 height 22
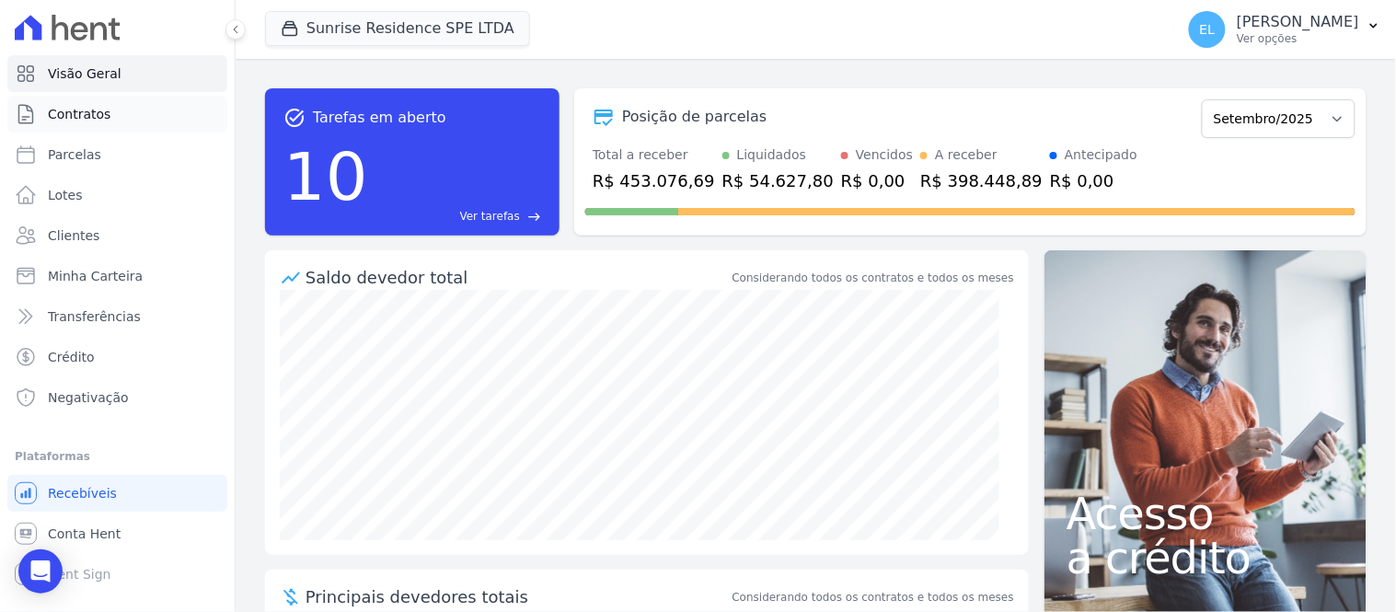
click at [84, 115] on span "Contratos" at bounding box center [79, 114] width 63 height 18
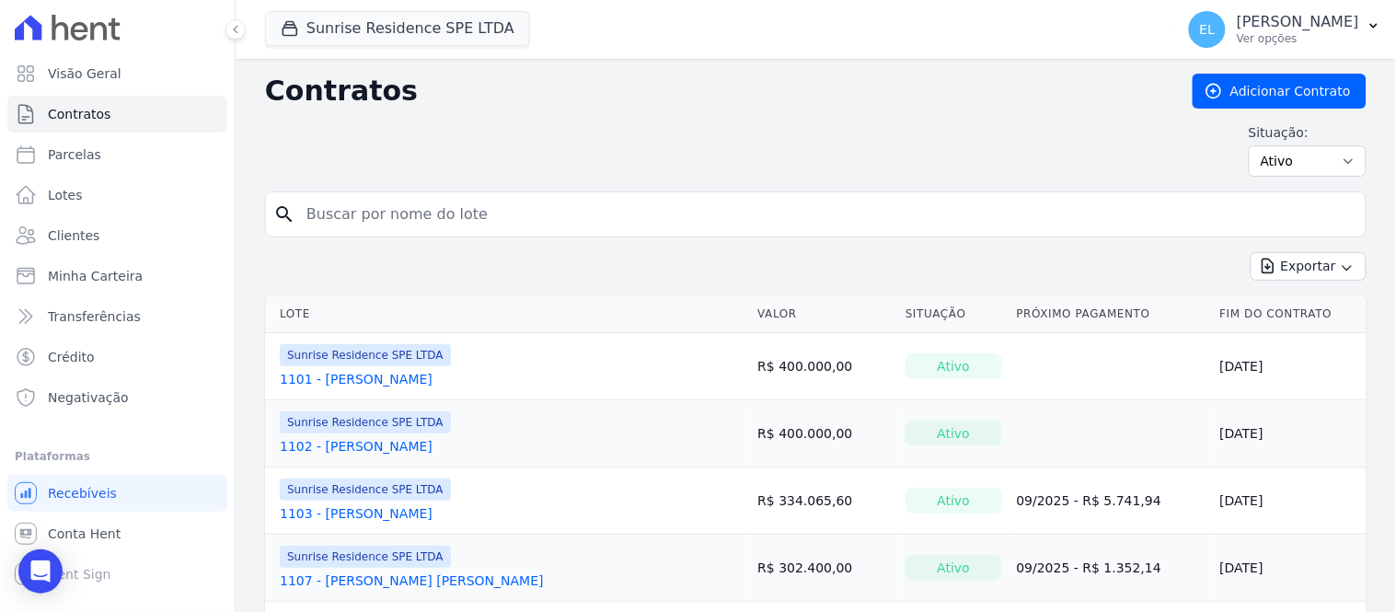
click at [332, 210] on input "search" at bounding box center [826, 214] width 1063 height 37
type input "711"
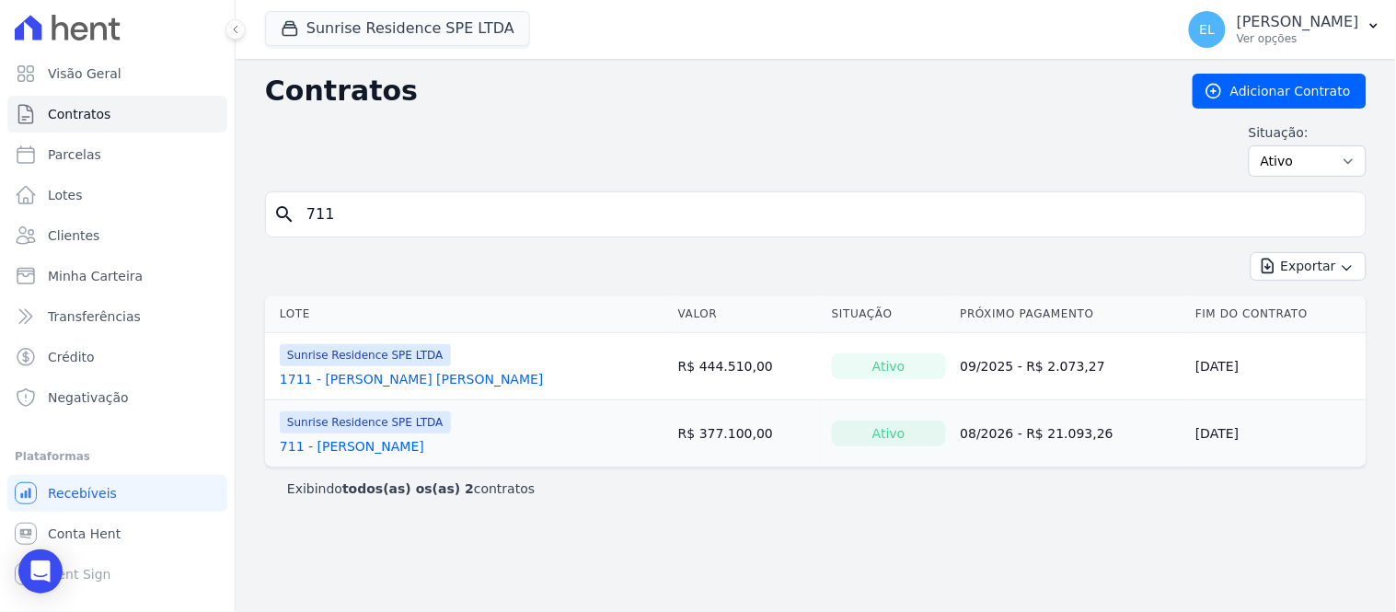
click at [424, 445] on link "711 - [PERSON_NAME]" at bounding box center [352, 446] width 144 height 18
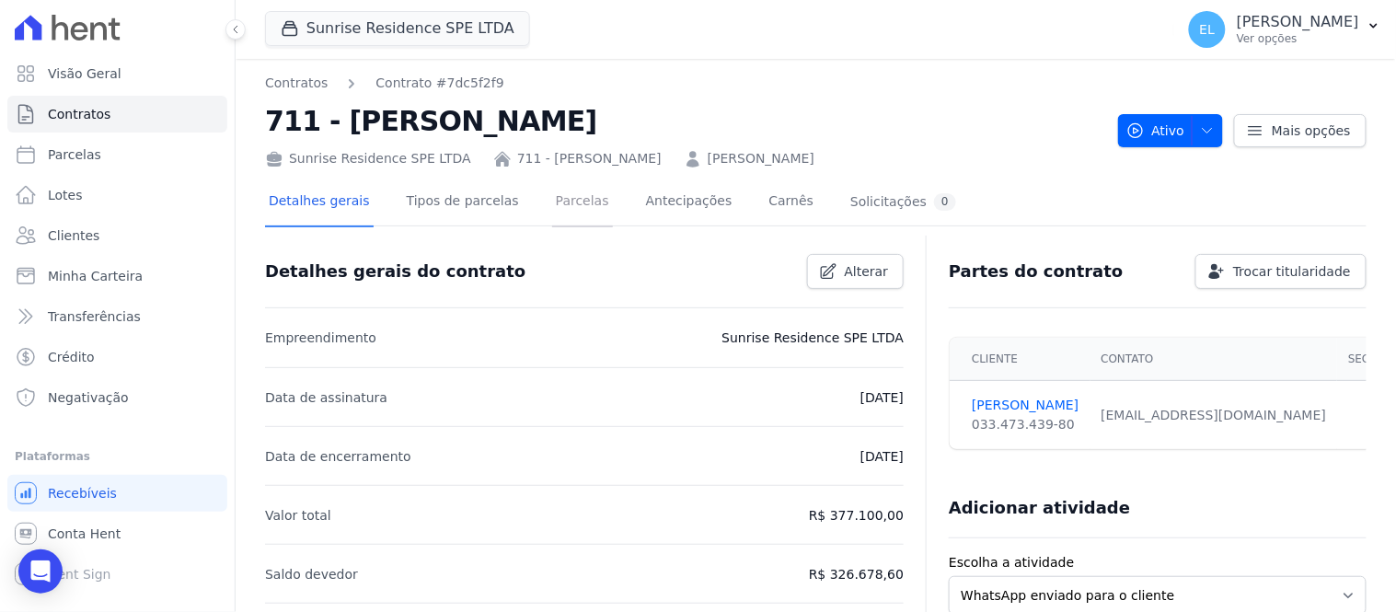
click at [557, 200] on link "Parcelas" at bounding box center [582, 202] width 61 height 49
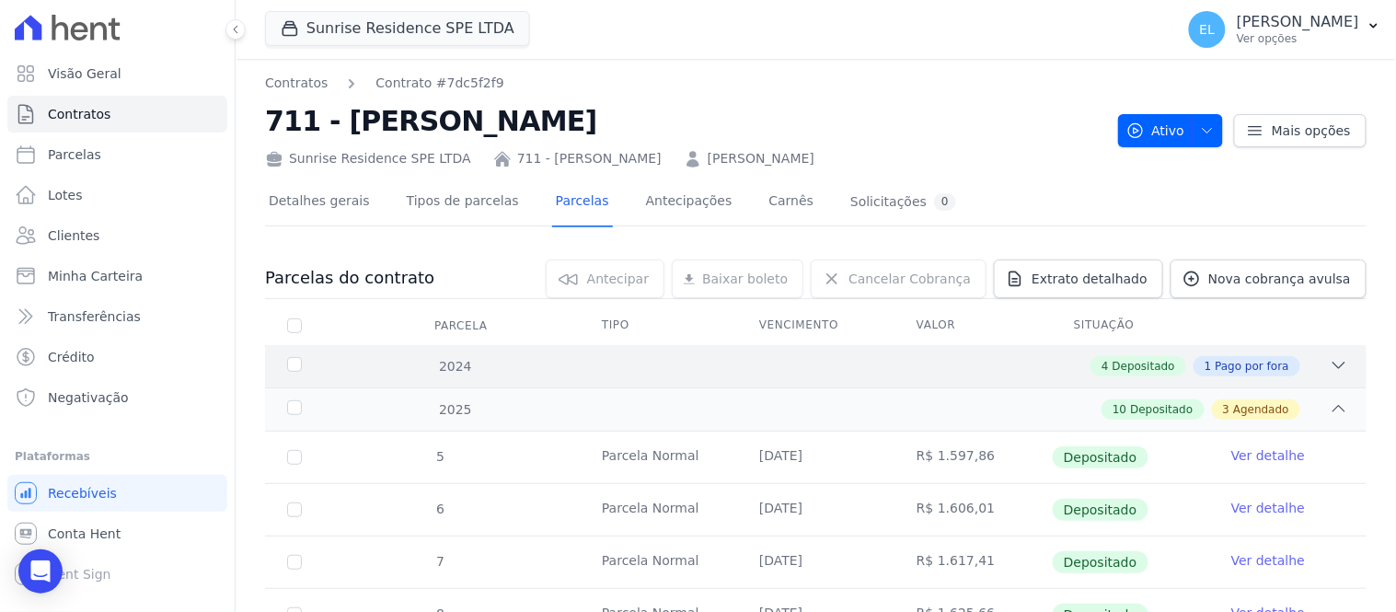
click at [1329, 366] on icon at bounding box center [1338, 365] width 18 height 18
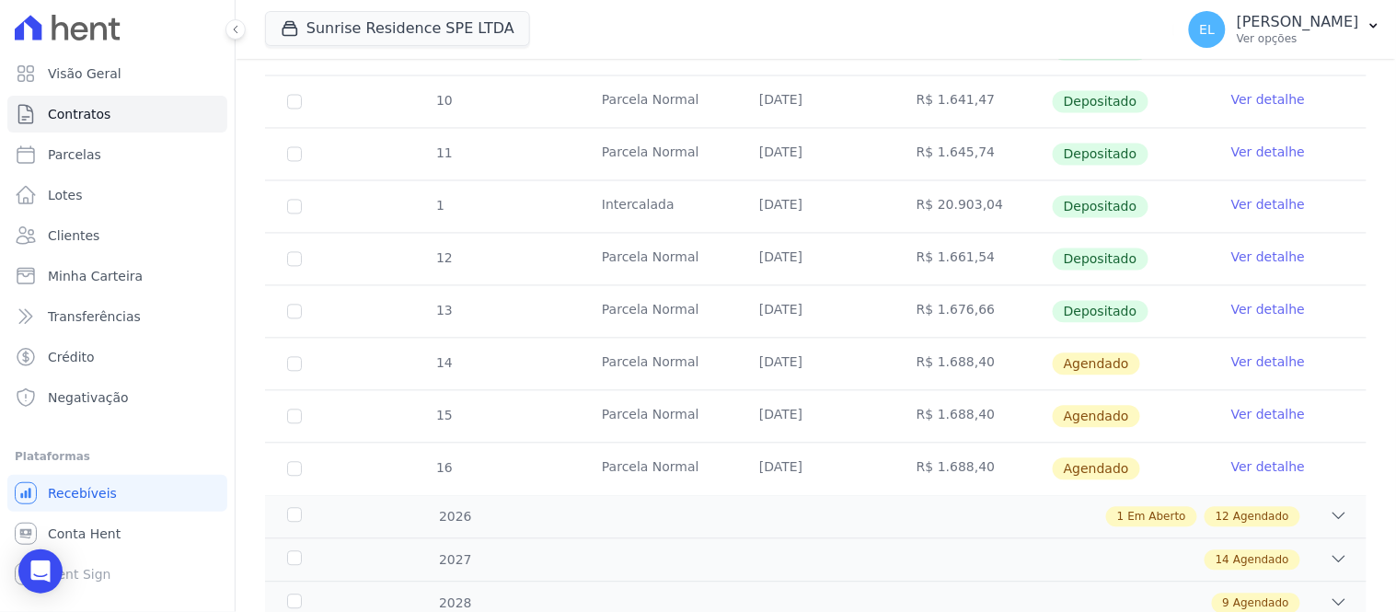
scroll to position [948, 0]
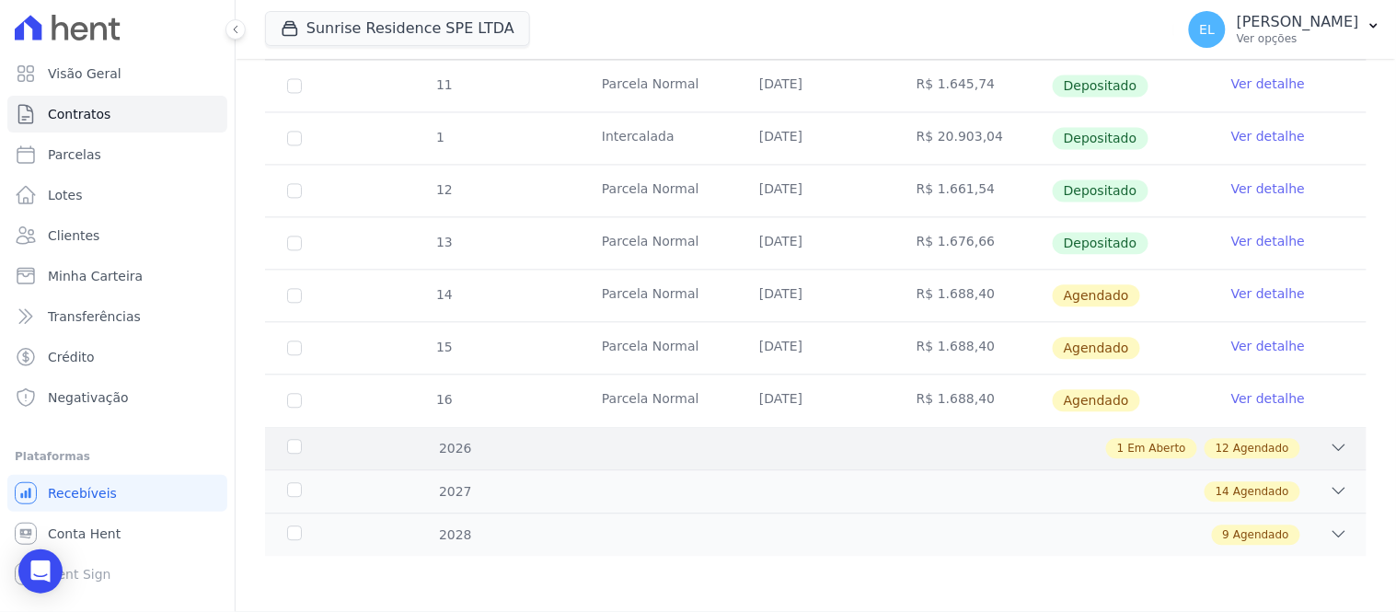
click at [1336, 457] on div "2026 1 Em Aberto 12 Agendado" at bounding box center [815, 448] width 1101 height 43
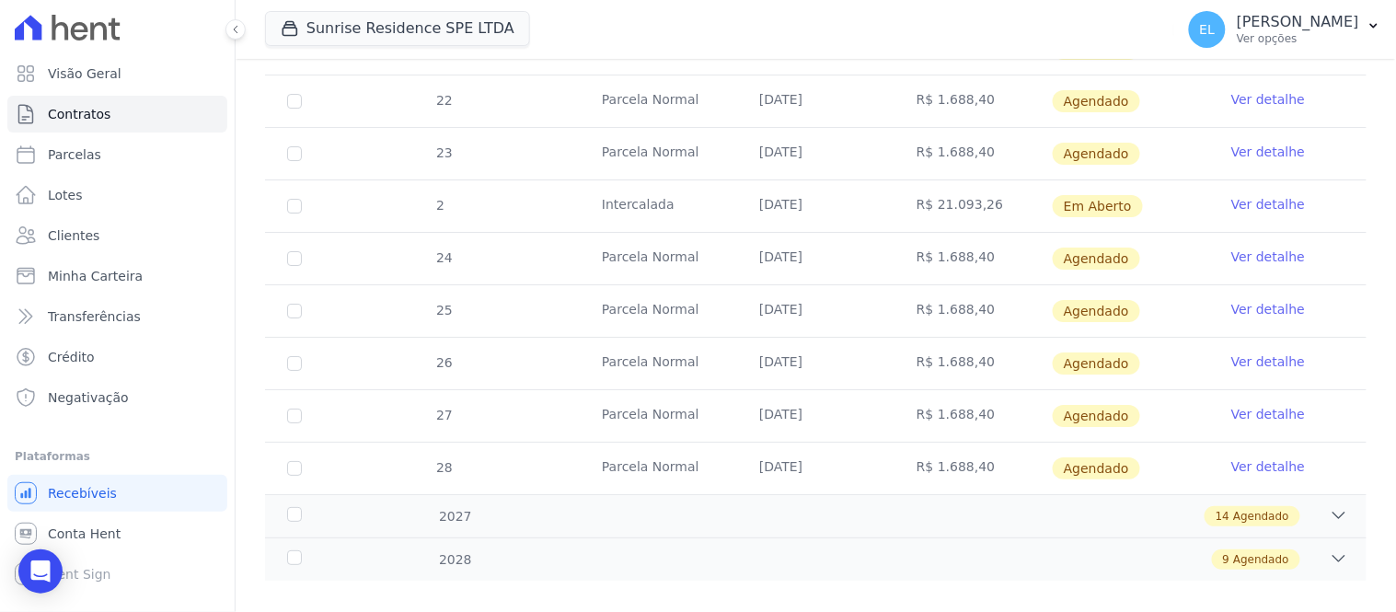
scroll to position [1630, 0]
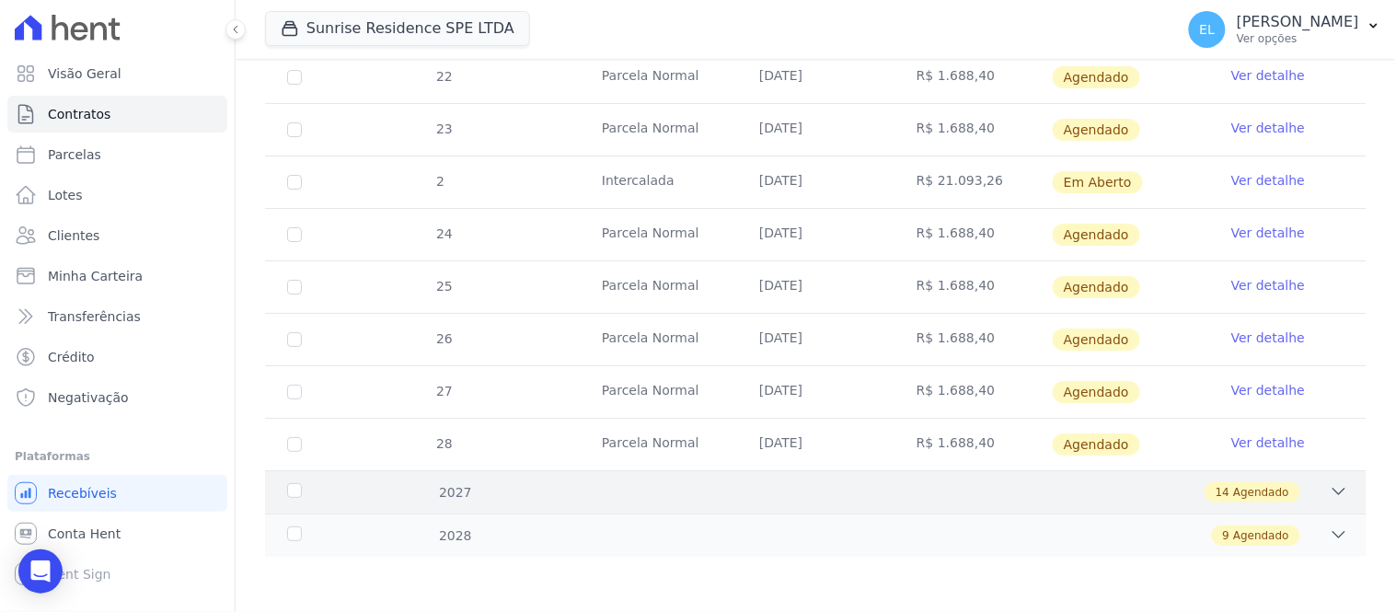
click at [1275, 503] on div "2027 14 Agendado" at bounding box center [815, 491] width 1101 height 43
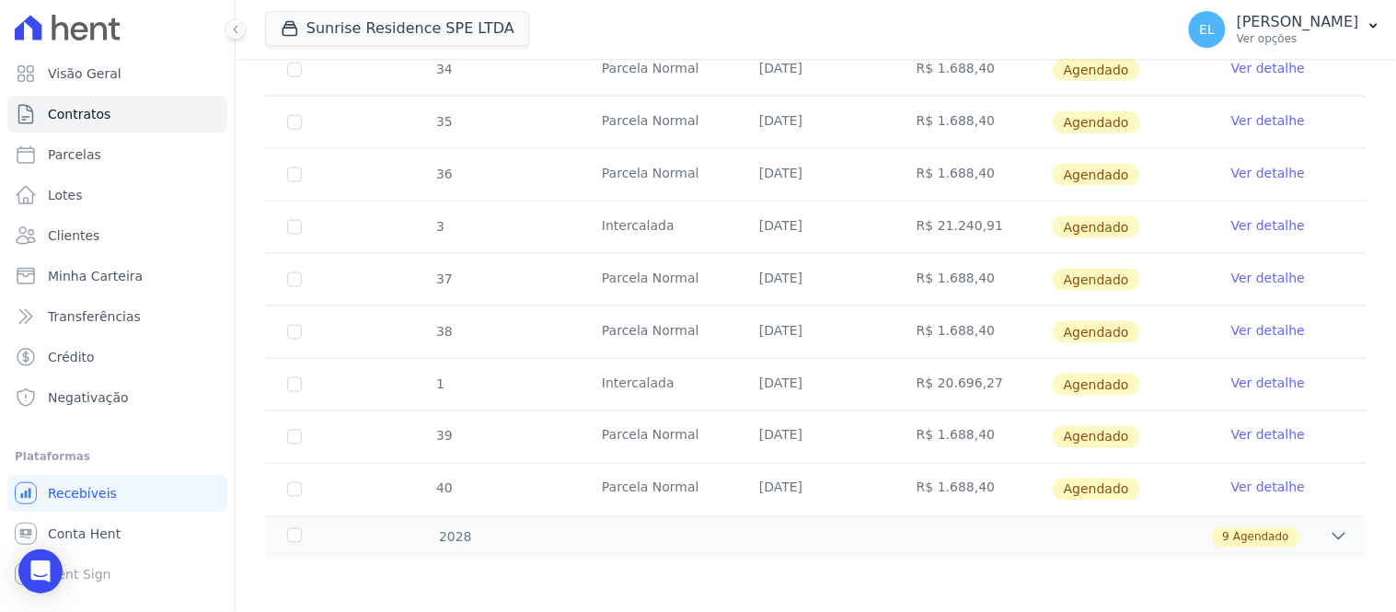
scroll to position [2366, 0]
